Goal: Task Accomplishment & Management: Manage account settings

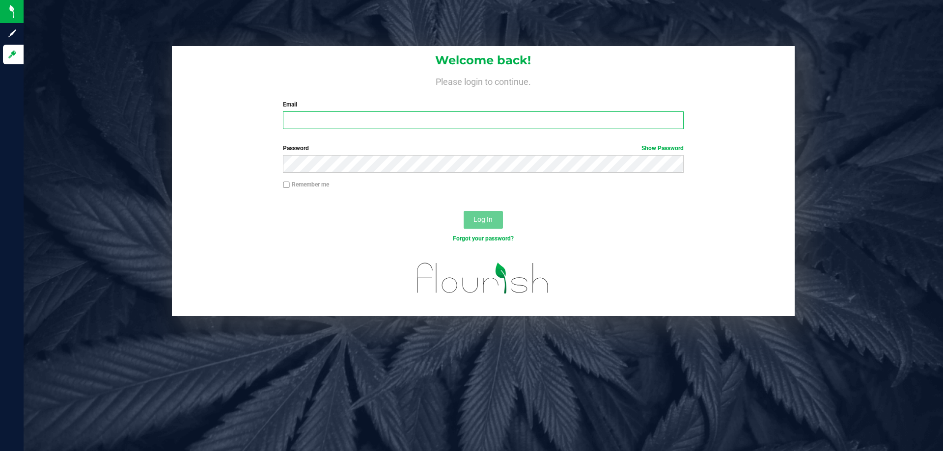
click at [290, 120] on input "Email" at bounding box center [483, 120] width 400 height 18
type input "[EMAIL_ADDRESS][DOMAIN_NAME]"
click at [463, 211] on button "Log In" at bounding box center [482, 220] width 39 height 18
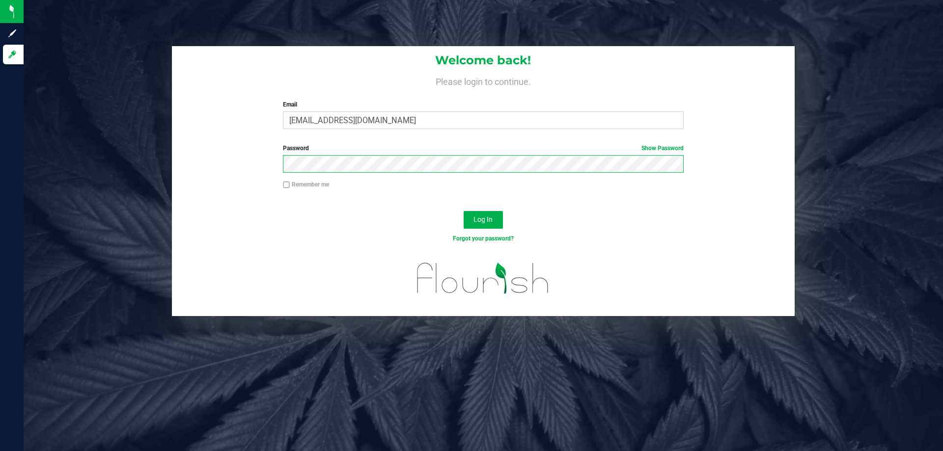
click at [463, 211] on button "Log In" at bounding box center [482, 220] width 39 height 18
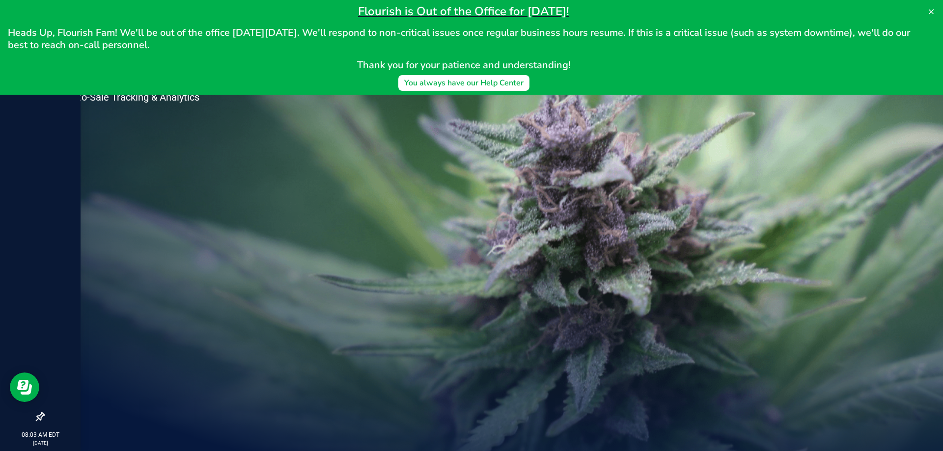
click at [69, 178] on div at bounding box center [40, 247] width 81 height 321
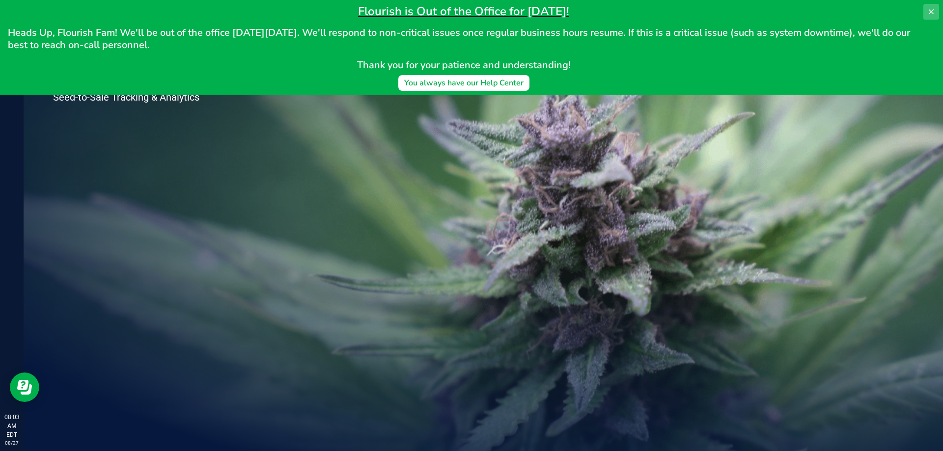
click at [932, 6] on button at bounding box center [931, 12] width 16 height 16
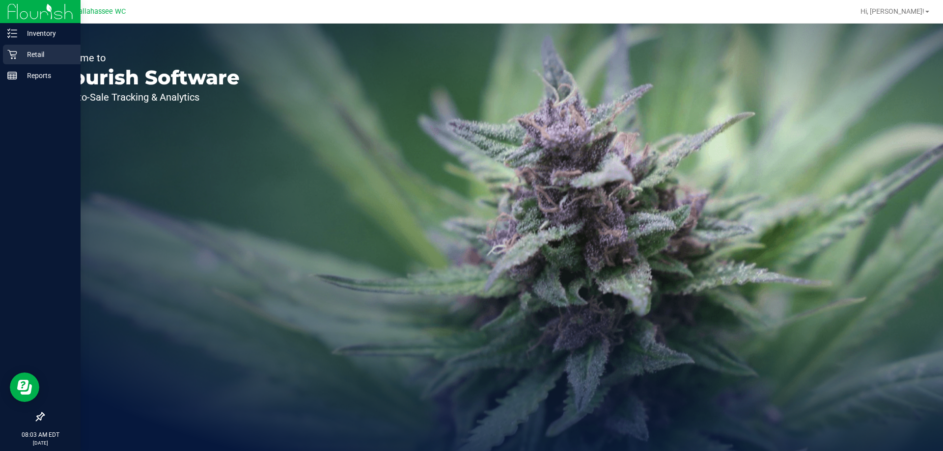
click at [27, 54] on p "Retail" at bounding box center [46, 55] width 59 height 12
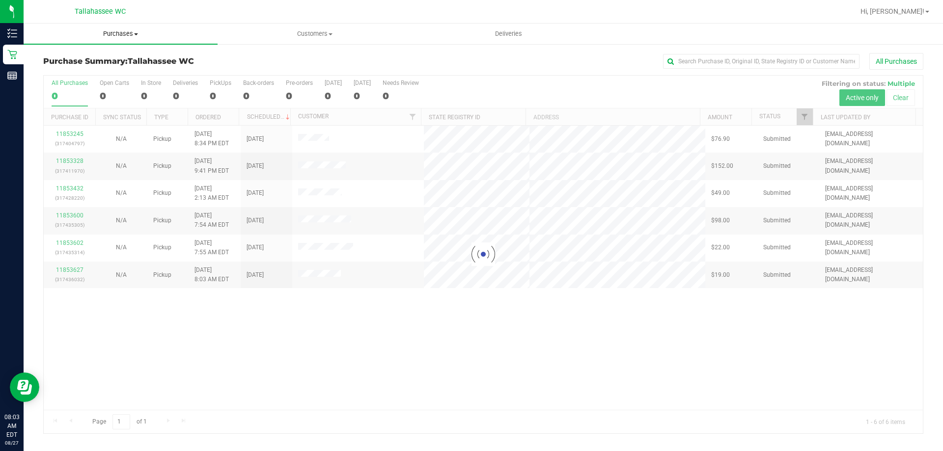
click at [124, 32] on span "Purchases" at bounding box center [121, 33] width 194 height 9
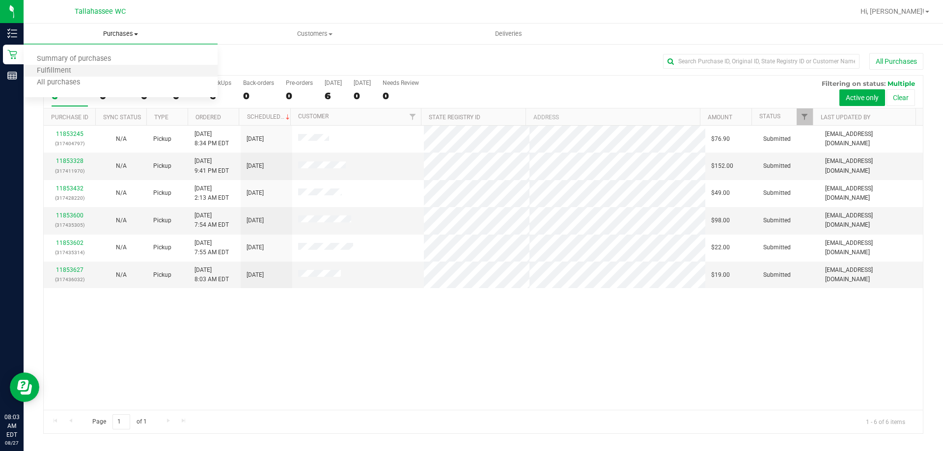
click at [83, 68] on li "Fulfillment" at bounding box center [121, 71] width 194 height 12
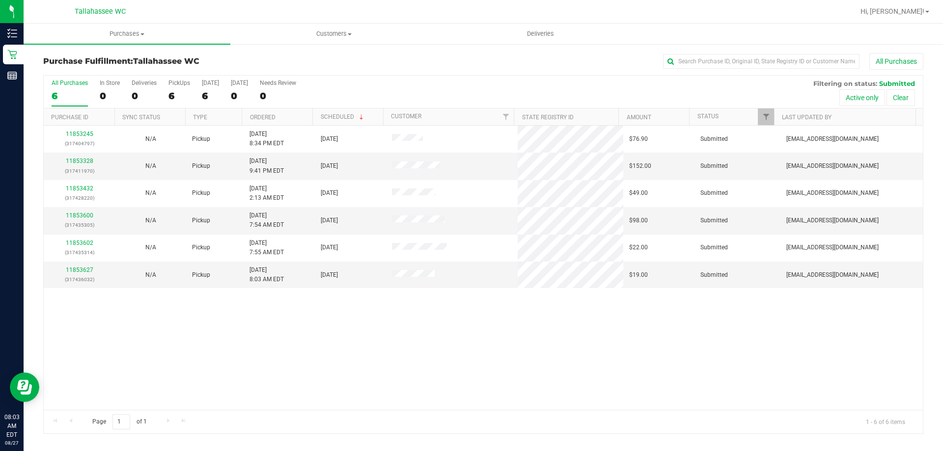
click at [295, 118] on th "Ordered" at bounding box center [277, 116] width 71 height 17
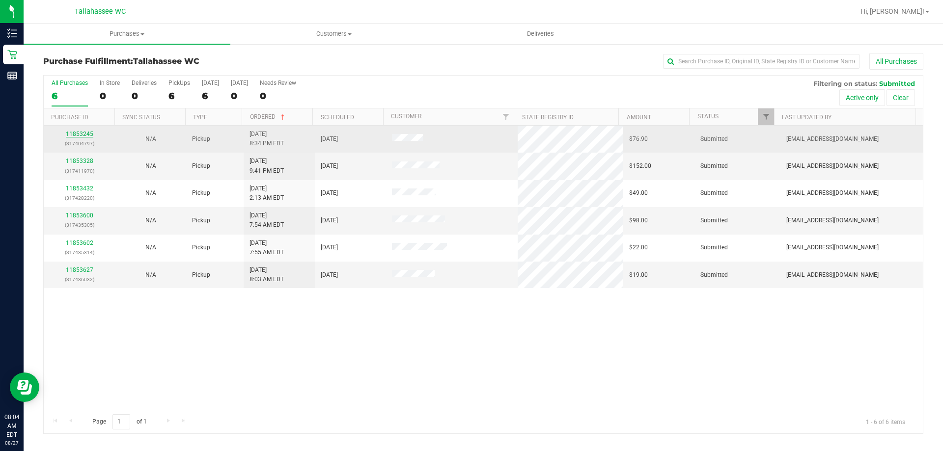
click at [79, 135] on link "11853245" at bounding box center [79, 134] width 27 height 7
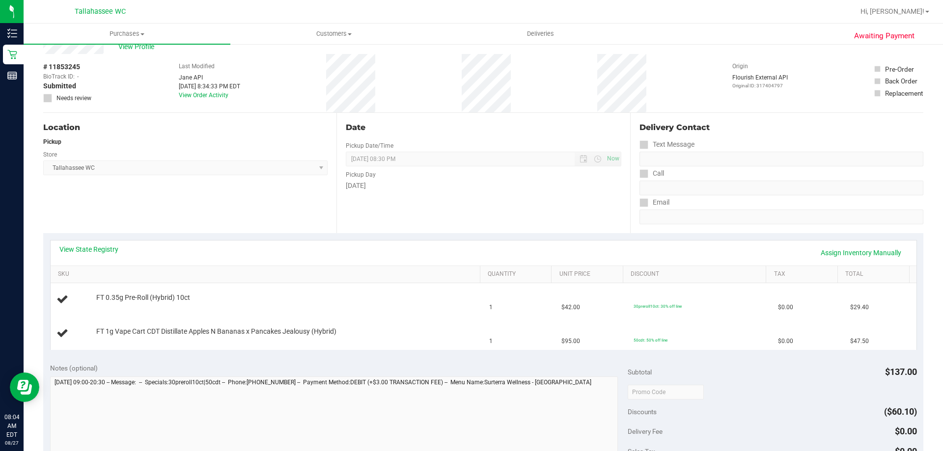
scroll to position [49, 0]
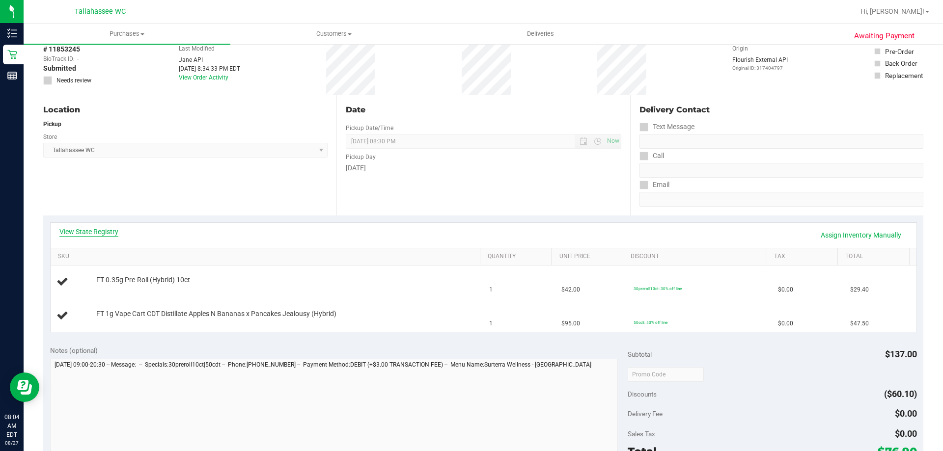
click at [111, 227] on link "View State Registry" at bounding box center [88, 232] width 59 height 10
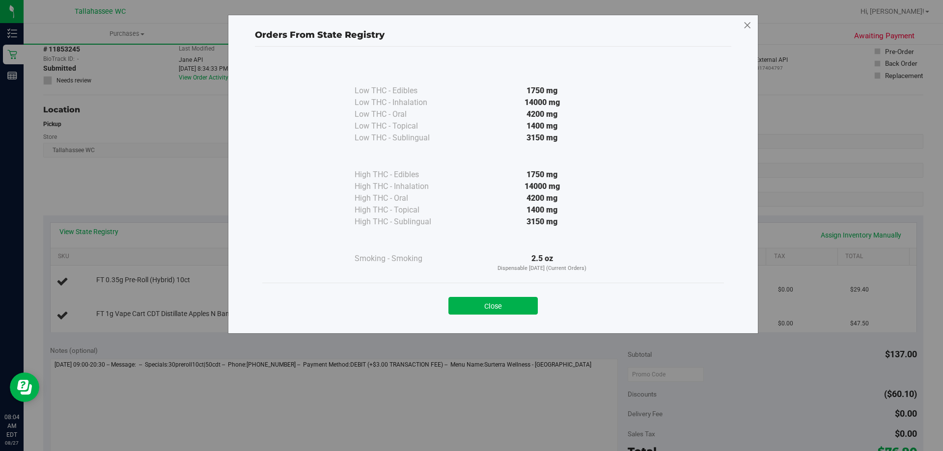
click at [746, 21] on icon at bounding box center [747, 26] width 9 height 16
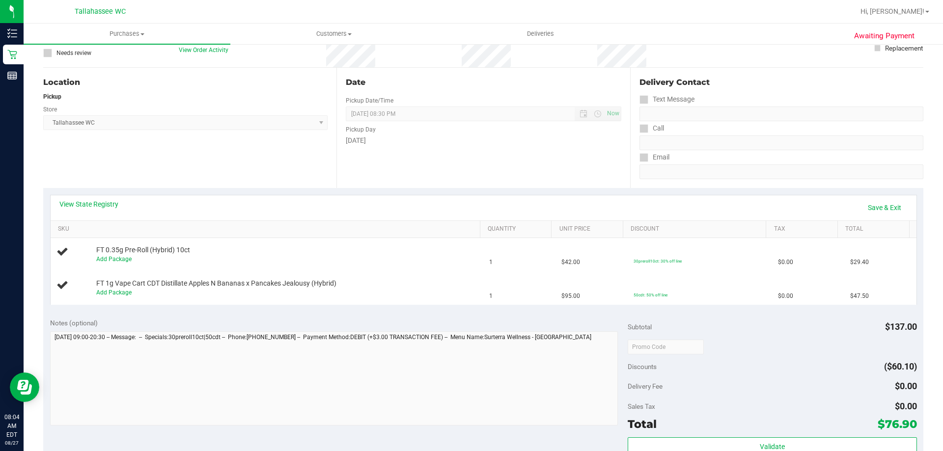
scroll to position [0, 0]
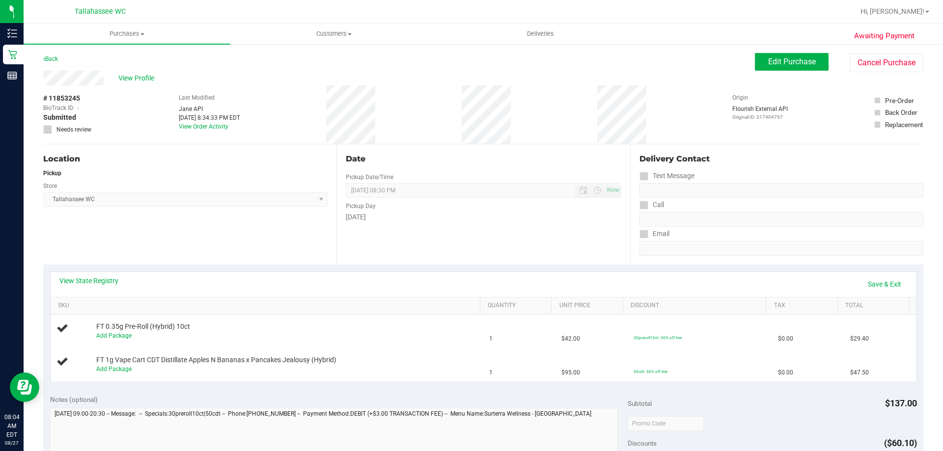
click at [251, 260] on div "Location Pickup Store [GEOGRAPHIC_DATA] WC Select Store [PERSON_NAME][GEOGRAPHI…" at bounding box center [189, 204] width 293 height 120
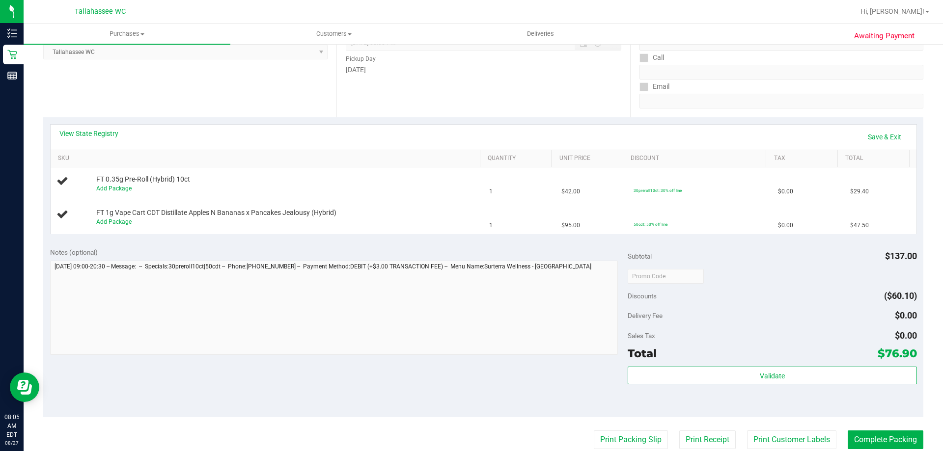
click at [274, 125] on div "View State Registry Save & Exit" at bounding box center [483, 137] width 865 height 25
click at [97, 131] on link "View State Registry" at bounding box center [88, 134] width 59 height 10
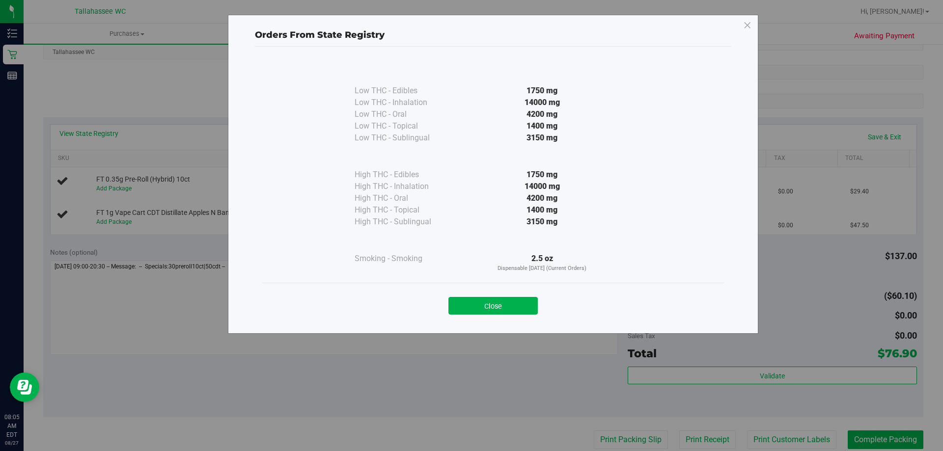
click at [487, 316] on div "Close" at bounding box center [492, 303] width 461 height 40
click at [487, 310] on button "Close" at bounding box center [492, 306] width 89 height 18
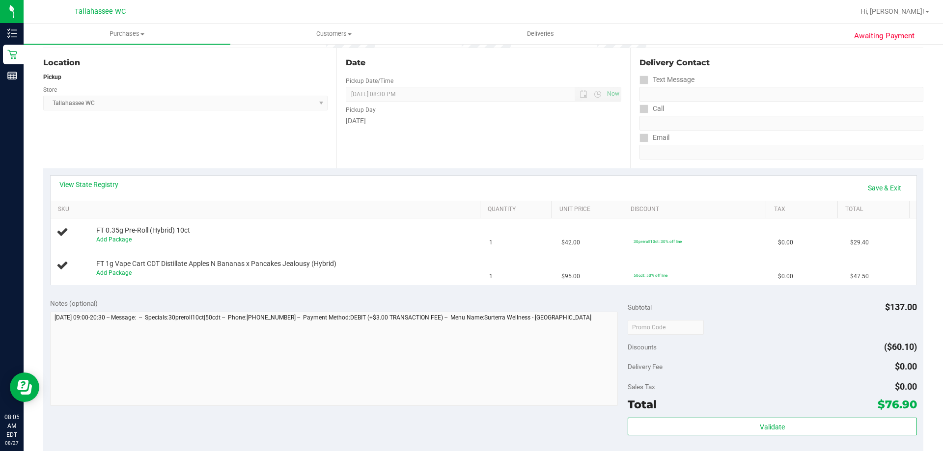
scroll to position [98, 0]
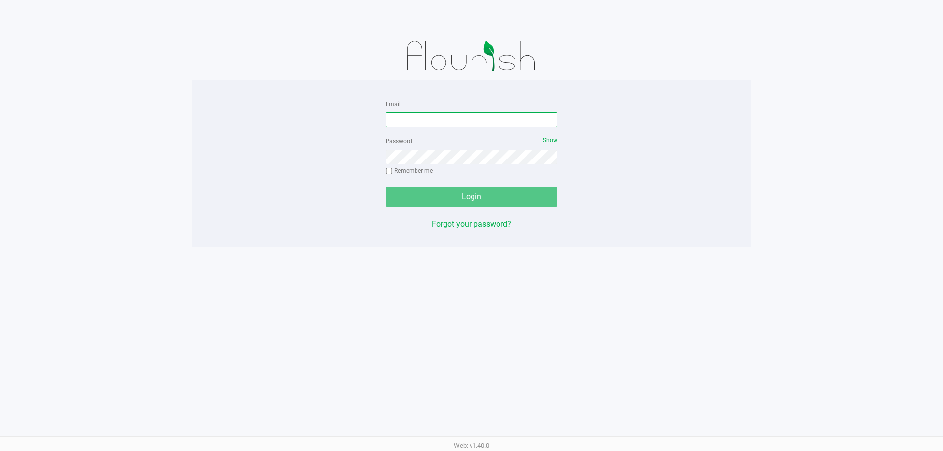
click at [405, 120] on input "Email" at bounding box center [471, 119] width 172 height 15
type input "mprescott@liveparallel.com"
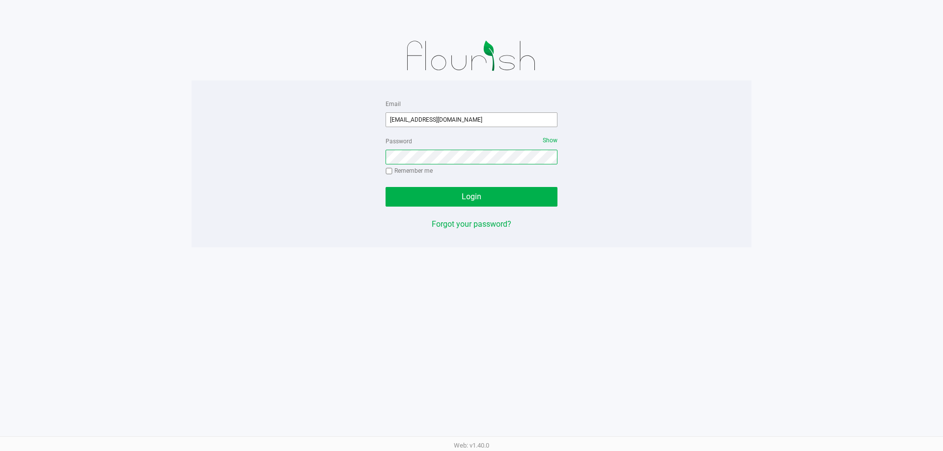
click at [385, 187] on button "Login" at bounding box center [471, 197] width 172 height 20
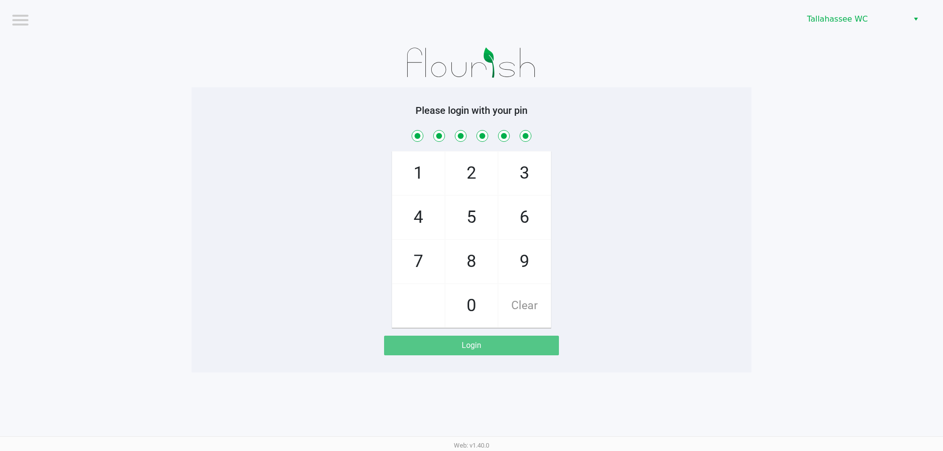
checkbox input "true"
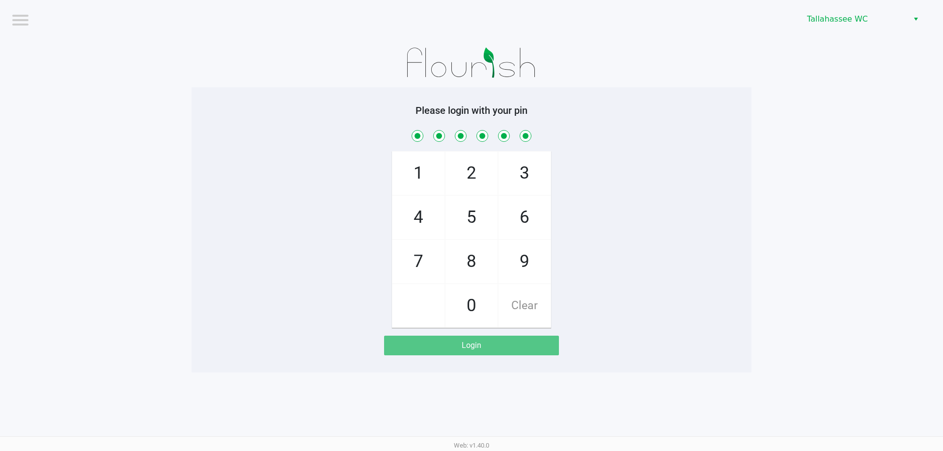
checkbox input "true"
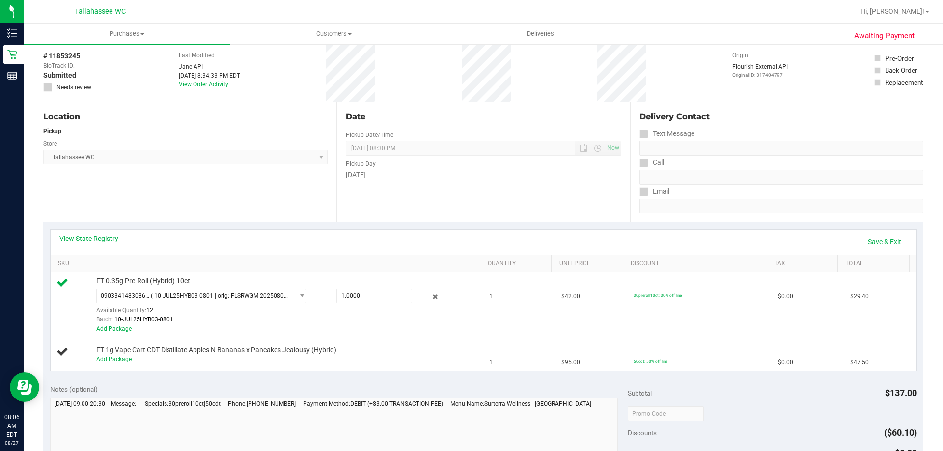
scroll to position [98, 0]
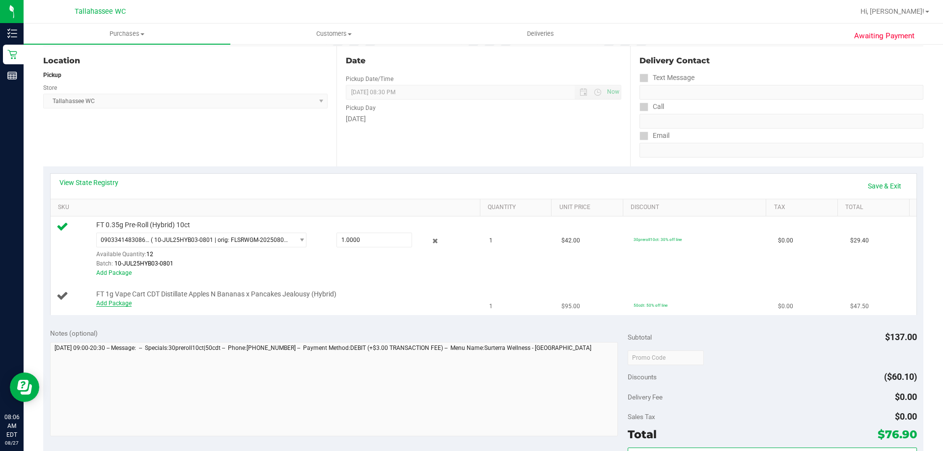
click at [96, 302] on link "Add Package" at bounding box center [113, 303] width 35 height 7
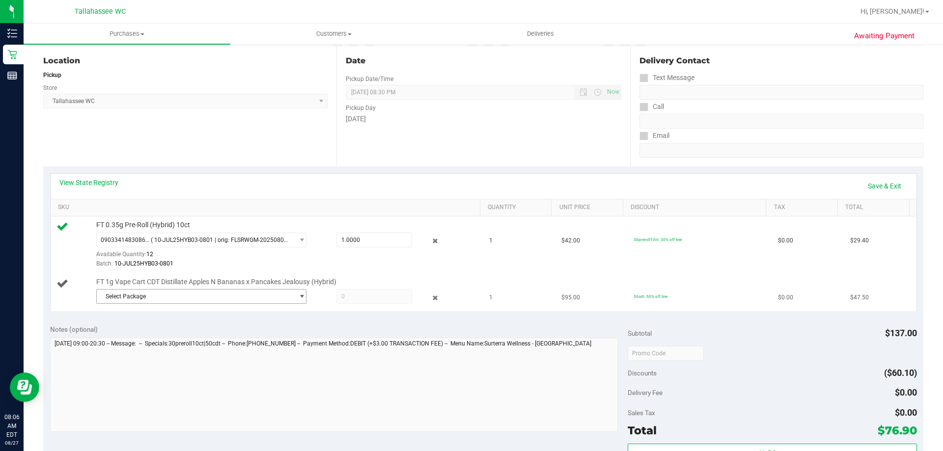
click at [203, 291] on span "Select Package" at bounding box center [195, 297] width 197 height 14
click at [279, 339] on span "( JUL25ABP01-0724 | orig: FLSRWGM-20250730-922 )" at bounding box center [230, 337] width 143 height 7
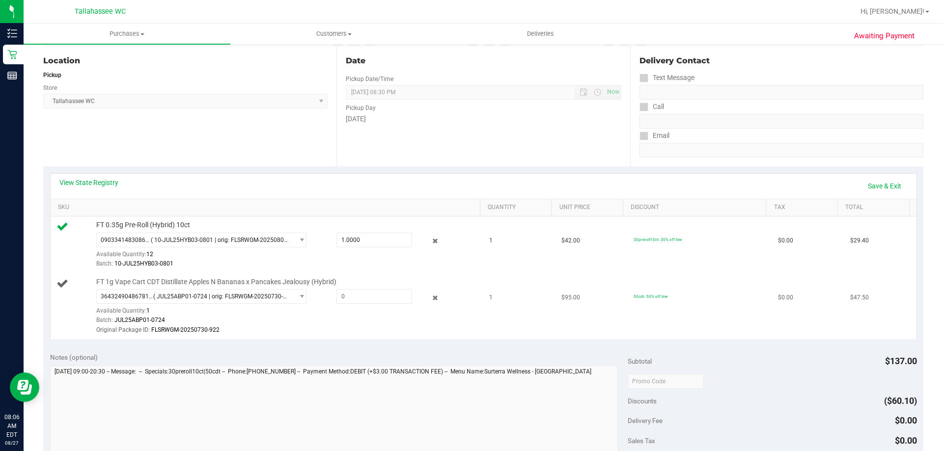
click at [282, 323] on div "Batch: JUL25ABP01-0724" at bounding box center [285, 320] width 379 height 9
click at [59, 286] on icon at bounding box center [62, 283] width 12 height 12
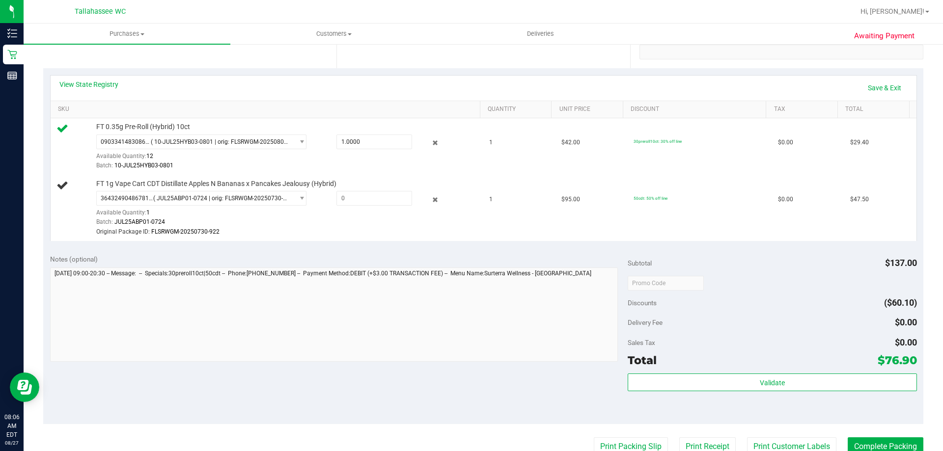
scroll to position [147, 0]
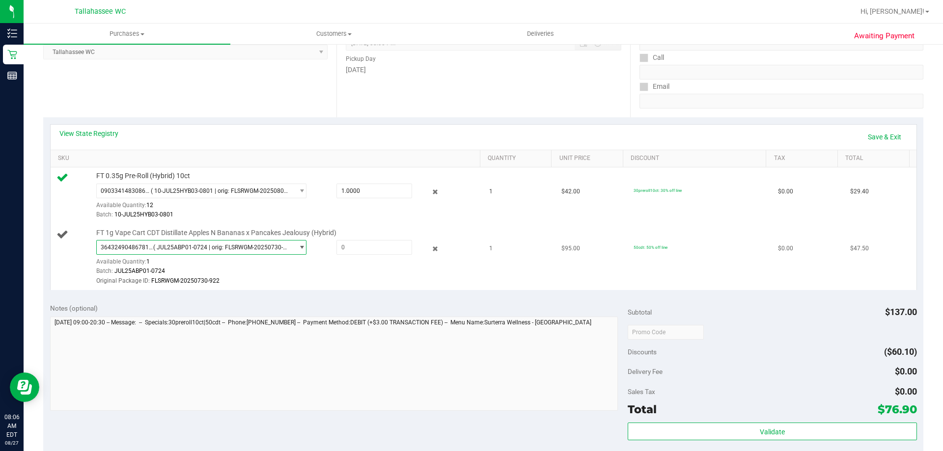
click at [293, 249] on span "select" at bounding box center [299, 248] width 12 height 14
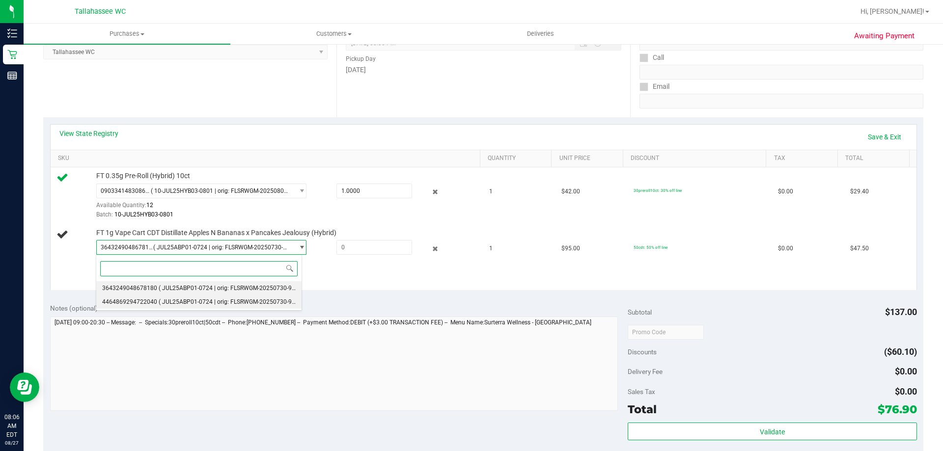
click at [269, 300] on span "( JUL25ABP01-0724 | orig: FLSRWGM-20250730-985 )" at bounding box center [230, 301] width 143 height 7
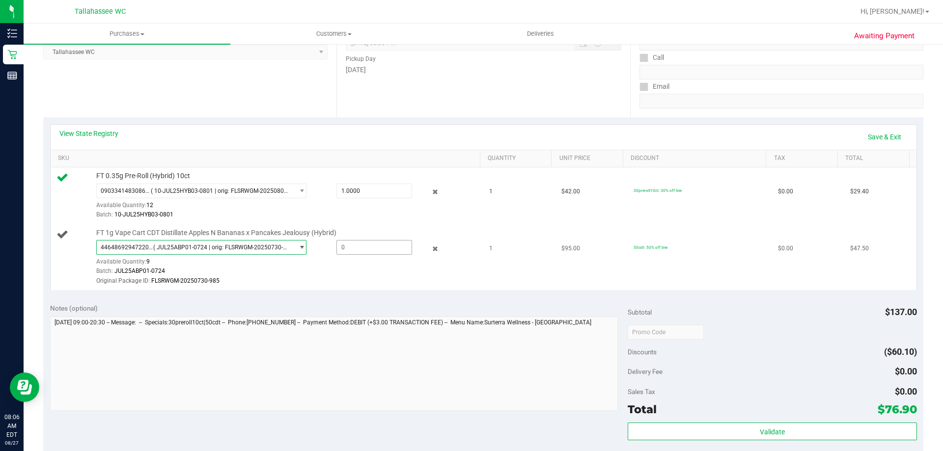
click at [342, 249] on span at bounding box center [374, 247] width 76 height 15
type input "1"
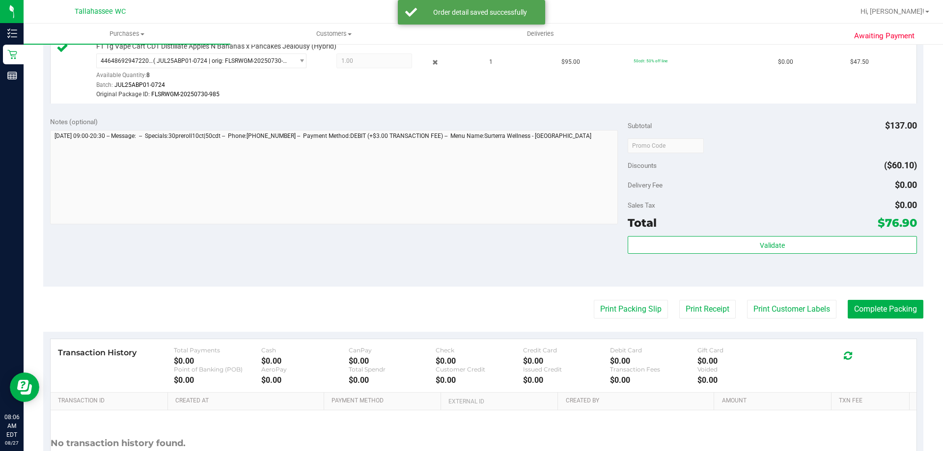
scroll to position [344, 0]
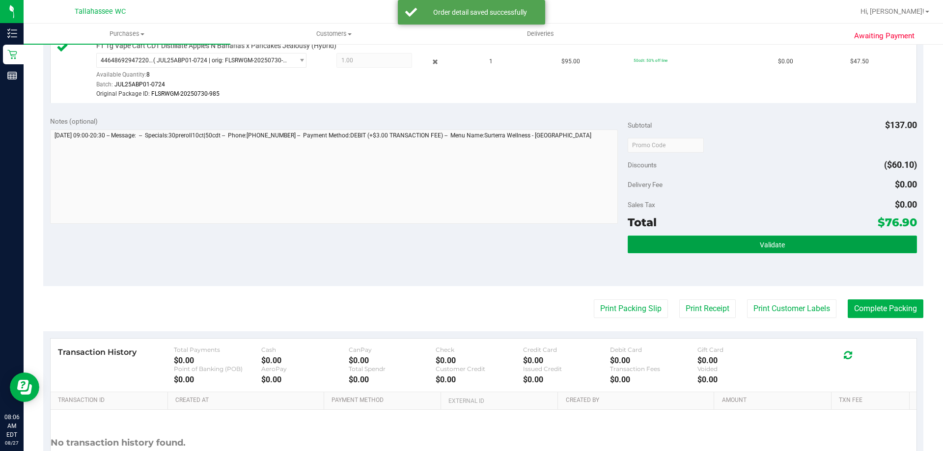
click at [696, 250] on button "Validate" at bounding box center [771, 245] width 289 height 18
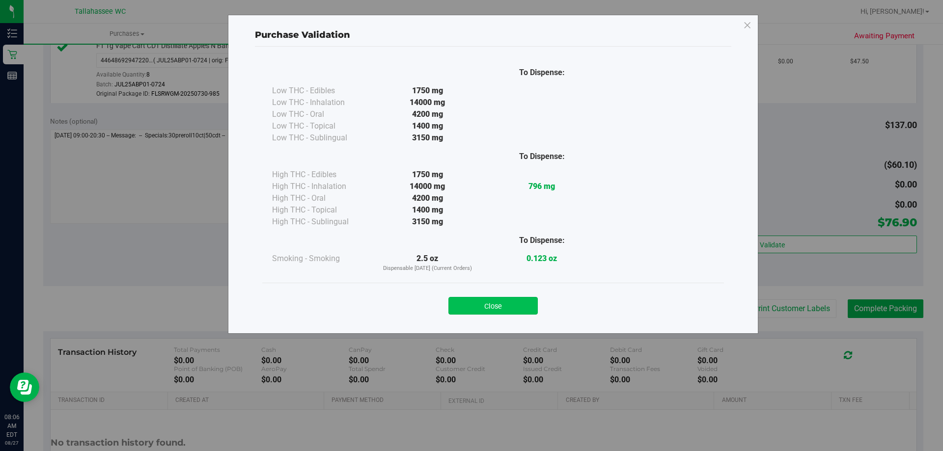
click at [491, 309] on button "Close" at bounding box center [492, 306] width 89 height 18
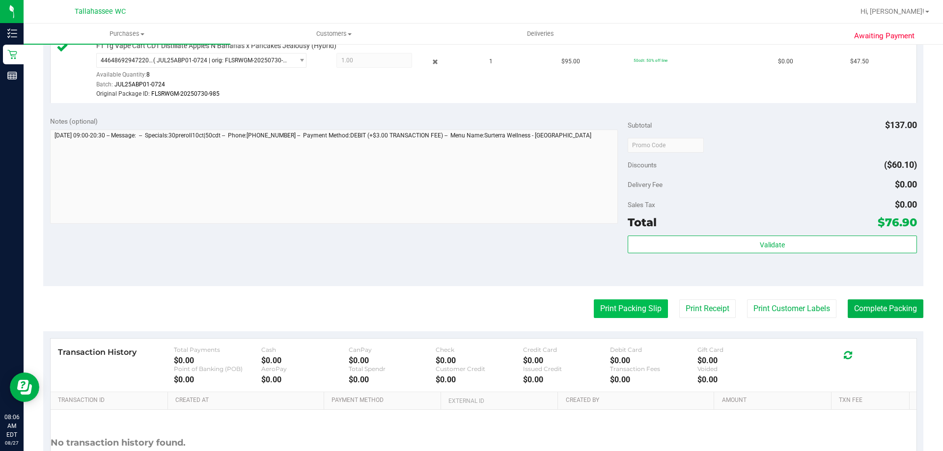
click at [607, 303] on button "Print Packing Slip" at bounding box center [631, 308] width 74 height 19
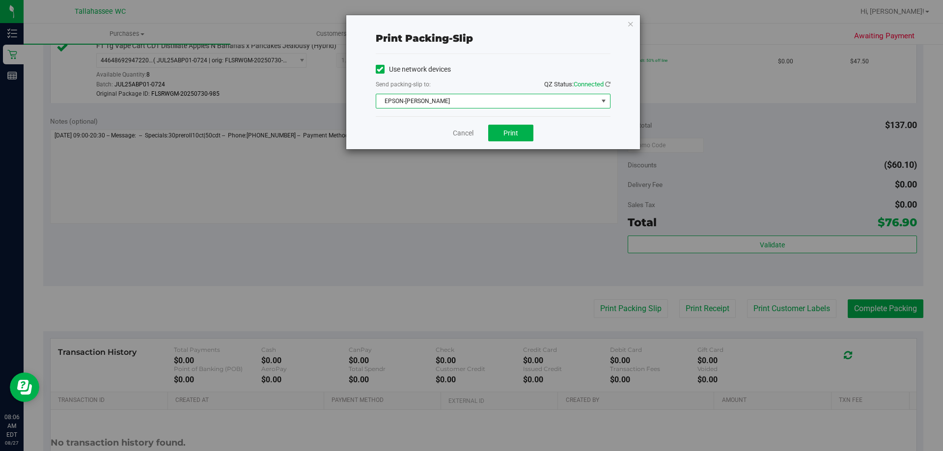
click at [489, 101] on span "EPSON-AKON" at bounding box center [486, 101] width 221 height 14
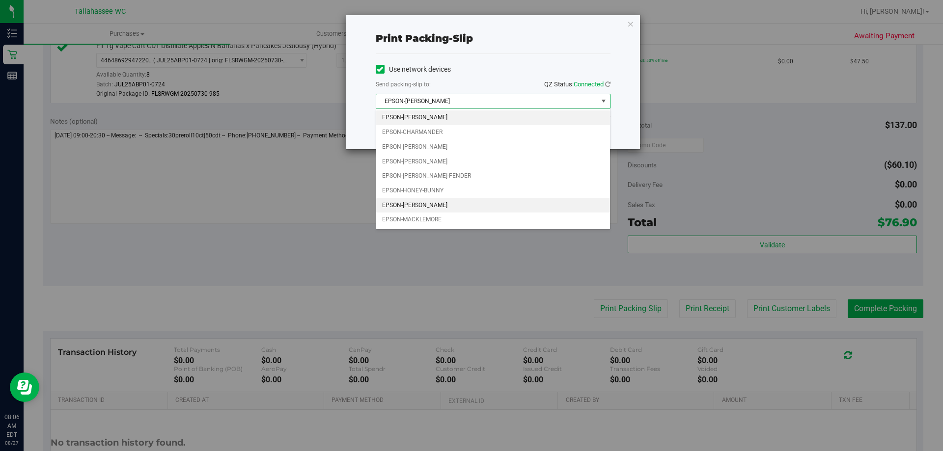
click at [472, 201] on li "EPSON-LEE-BRICE" at bounding box center [493, 205] width 234 height 15
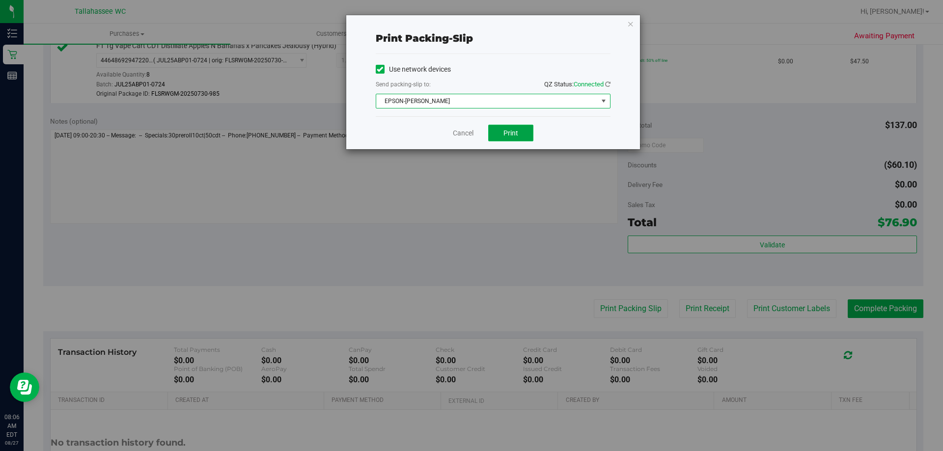
click at [506, 128] on button "Print" at bounding box center [510, 133] width 45 height 17
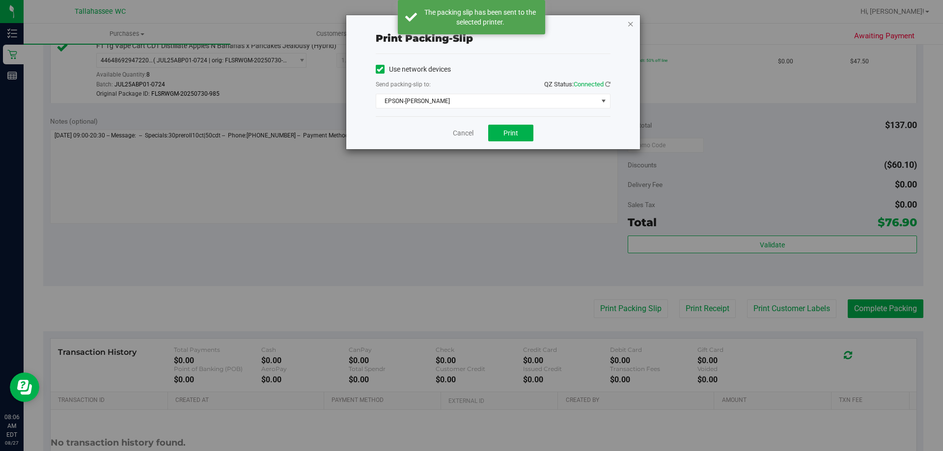
click at [632, 24] on icon "button" at bounding box center [630, 24] width 7 height 12
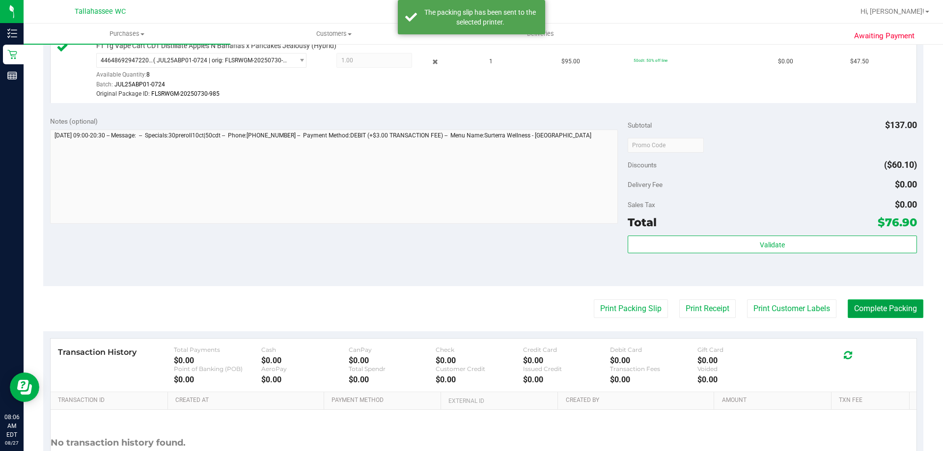
click at [865, 306] on button "Complete Packing" at bounding box center [885, 308] width 76 height 19
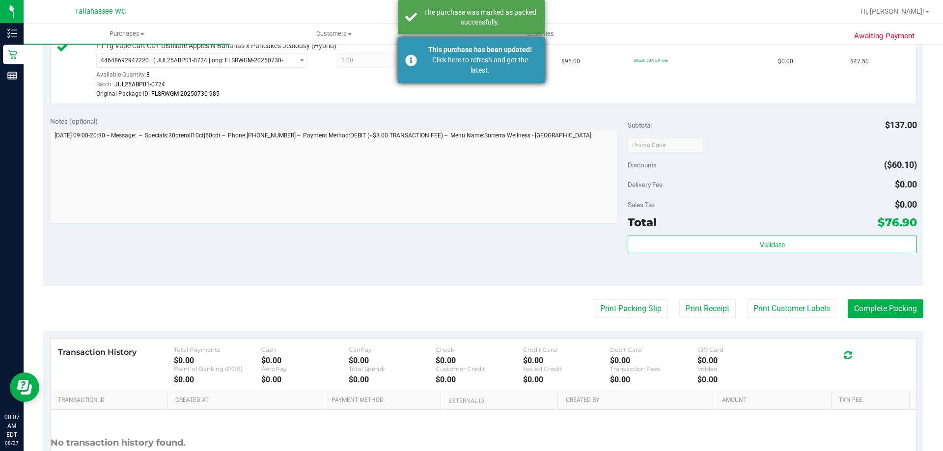
click at [486, 65] on div "Click here to refresh and get the latest." at bounding box center [479, 65] width 115 height 21
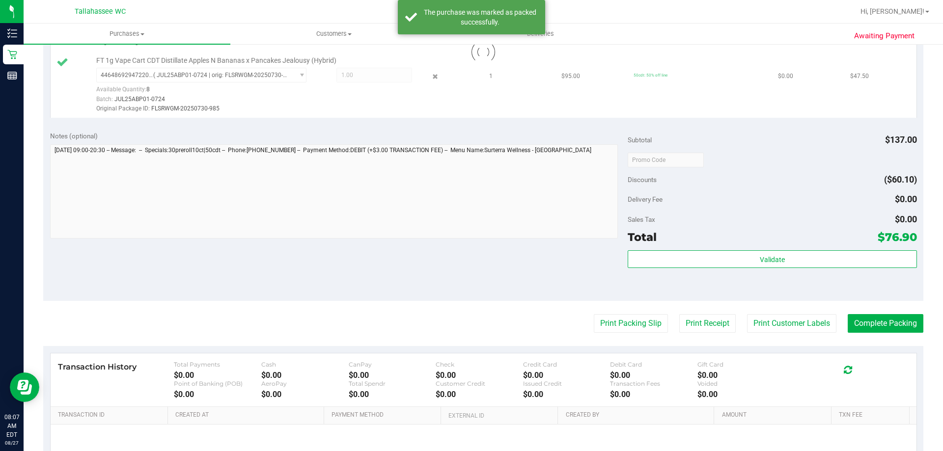
scroll to position [322, 0]
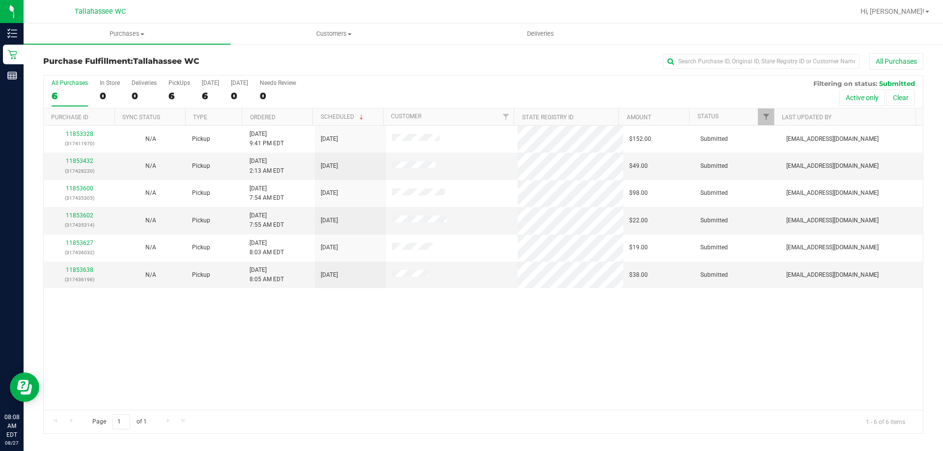
click at [307, 120] on th "Ordered" at bounding box center [277, 116] width 71 height 17
click at [309, 116] on th "Ordered" at bounding box center [277, 116] width 71 height 17
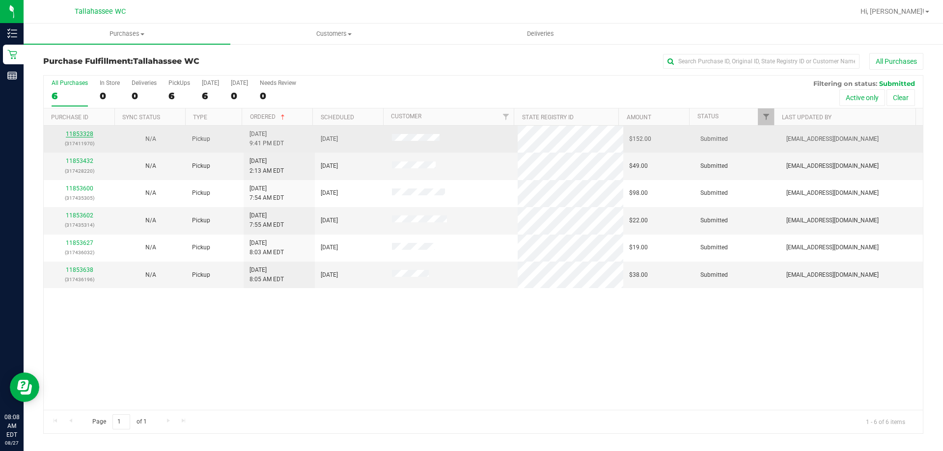
click at [82, 134] on link "11853328" at bounding box center [79, 134] width 27 height 7
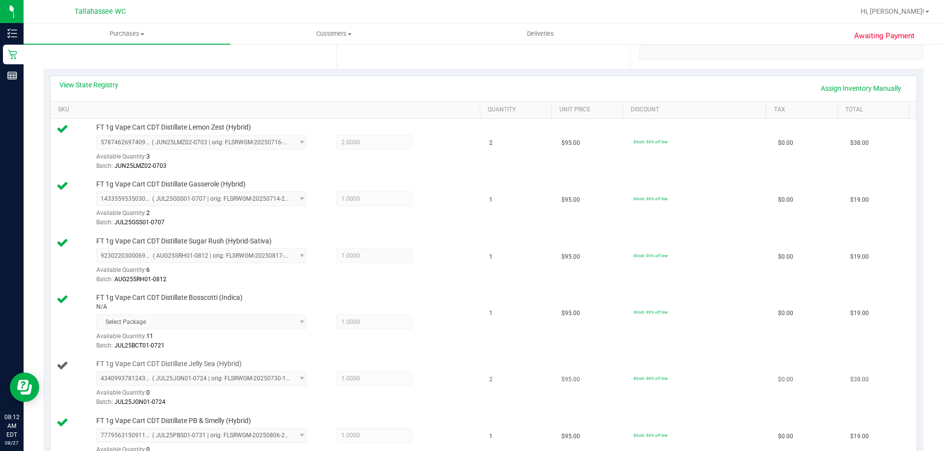
scroll to position [147, 0]
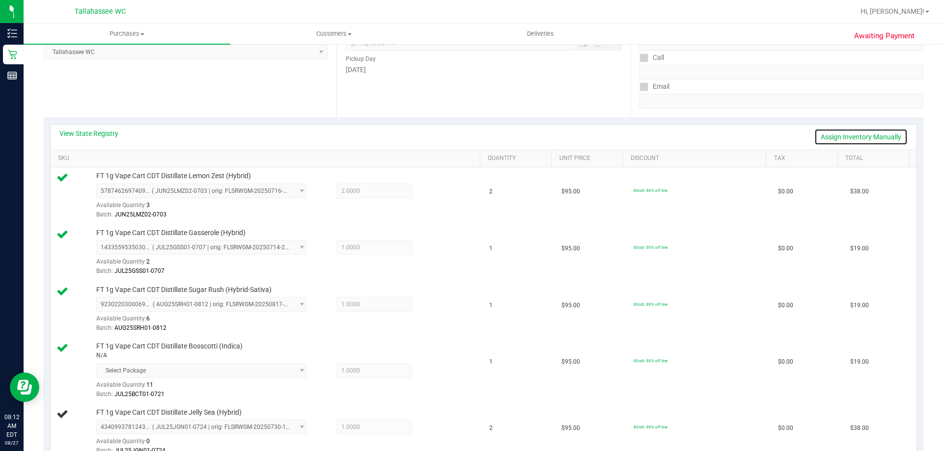
click at [830, 134] on link "Assign Inventory Manually" at bounding box center [860, 137] width 93 height 17
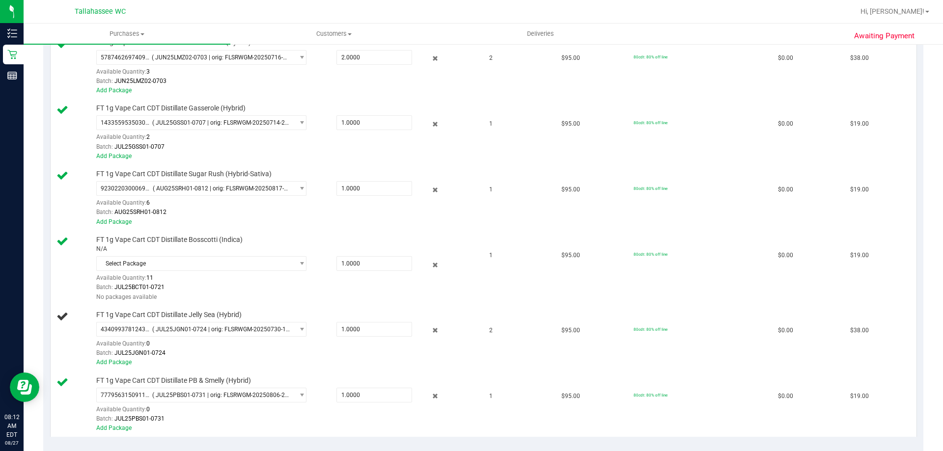
scroll to position [295, 0]
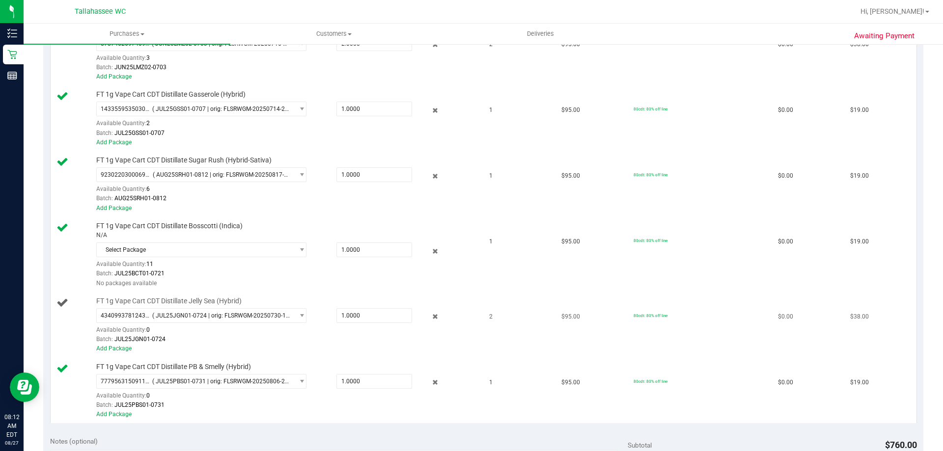
click at [64, 303] on icon at bounding box center [62, 303] width 12 height 12
click at [58, 305] on icon at bounding box center [62, 303] width 12 height 12
click at [298, 316] on span "select" at bounding box center [301, 316] width 7 height 8
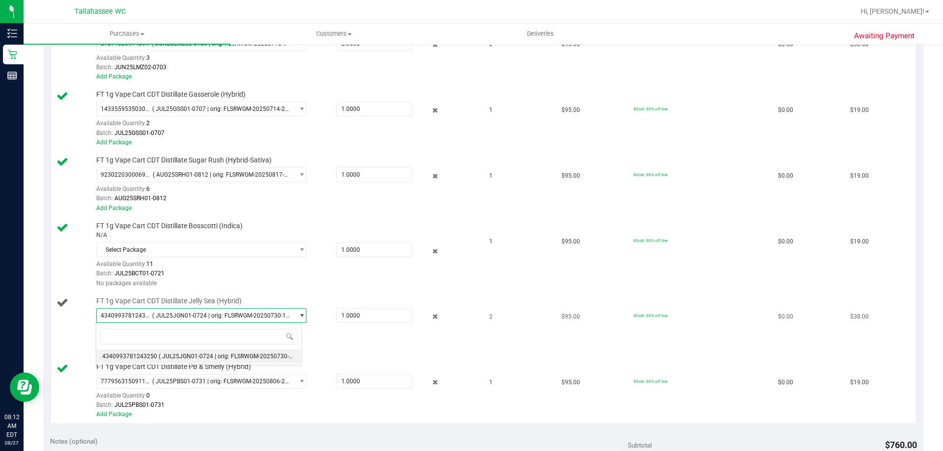
click at [298, 315] on span "select" at bounding box center [301, 316] width 7 height 8
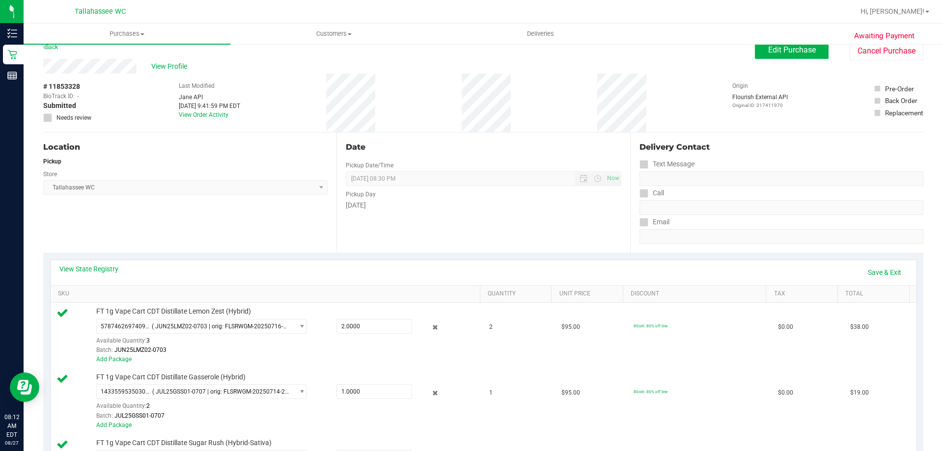
scroll to position [0, 0]
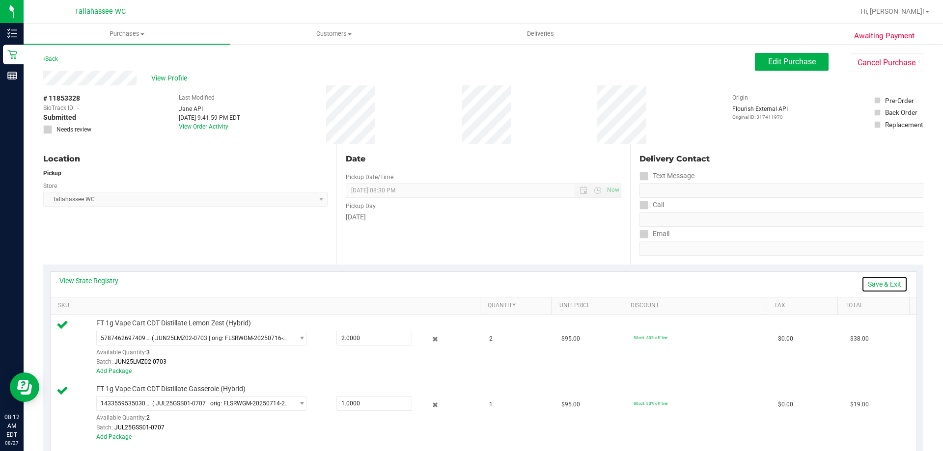
click at [875, 278] on link "Save & Exit" at bounding box center [884, 284] width 46 height 17
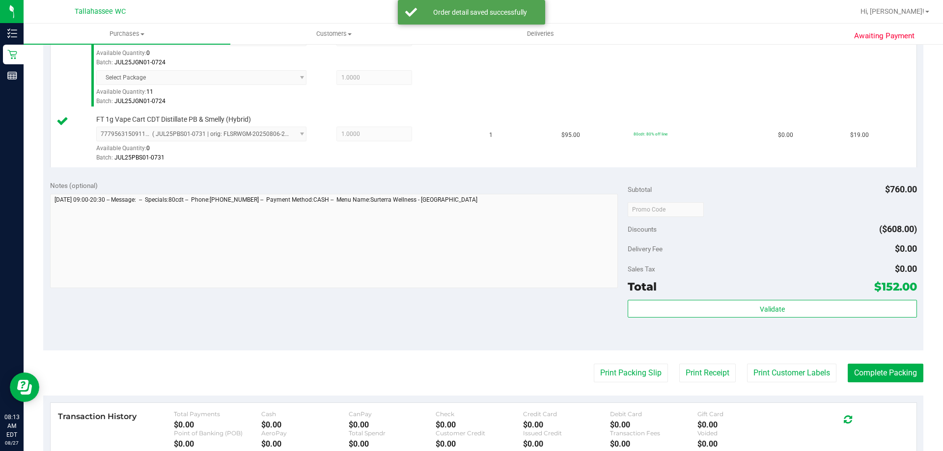
scroll to position [540, 0]
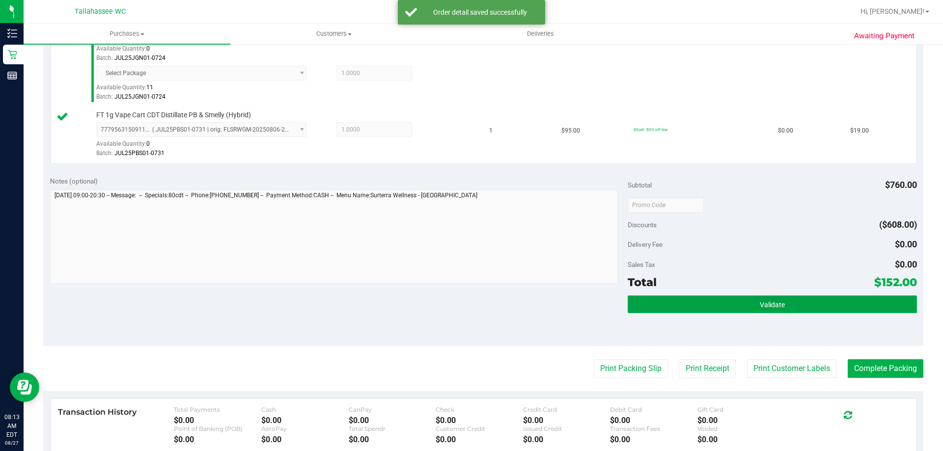
click at [776, 301] on span "Validate" at bounding box center [771, 305] width 25 height 8
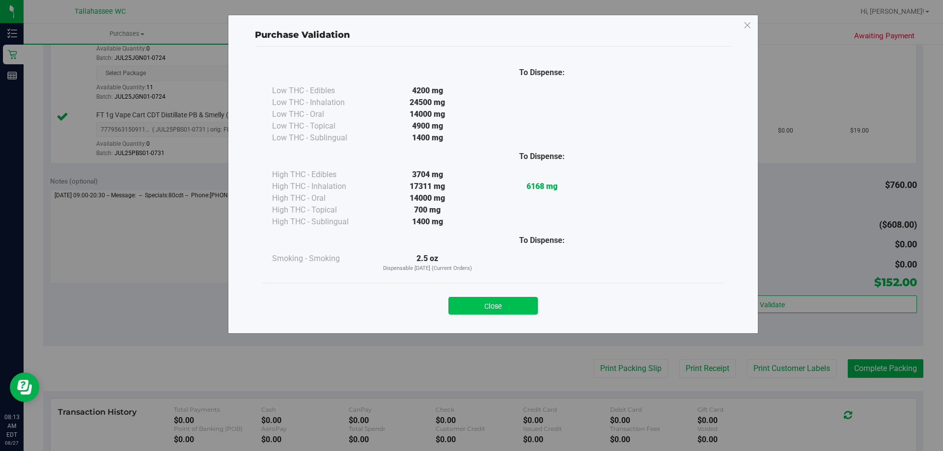
click at [464, 303] on button "Close" at bounding box center [492, 306] width 89 height 18
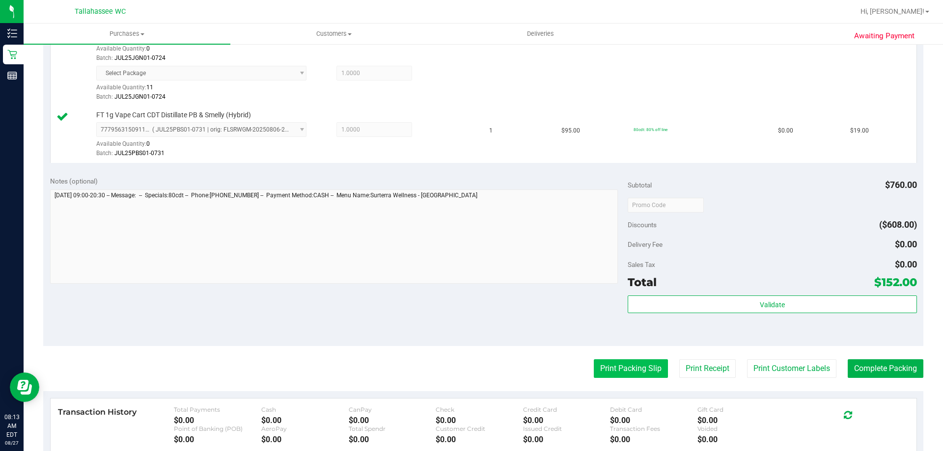
click at [594, 362] on button "Print Packing Slip" at bounding box center [631, 368] width 74 height 19
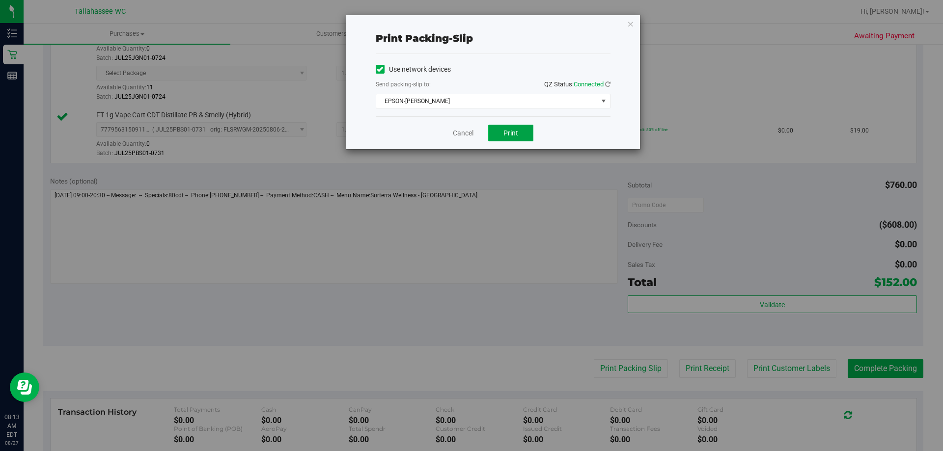
click at [519, 138] on button "Print" at bounding box center [510, 133] width 45 height 17
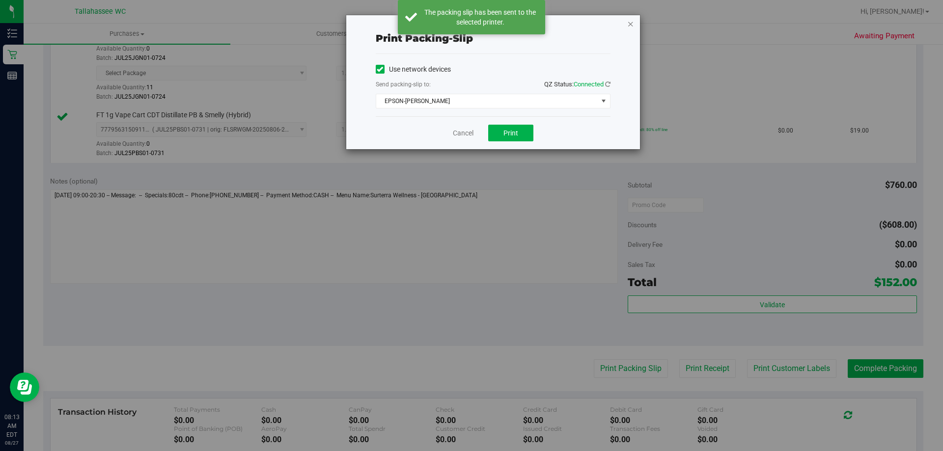
click at [630, 24] on icon "button" at bounding box center [630, 24] width 7 height 12
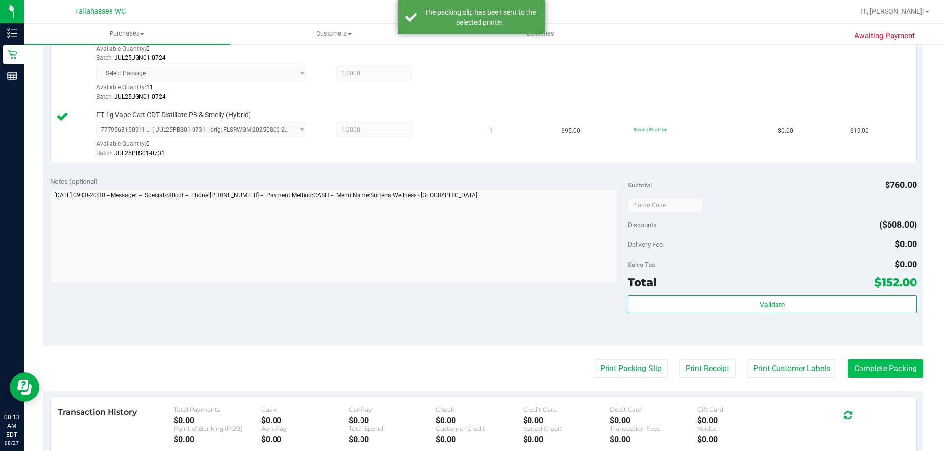
drag, startPoint x: 895, startPoint y: 357, endPoint x: 895, endPoint y: 365, distance: 8.4
click at [895, 358] on purchase-details "Back Edit Purchase Cancel Purchase View Profile # 11853328 BioTrack ID: - Submi…" at bounding box center [483, 44] width 880 height 1062
click at [895, 365] on button "Complete Packing" at bounding box center [885, 368] width 76 height 19
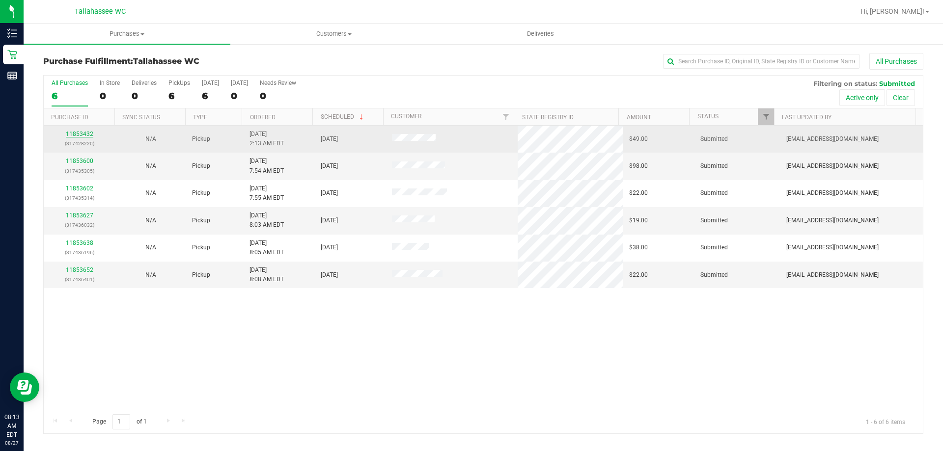
click at [86, 132] on link "11853432" at bounding box center [79, 134] width 27 height 7
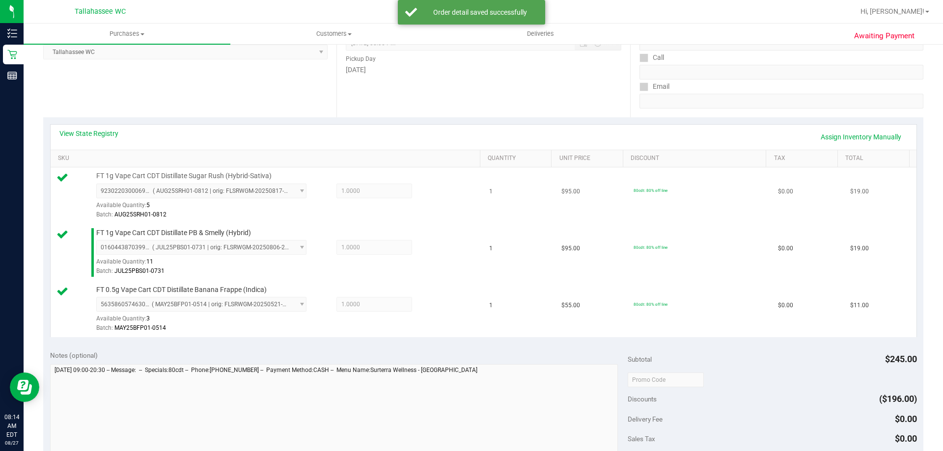
scroll to position [98, 0]
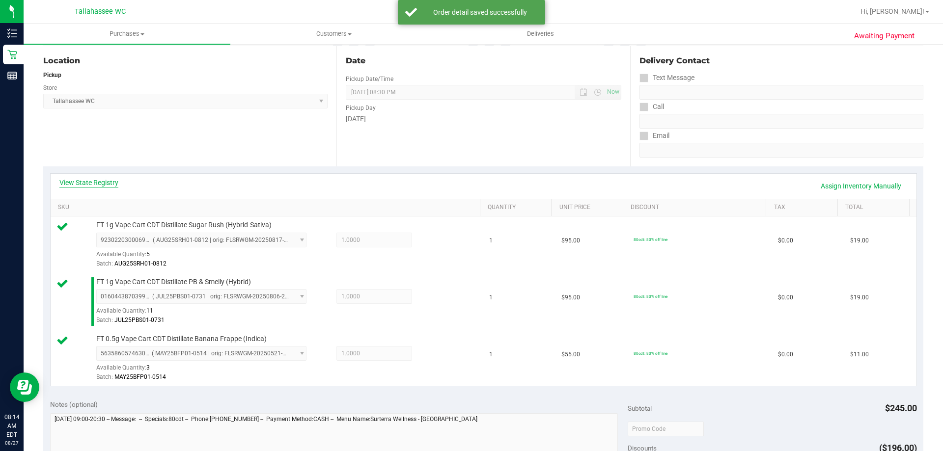
click at [114, 180] on link "View State Registry" at bounding box center [88, 183] width 59 height 10
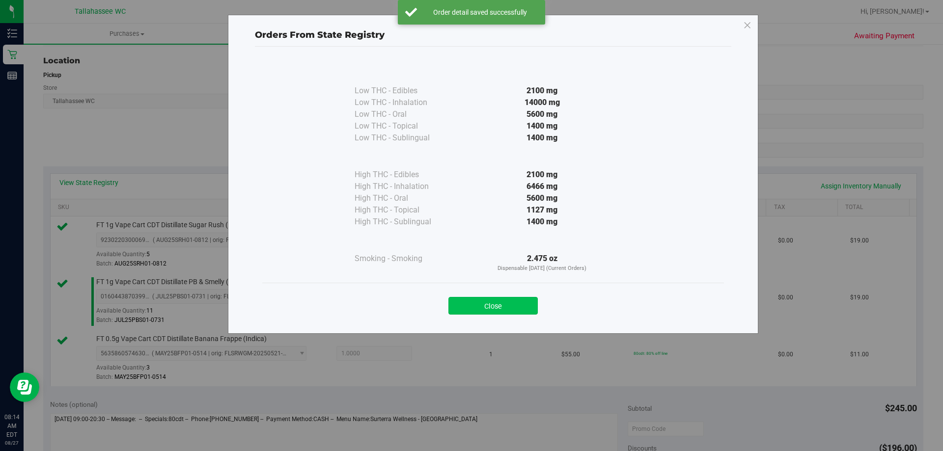
click at [516, 310] on button "Close" at bounding box center [492, 306] width 89 height 18
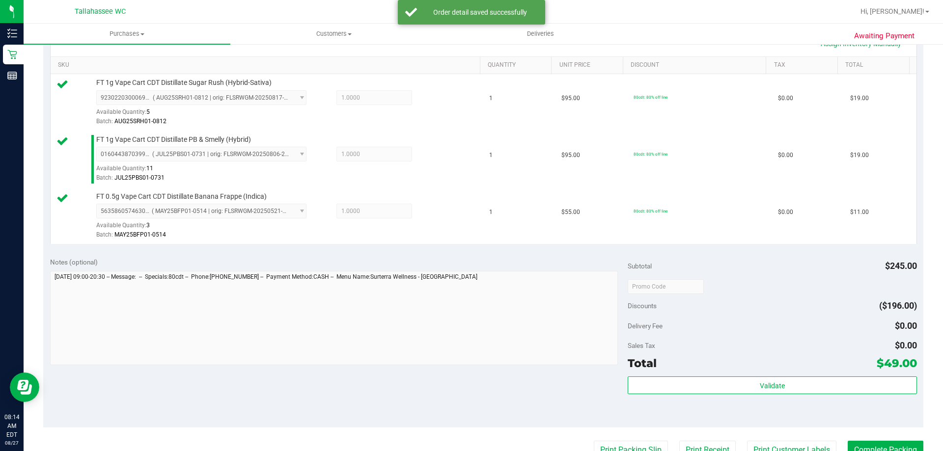
scroll to position [245, 0]
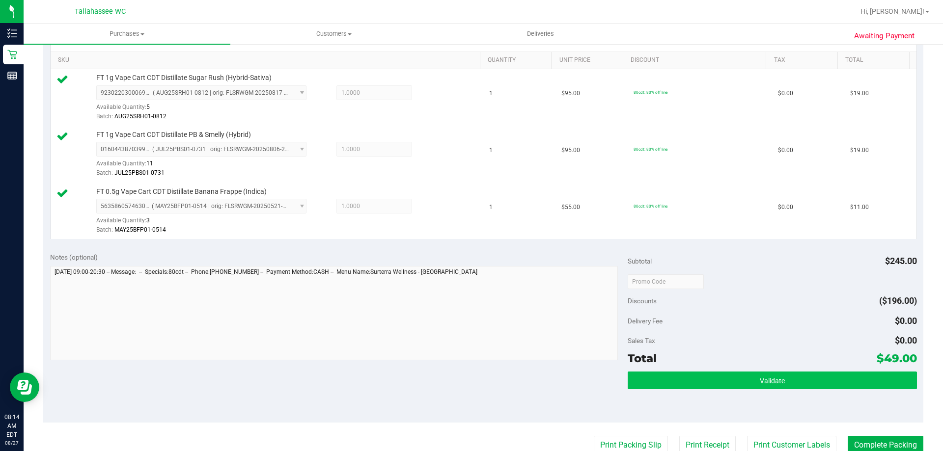
drag, startPoint x: 717, startPoint y: 363, endPoint x: 718, endPoint y: 373, distance: 10.4
click at [718, 364] on div "Total $49.00" at bounding box center [771, 359] width 289 height 18
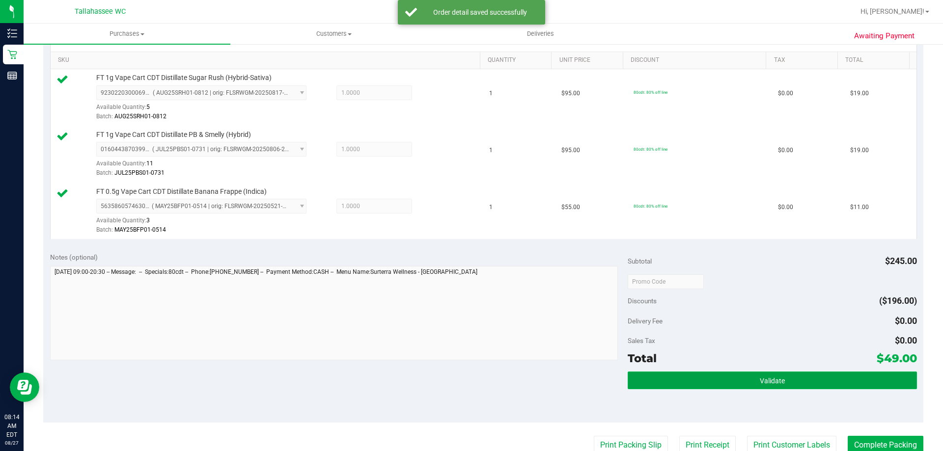
click at [718, 373] on button "Validate" at bounding box center [771, 381] width 289 height 18
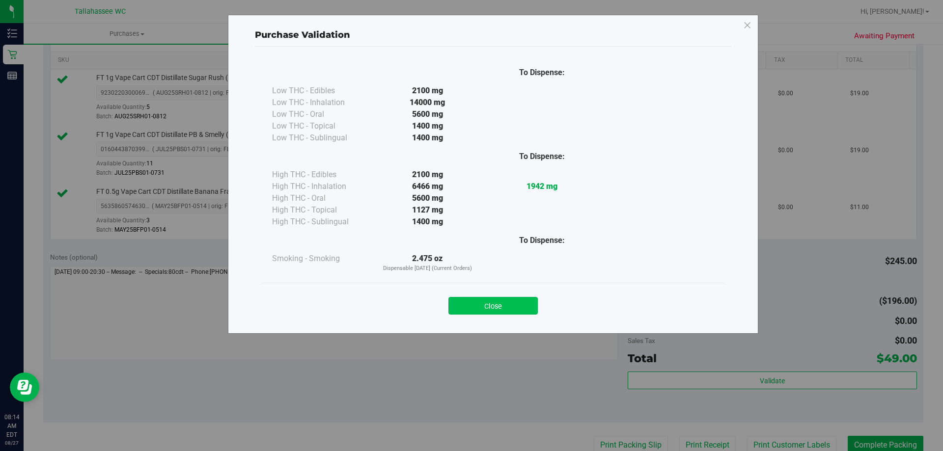
click at [515, 311] on button "Close" at bounding box center [492, 306] width 89 height 18
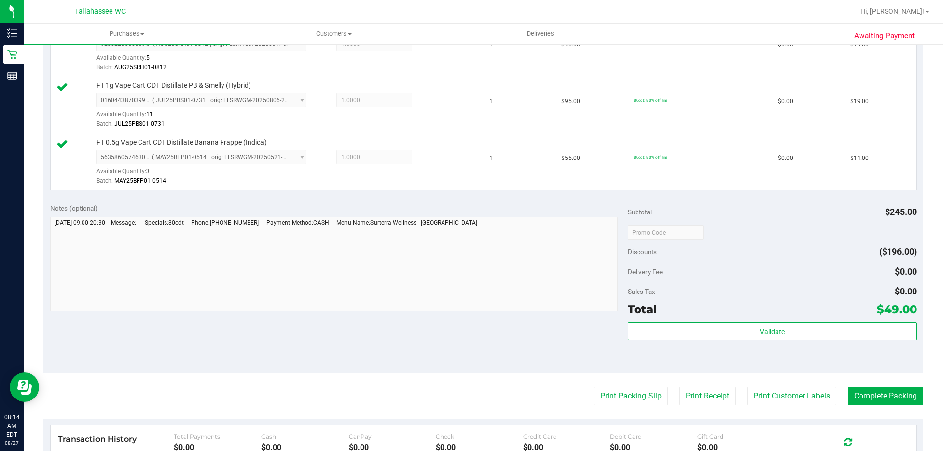
scroll to position [442, 0]
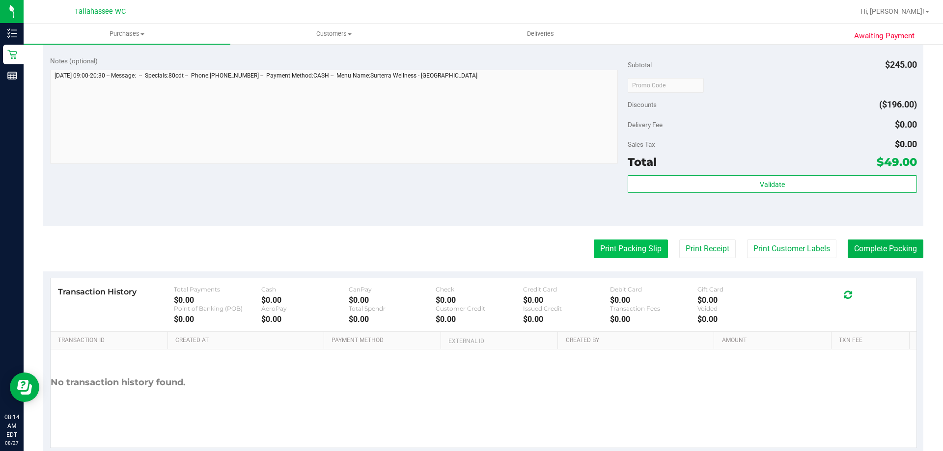
click at [632, 250] on button "Print Packing Slip" at bounding box center [631, 249] width 74 height 19
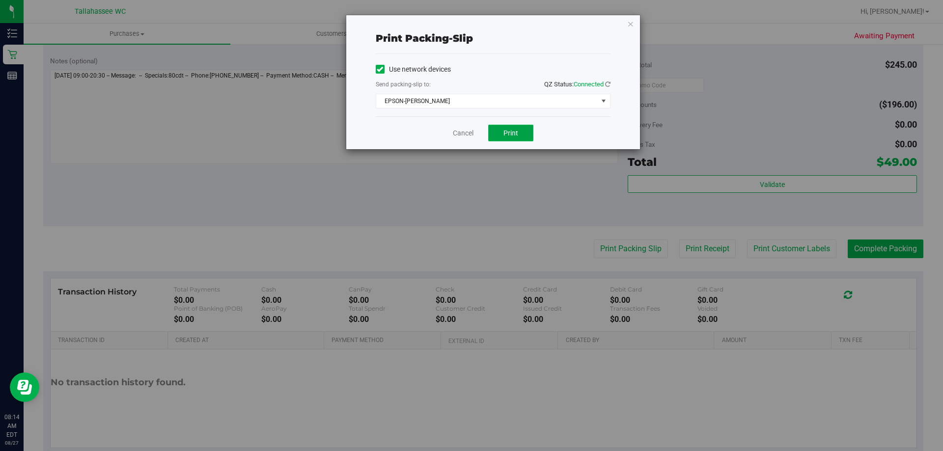
click at [525, 129] on button "Print" at bounding box center [510, 133] width 45 height 17
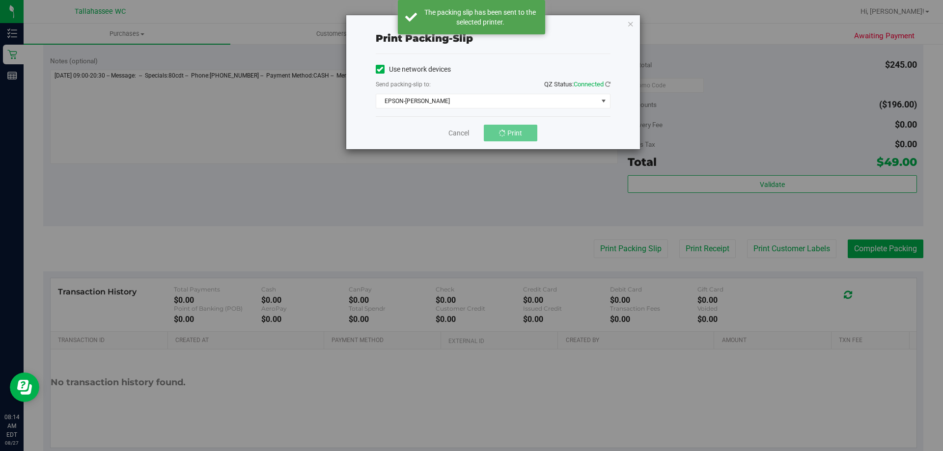
click at [879, 248] on div "Print packing-slip Use network devices Send packing-slip to: QZ Status: Connect…" at bounding box center [475, 225] width 950 height 451
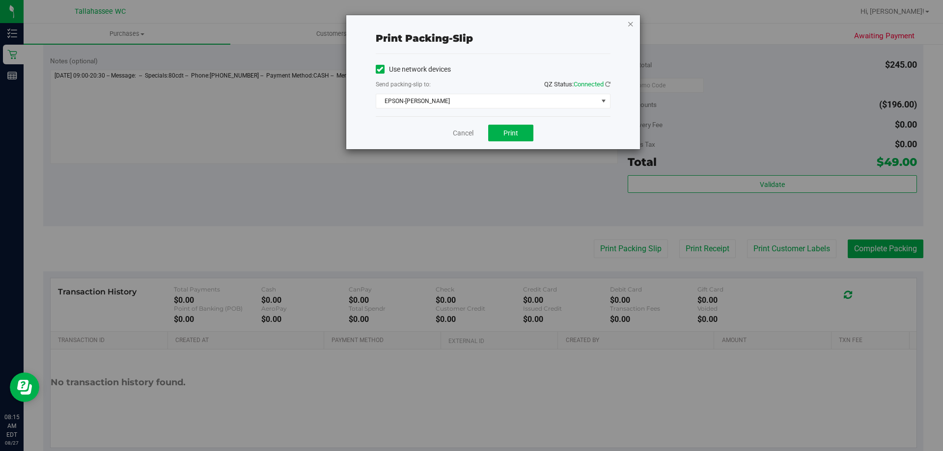
click at [633, 24] on icon "button" at bounding box center [630, 24] width 7 height 12
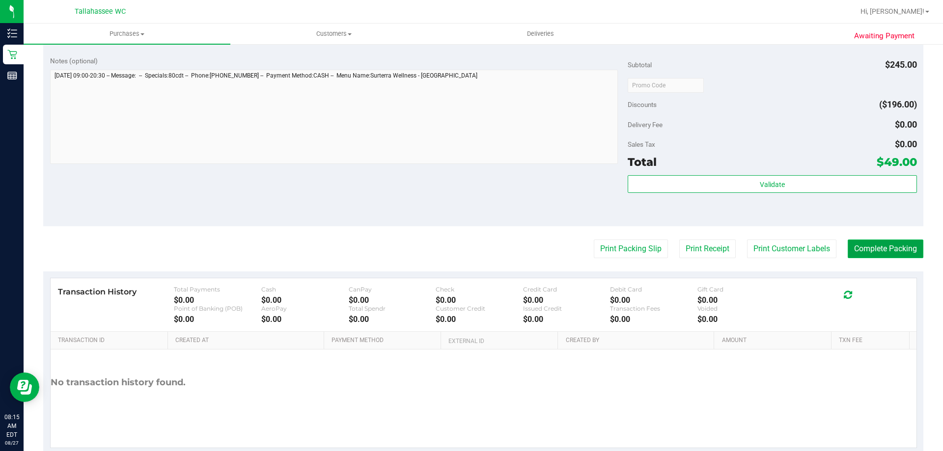
click at [890, 248] on button "Complete Packing" at bounding box center [885, 249] width 76 height 19
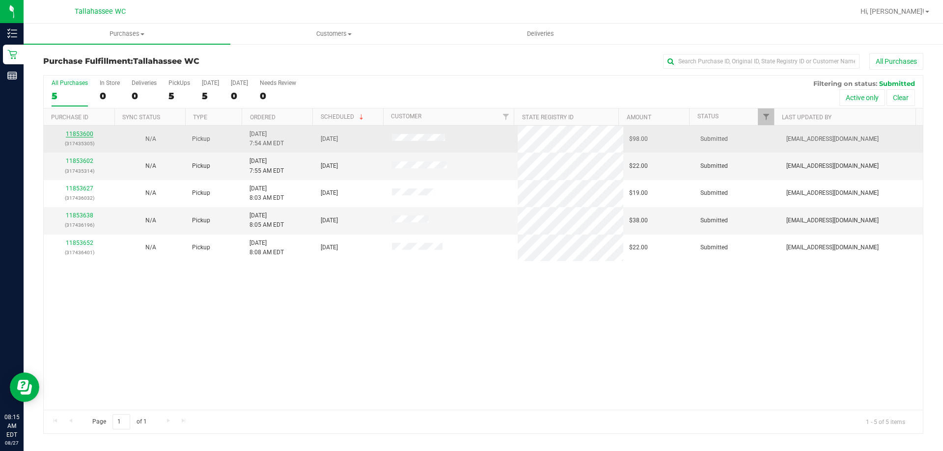
click at [83, 131] on link "11853600" at bounding box center [79, 134] width 27 height 7
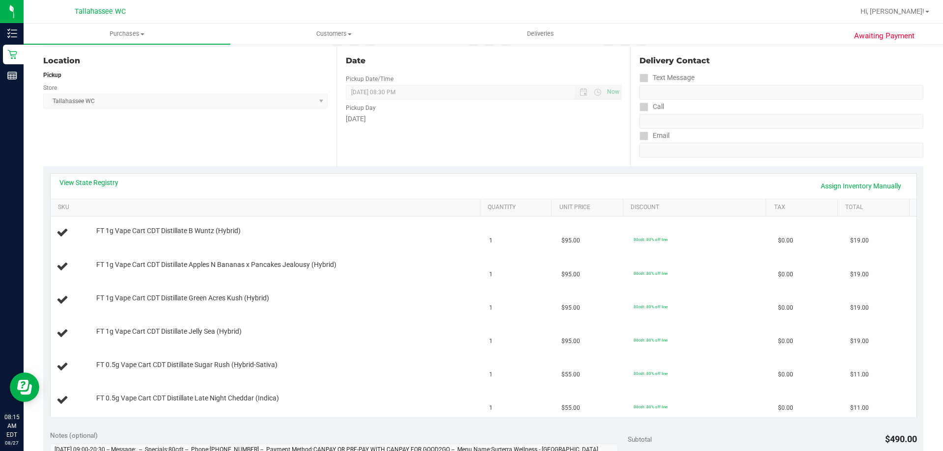
scroll to position [147, 0]
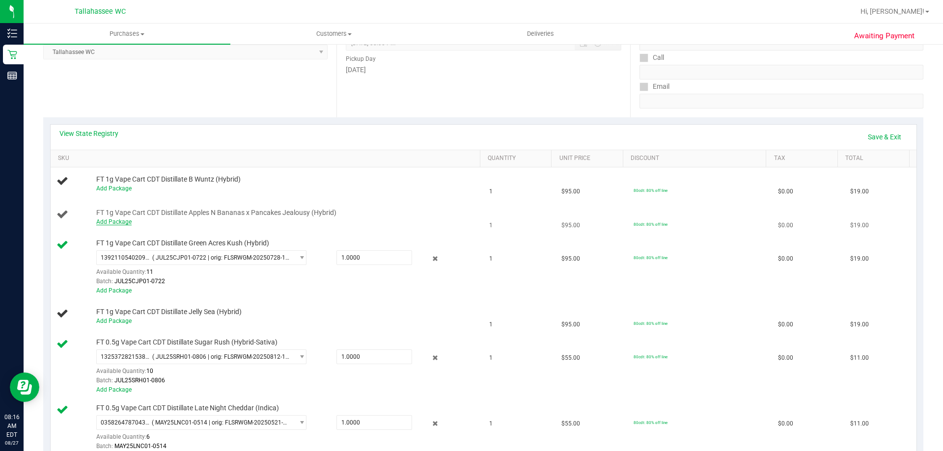
click at [121, 220] on link "Add Package" at bounding box center [113, 221] width 35 height 7
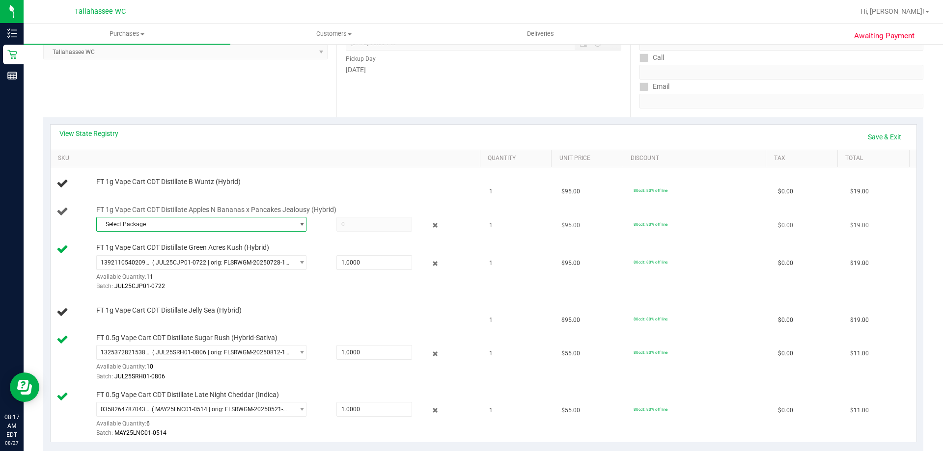
drag, startPoint x: 121, startPoint y: 220, endPoint x: 292, endPoint y: 227, distance: 171.5
click at [293, 227] on span "select" at bounding box center [299, 224] width 12 height 14
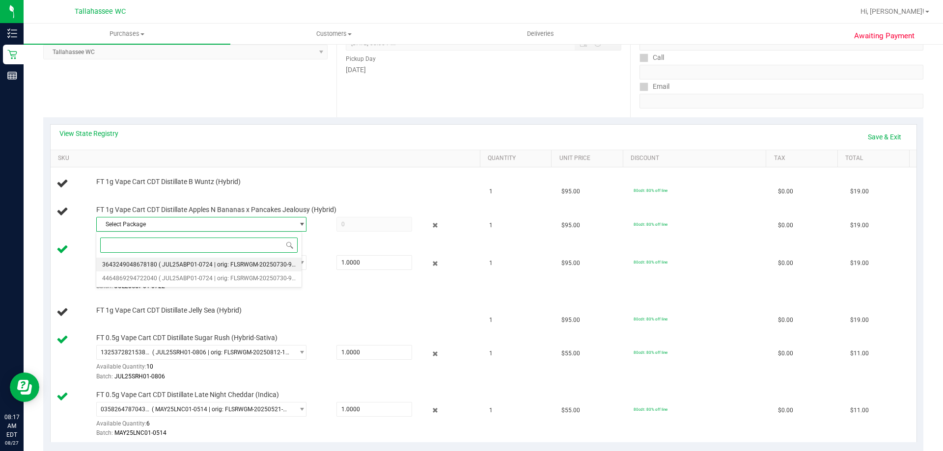
click at [270, 266] on span "( JUL25ABP01-0724 | orig: FLSRWGM-20250730-922 )" at bounding box center [230, 264] width 143 height 7
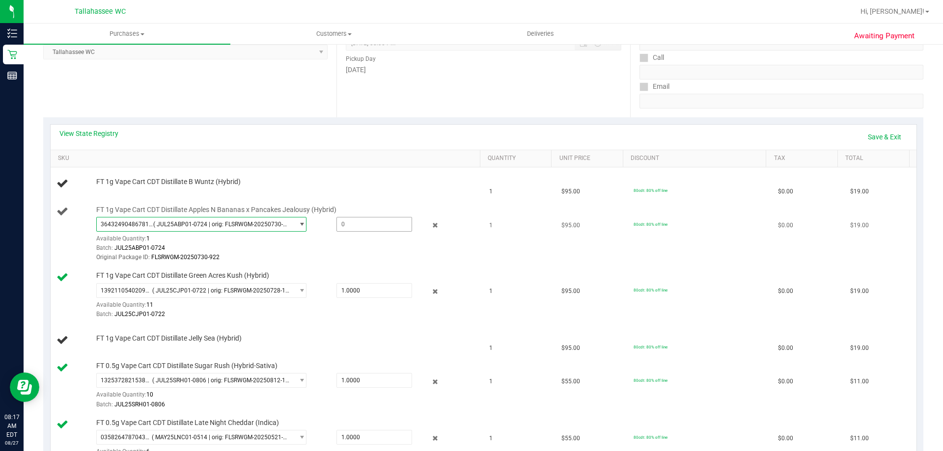
click at [357, 226] on span at bounding box center [374, 224] width 76 height 15
type input "1"
type input "1.0000"
click at [347, 250] on div "Batch: JUL25ABP01-0724" at bounding box center [285, 247] width 379 height 9
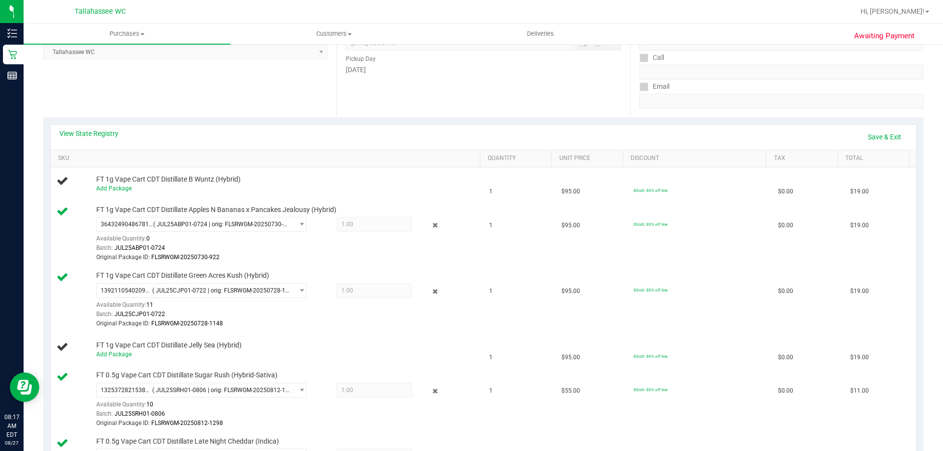
click at [281, 127] on div "View State Registry Save & Exit" at bounding box center [483, 137] width 865 height 25
click at [867, 132] on link "Save & Exit" at bounding box center [884, 137] width 46 height 17
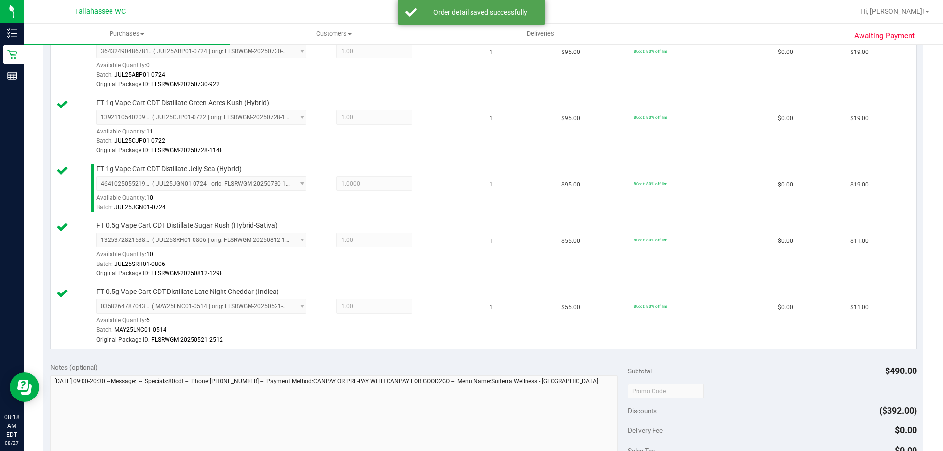
scroll to position [442, 0]
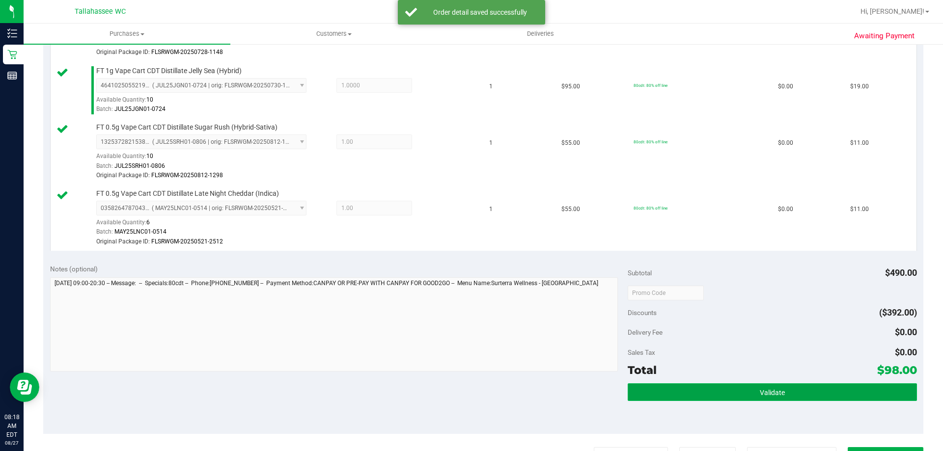
click at [738, 384] on button "Validate" at bounding box center [771, 392] width 289 height 18
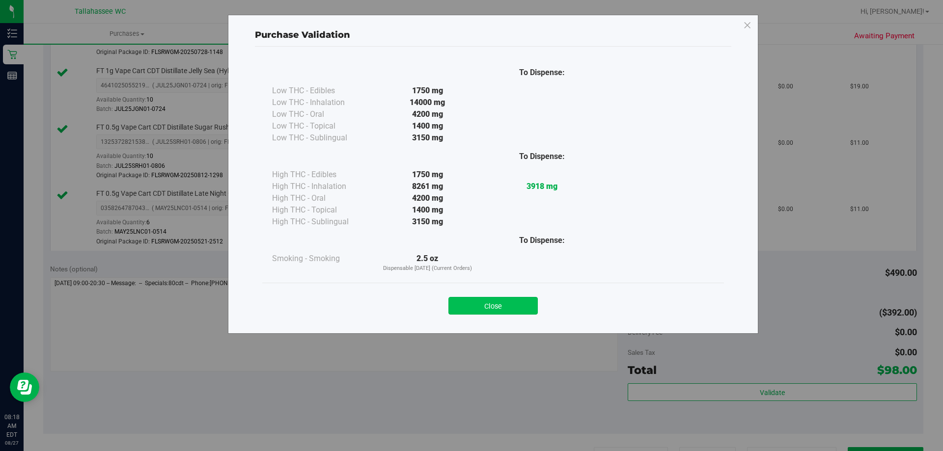
click at [500, 302] on button "Close" at bounding box center [492, 306] width 89 height 18
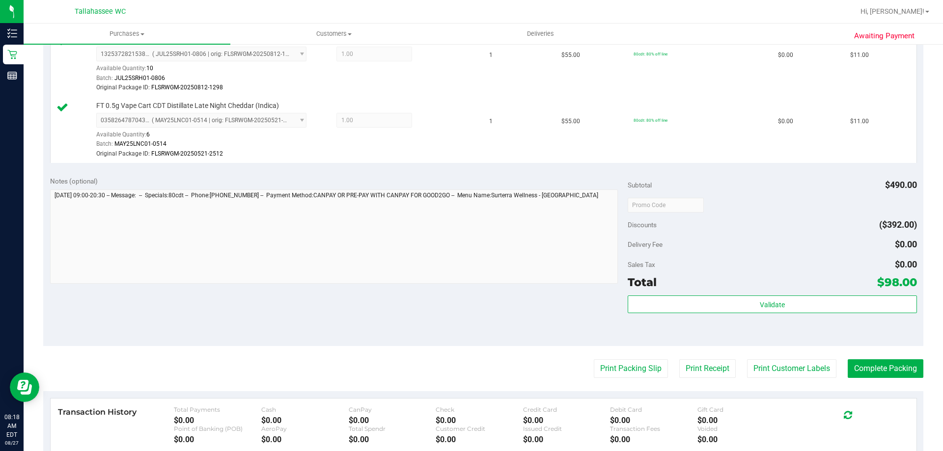
scroll to position [540, 0]
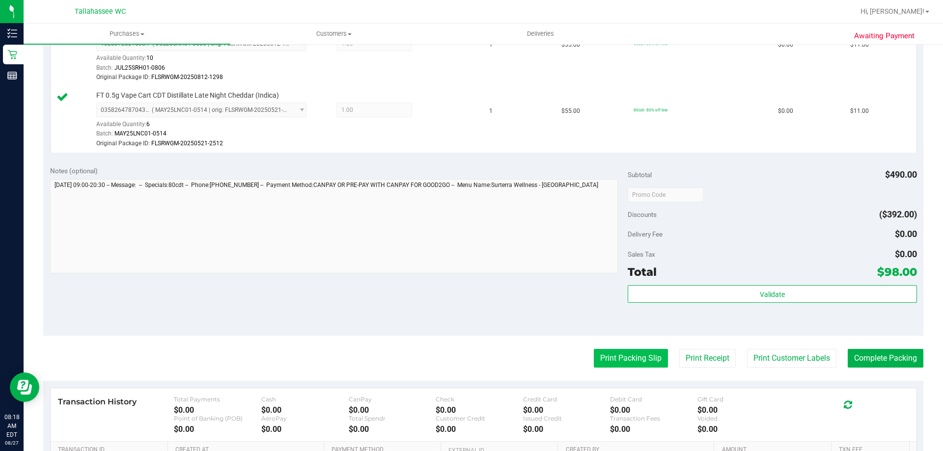
click at [636, 355] on button "Print Packing Slip" at bounding box center [631, 358] width 74 height 19
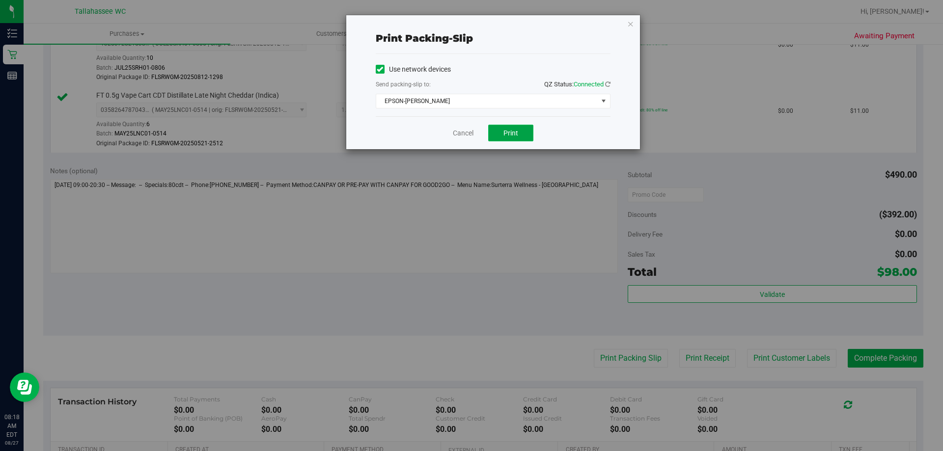
click at [498, 128] on button "Print" at bounding box center [510, 133] width 45 height 17
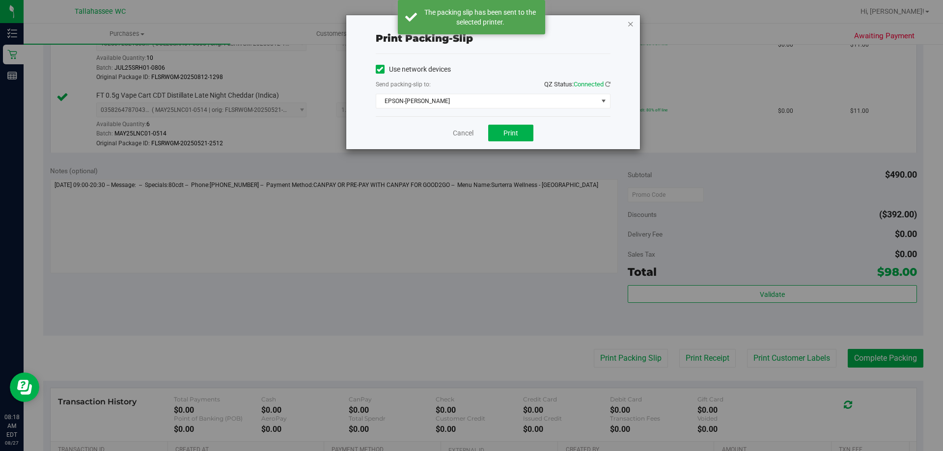
click at [627, 23] on icon "button" at bounding box center [630, 24] width 7 height 12
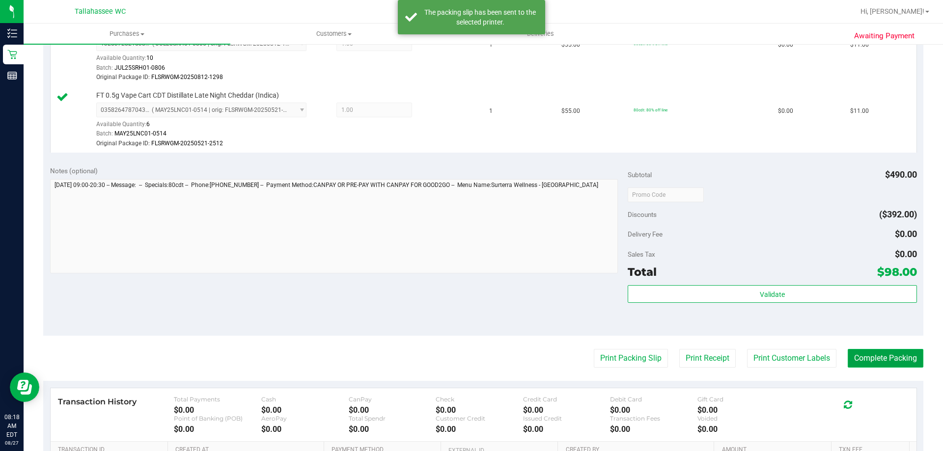
click at [854, 353] on button "Complete Packing" at bounding box center [885, 358] width 76 height 19
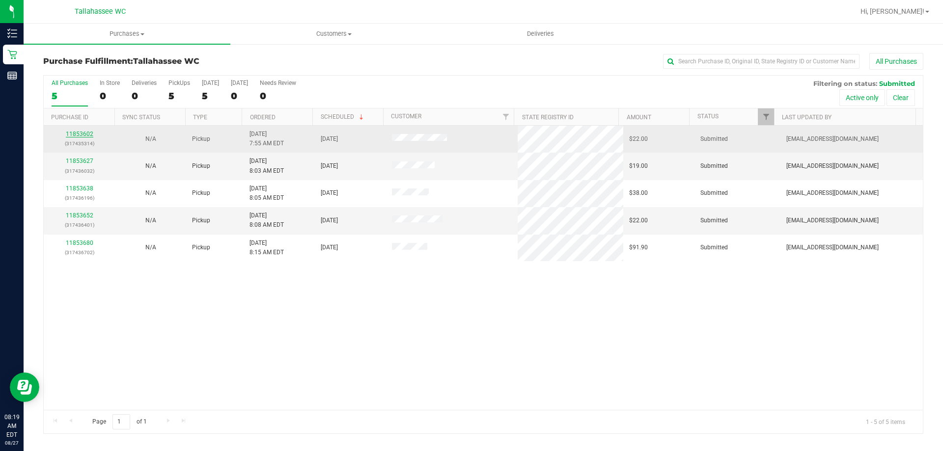
click at [72, 135] on link "11853602" at bounding box center [79, 134] width 27 height 7
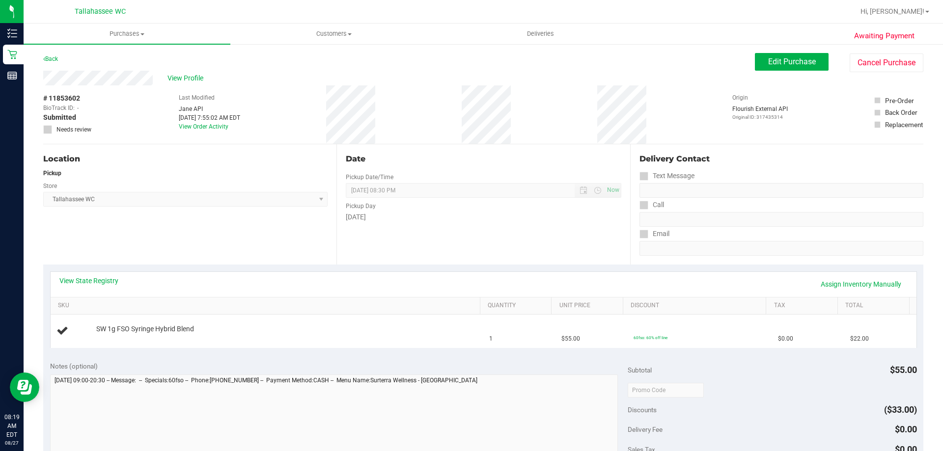
click at [117, 286] on div "View State Registry Assign Inventory Manually" at bounding box center [483, 284] width 848 height 17
click at [112, 283] on link "View State Registry" at bounding box center [88, 281] width 59 height 10
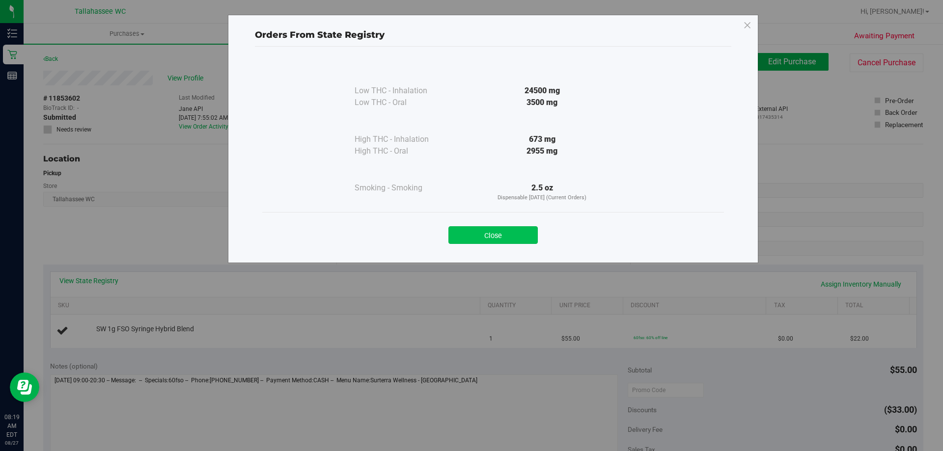
click at [477, 233] on button "Close" at bounding box center [492, 235] width 89 height 18
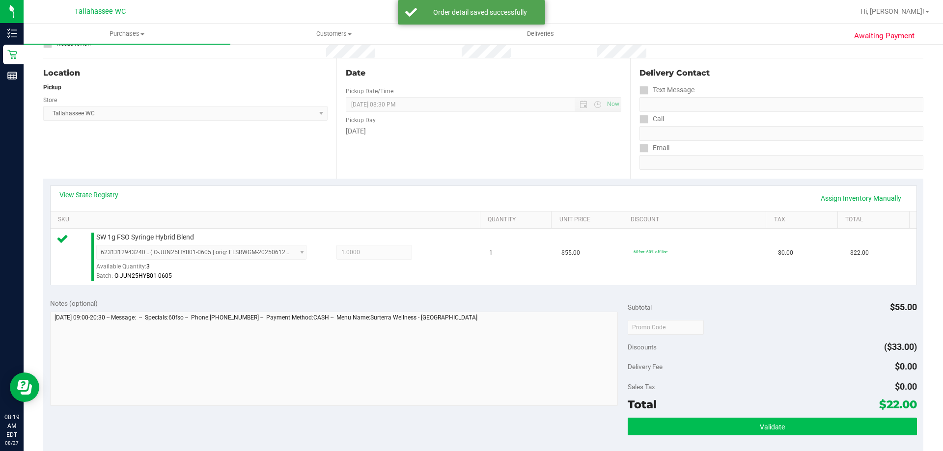
scroll to position [147, 0]
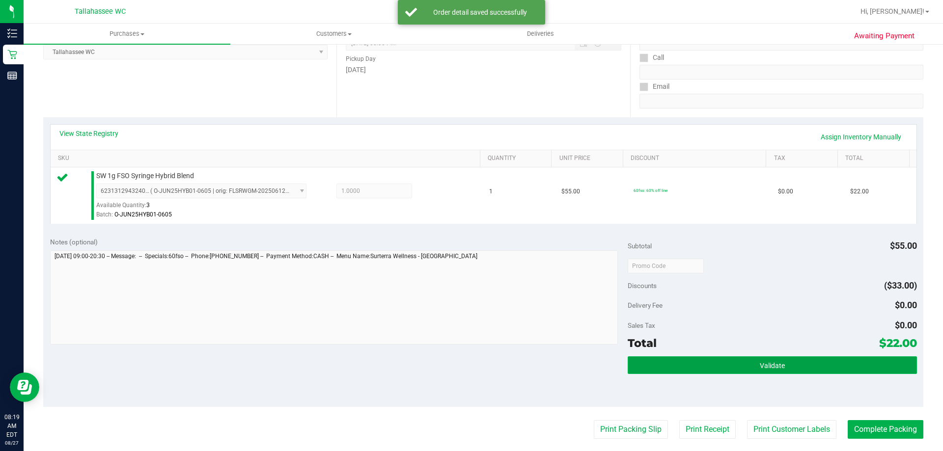
click at [690, 360] on button "Validate" at bounding box center [771, 365] width 289 height 18
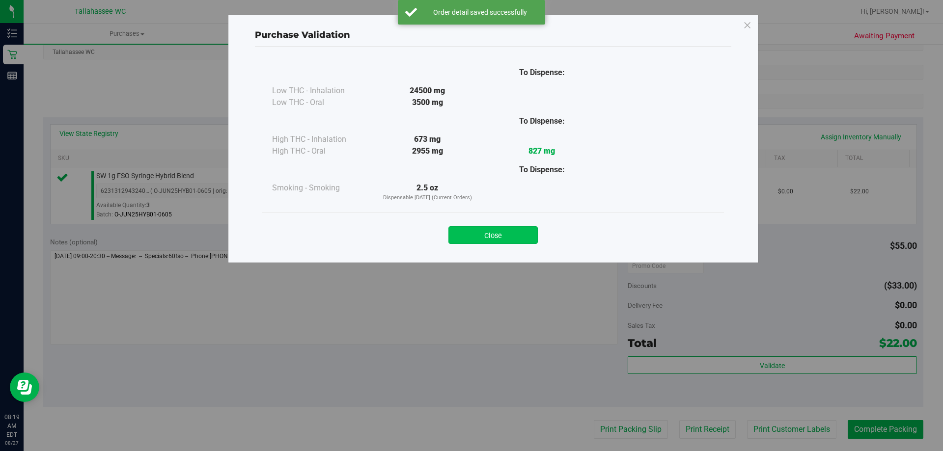
click at [472, 230] on button "Close" at bounding box center [492, 235] width 89 height 18
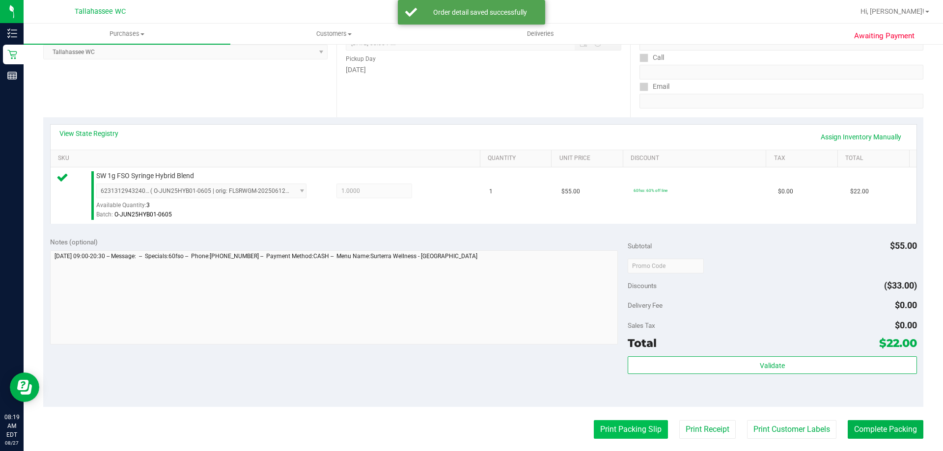
click at [620, 423] on button "Print Packing Slip" at bounding box center [631, 429] width 74 height 19
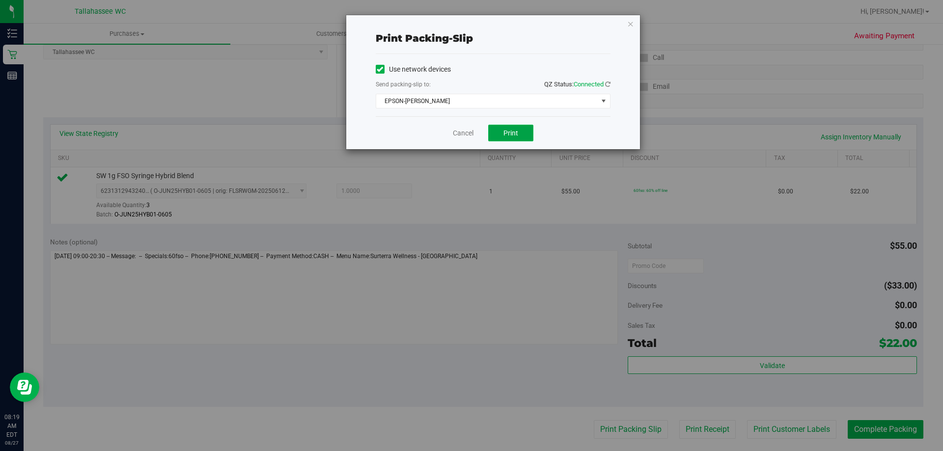
click at [513, 127] on button "Print" at bounding box center [510, 133] width 45 height 17
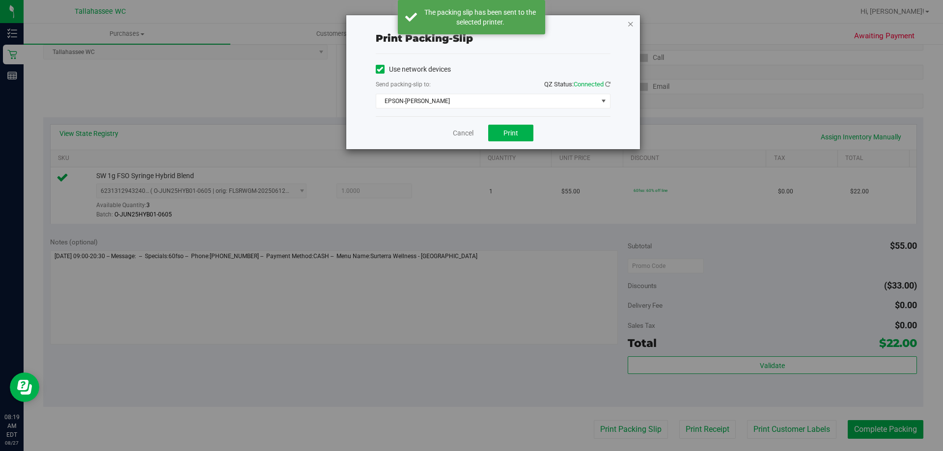
click at [630, 25] on icon "button" at bounding box center [630, 24] width 7 height 12
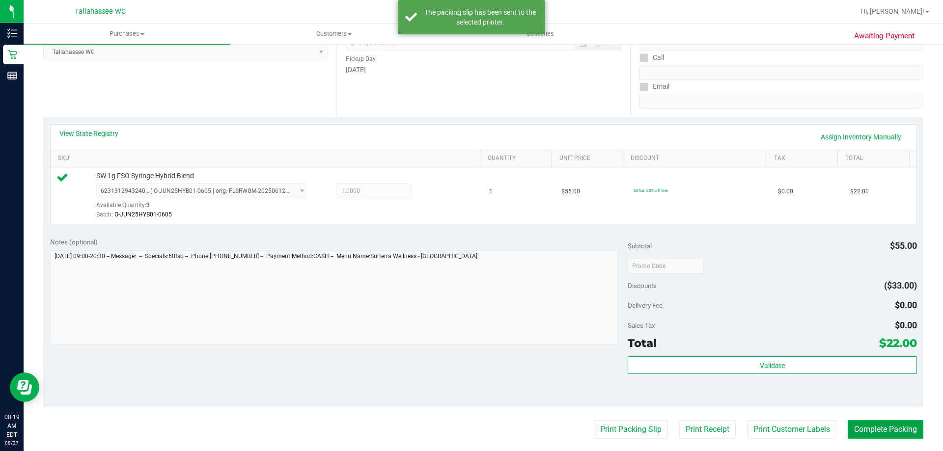
click at [889, 427] on button "Complete Packing" at bounding box center [885, 429] width 76 height 19
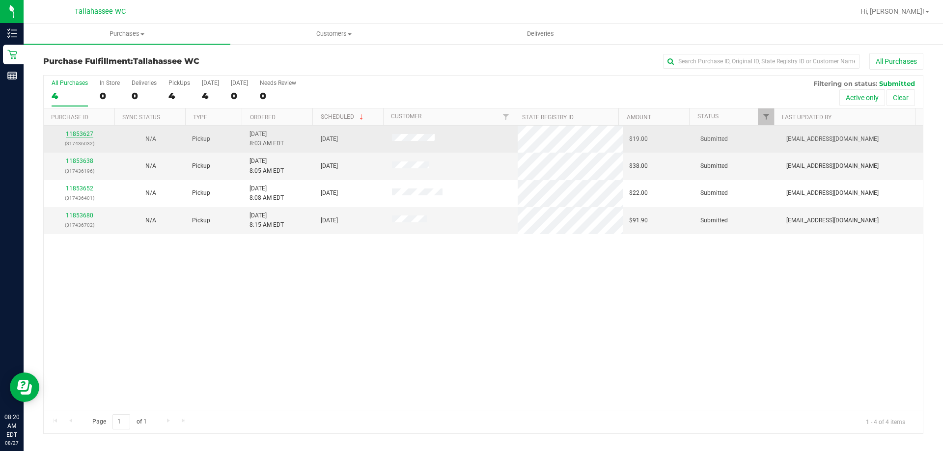
click at [78, 134] on link "11853627" at bounding box center [79, 134] width 27 height 7
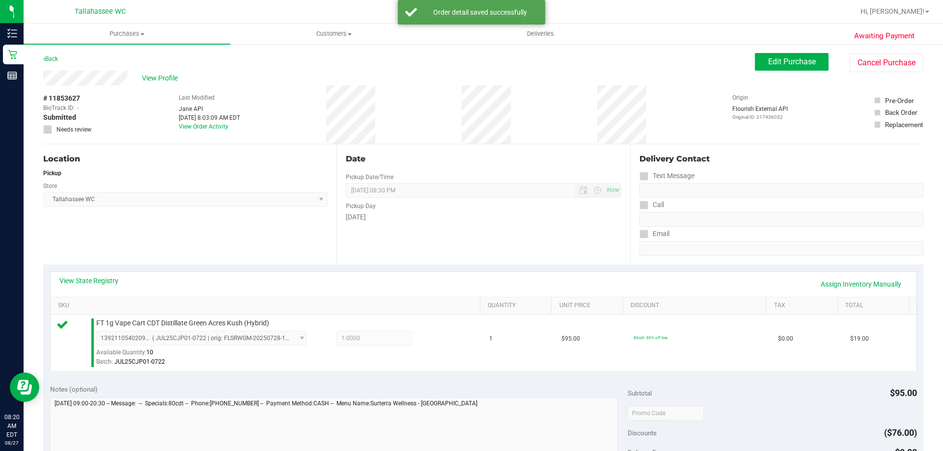
click at [64, 288] on div "View State Registry Assign Inventory Manually" at bounding box center [483, 284] width 848 height 17
click at [66, 286] on div "View State Registry Assign Inventory Manually" at bounding box center [483, 284] width 848 height 17
click at [75, 273] on div "View State Registry Assign Inventory Manually" at bounding box center [483, 284] width 865 height 25
click at [99, 286] on div "View State Registry Assign Inventory Manually" at bounding box center [483, 284] width 848 height 17
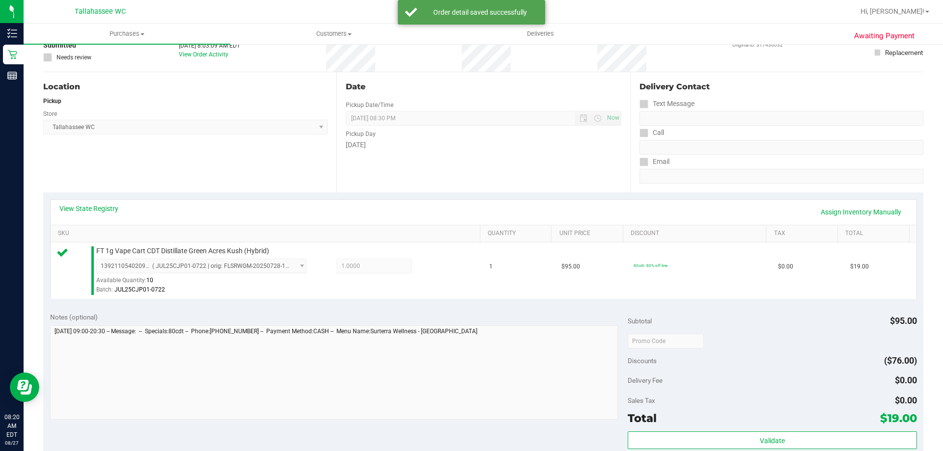
scroll to position [147, 0]
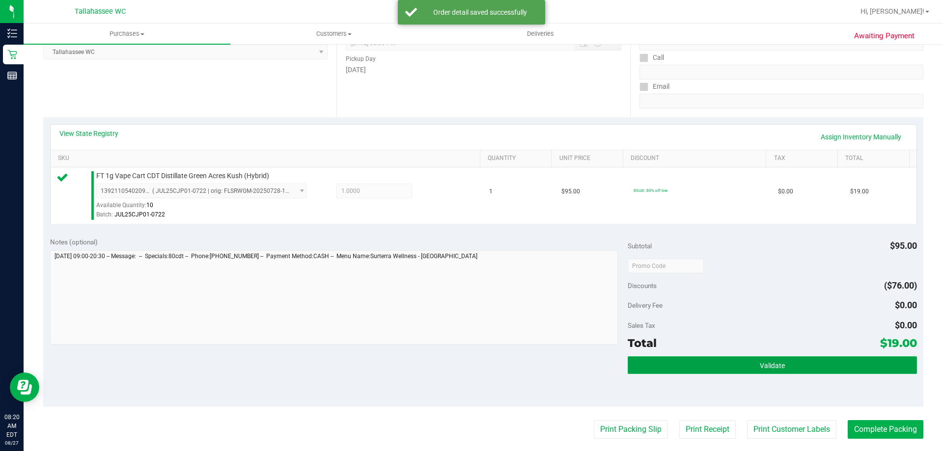
click at [723, 362] on button "Validate" at bounding box center [771, 365] width 289 height 18
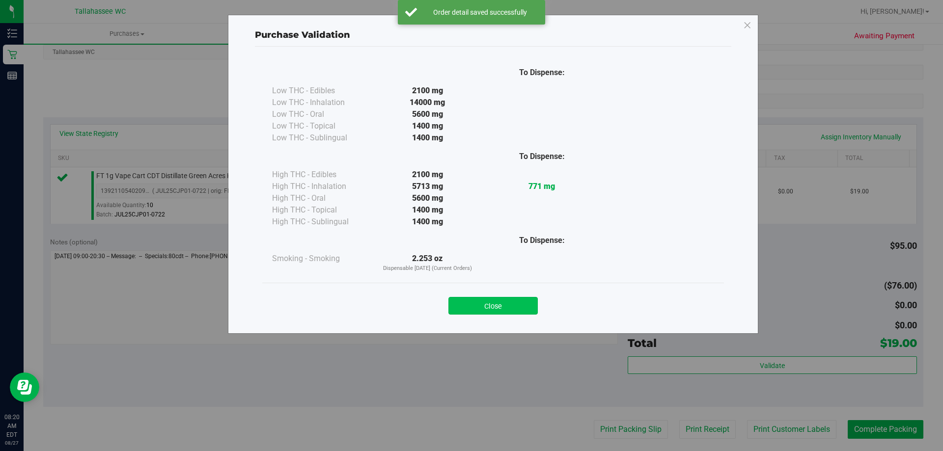
click at [522, 309] on button "Close" at bounding box center [492, 306] width 89 height 18
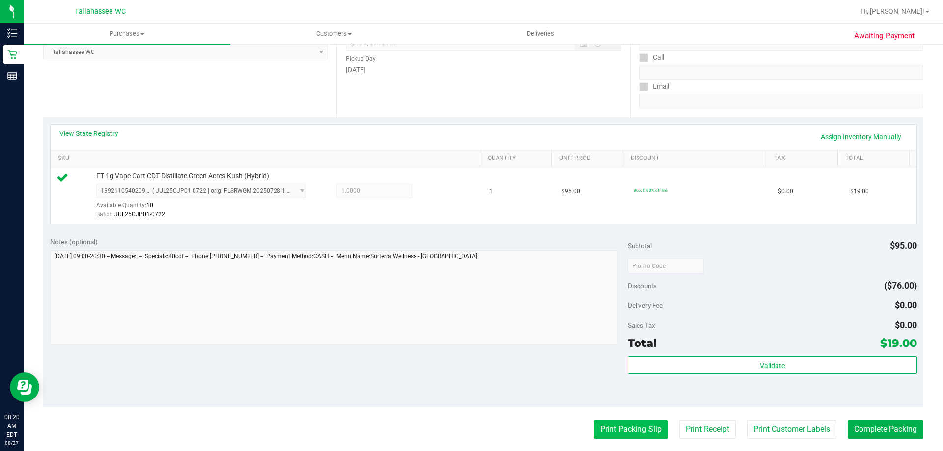
click at [616, 423] on button "Print Packing Slip" at bounding box center [631, 429] width 74 height 19
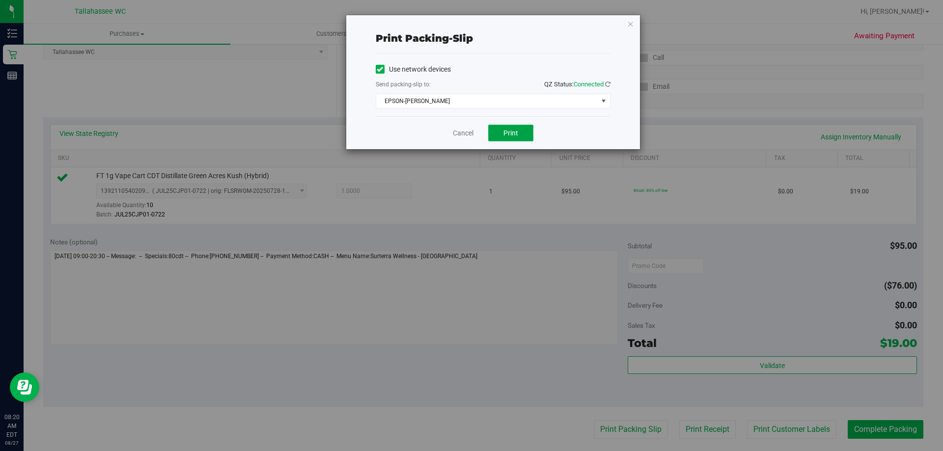
click at [504, 134] on span "Print" at bounding box center [510, 133] width 15 height 8
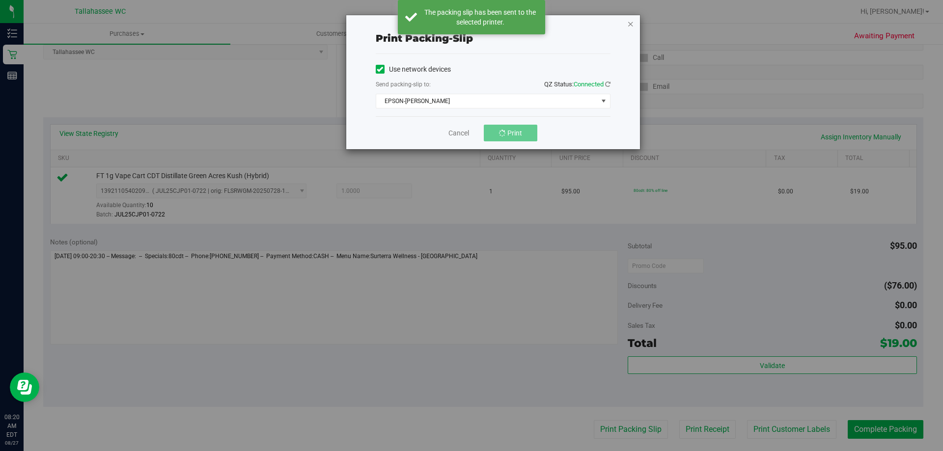
click at [630, 25] on icon "button" at bounding box center [630, 24] width 7 height 12
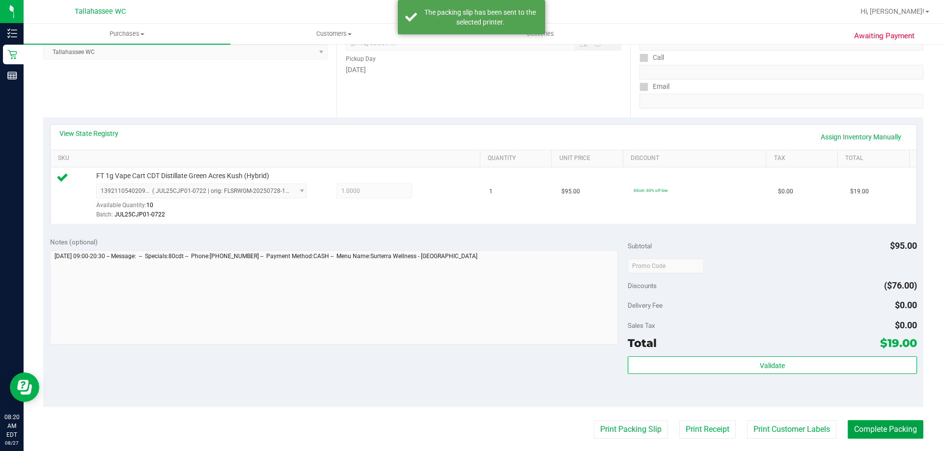
click at [850, 427] on button "Complete Packing" at bounding box center [885, 429] width 76 height 19
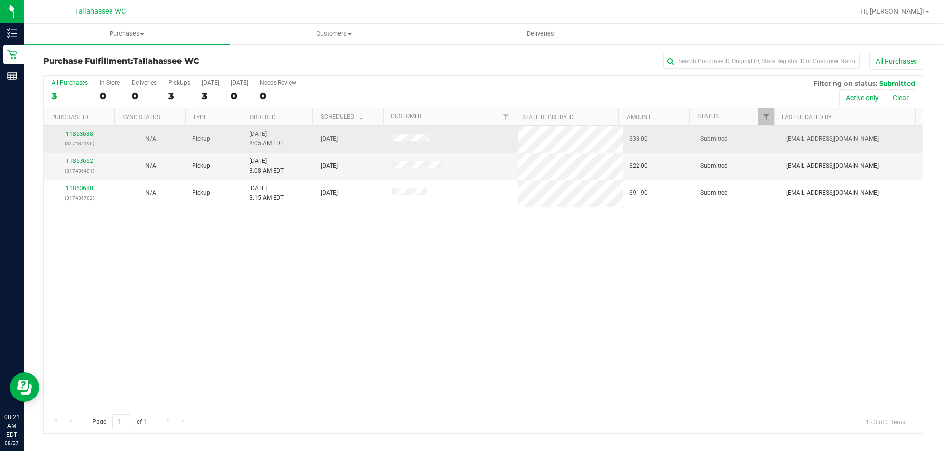
click at [84, 133] on link "11853638" at bounding box center [79, 134] width 27 height 7
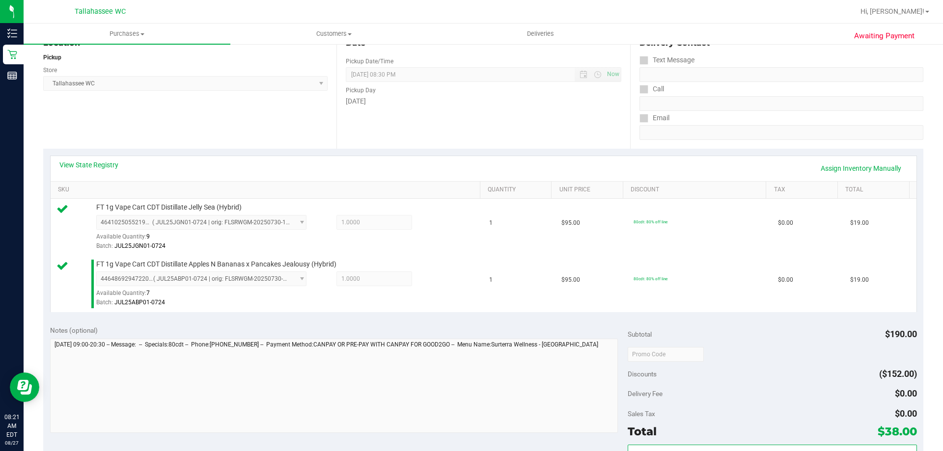
scroll to position [295, 0]
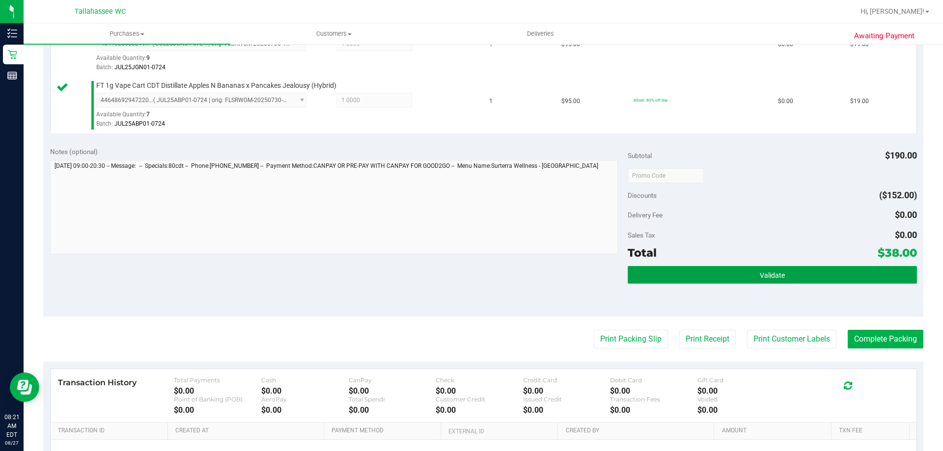
click at [746, 273] on button "Validate" at bounding box center [771, 275] width 289 height 18
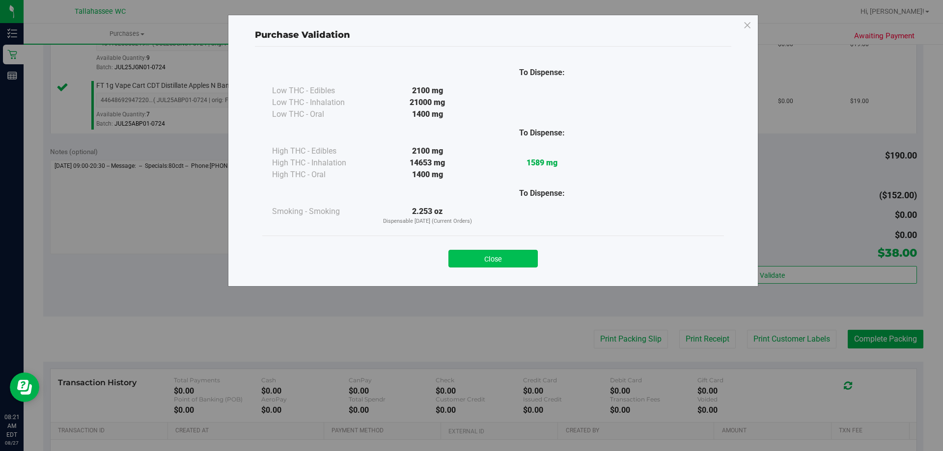
click at [485, 257] on button "Close" at bounding box center [492, 259] width 89 height 18
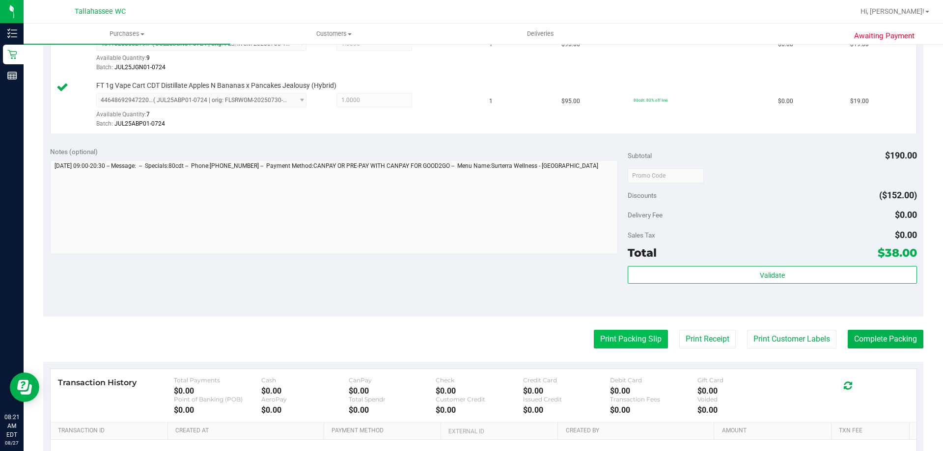
click at [602, 338] on button "Print Packing Slip" at bounding box center [631, 339] width 74 height 19
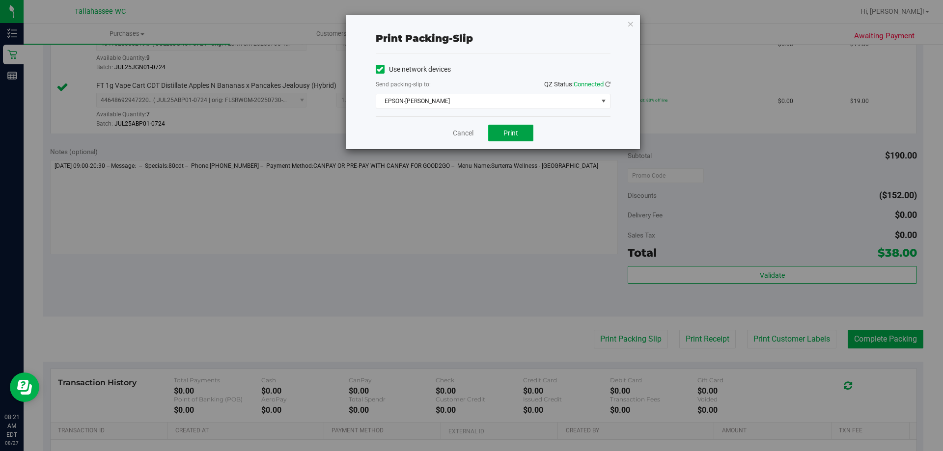
click at [517, 126] on button "Print" at bounding box center [510, 133] width 45 height 17
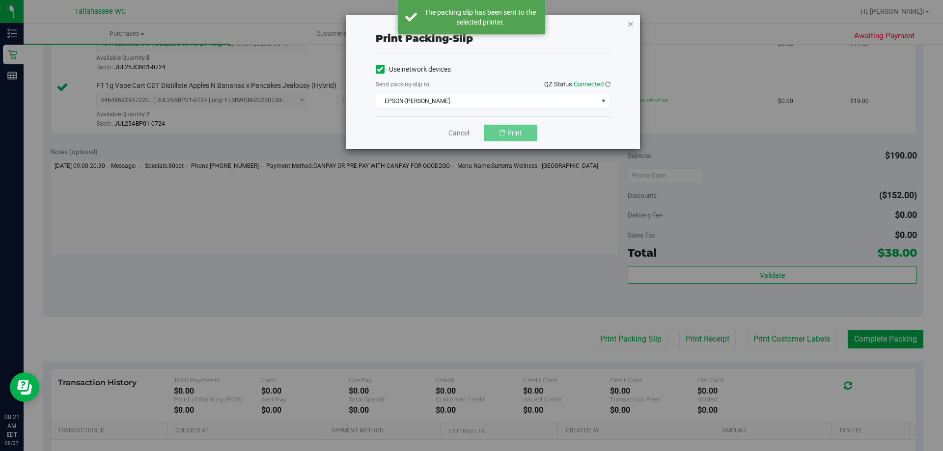
click at [631, 23] on icon "button" at bounding box center [630, 24] width 7 height 12
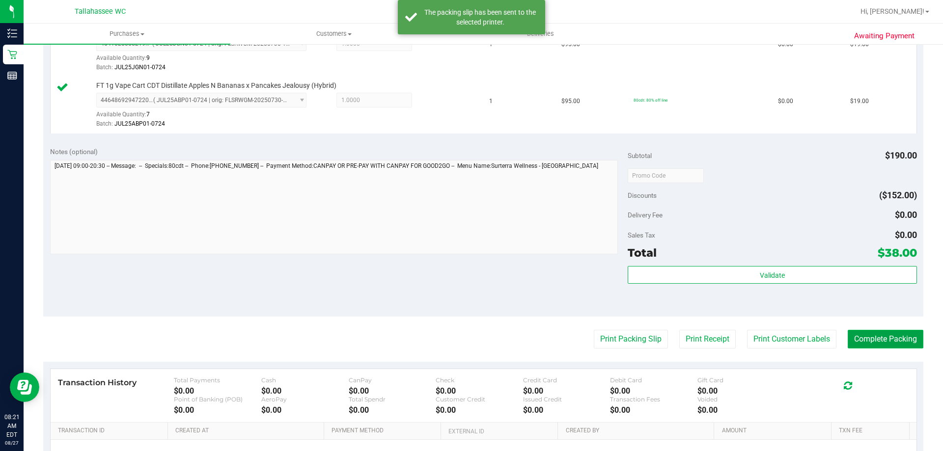
click at [860, 337] on button "Complete Packing" at bounding box center [885, 339] width 76 height 19
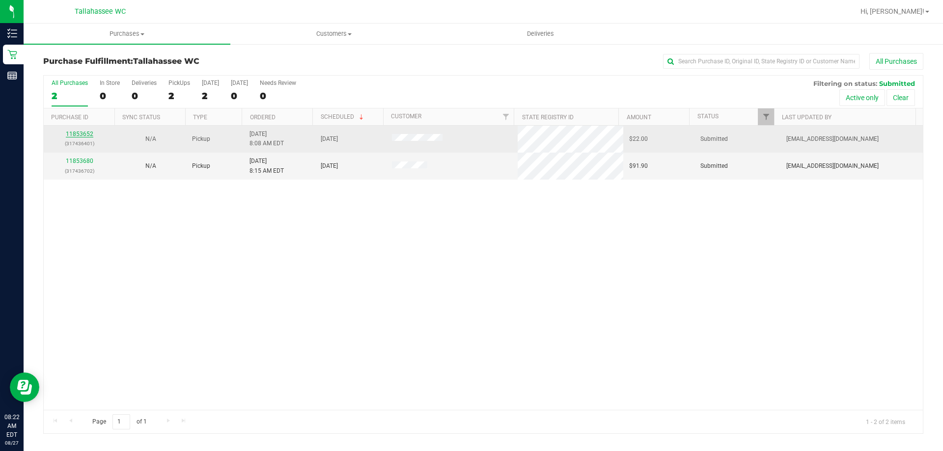
click at [89, 131] on div "11853652 (317436401)" at bounding box center [79, 139] width 59 height 19
click at [89, 131] on link "11853652" at bounding box center [79, 134] width 27 height 7
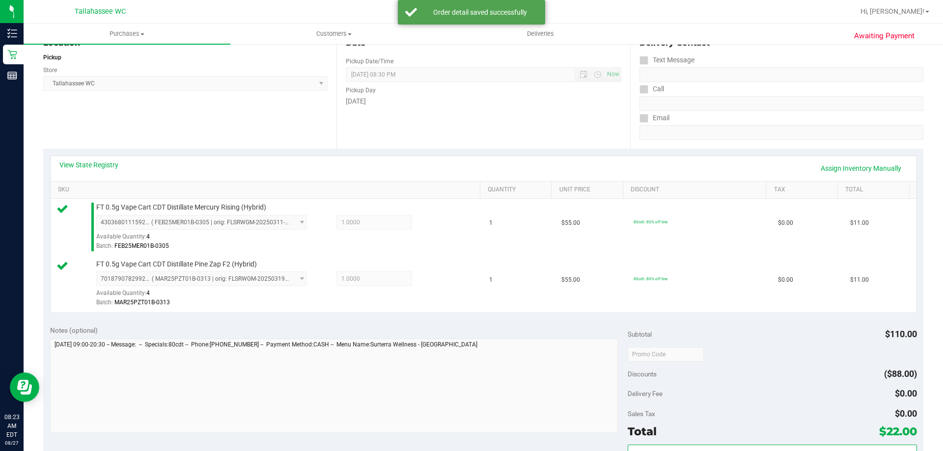
scroll to position [245, 0]
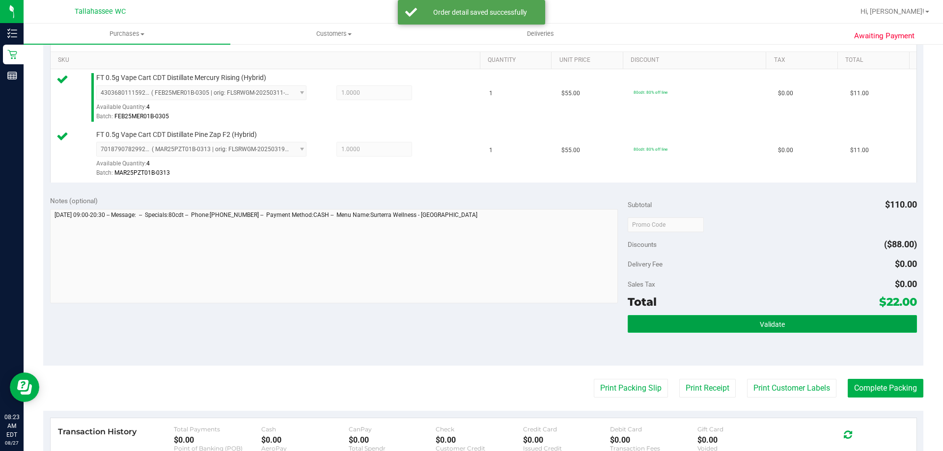
click at [694, 326] on button "Validate" at bounding box center [771, 324] width 289 height 18
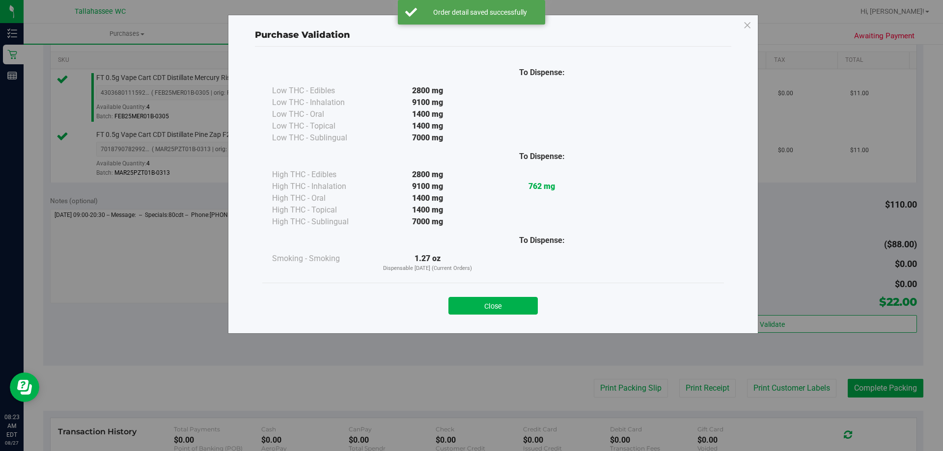
click at [484, 316] on div "Close" at bounding box center [492, 303] width 461 height 40
click at [485, 309] on button "Close" at bounding box center [492, 306] width 89 height 18
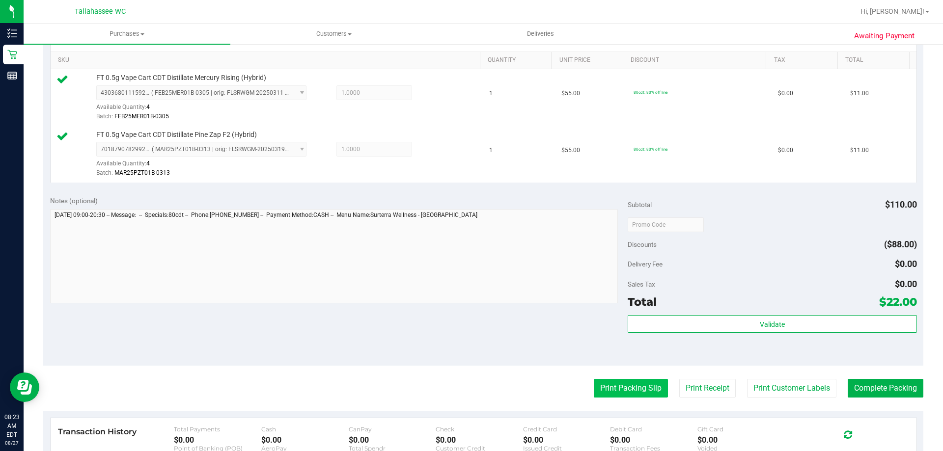
click at [621, 390] on button "Print Packing Slip" at bounding box center [631, 388] width 74 height 19
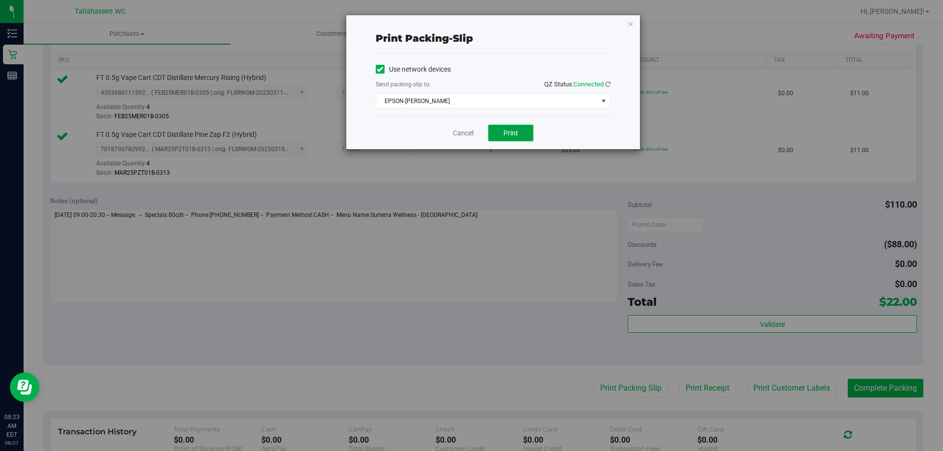
click at [506, 128] on button "Print" at bounding box center [510, 133] width 45 height 17
click at [630, 21] on icon "button" at bounding box center [630, 24] width 7 height 12
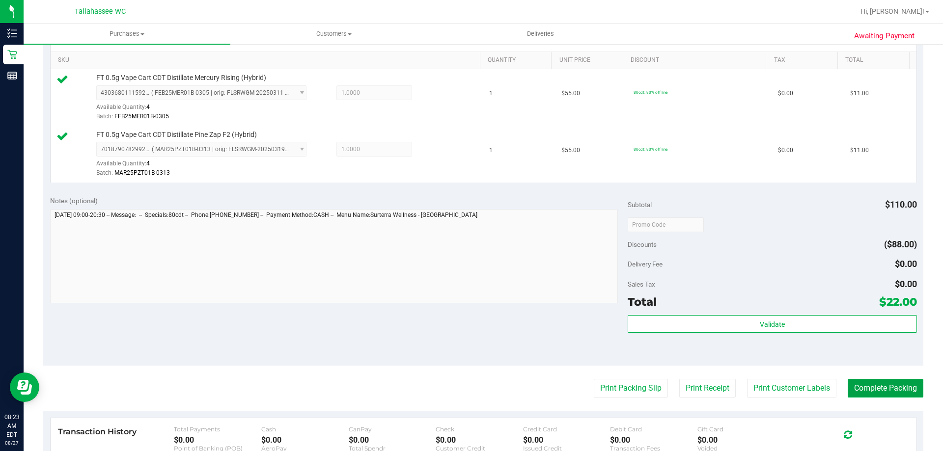
click at [891, 387] on button "Complete Packing" at bounding box center [885, 388] width 76 height 19
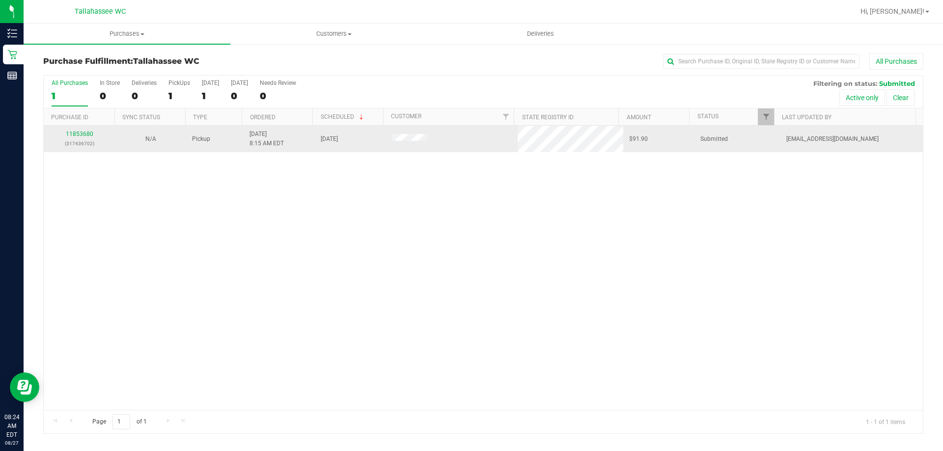
click at [86, 137] on div "11853680 (317436702)" at bounding box center [79, 139] width 59 height 19
click at [86, 135] on link "11853680" at bounding box center [79, 134] width 27 height 7
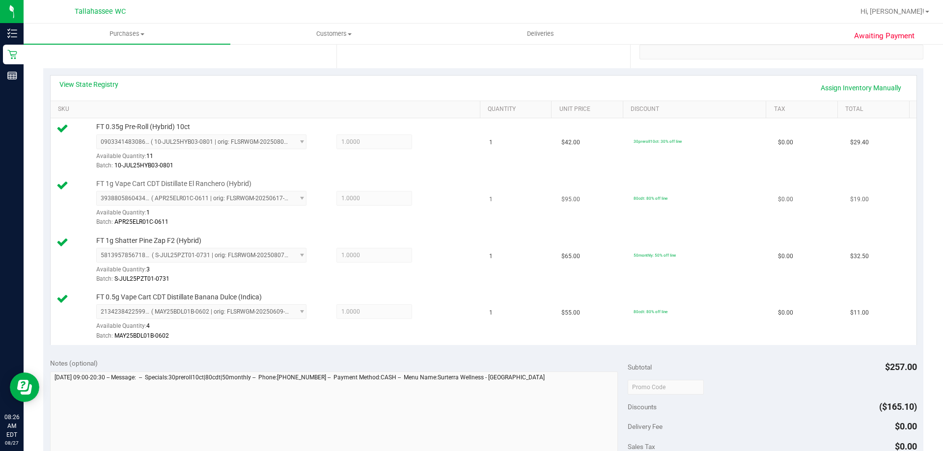
scroll to position [344, 0]
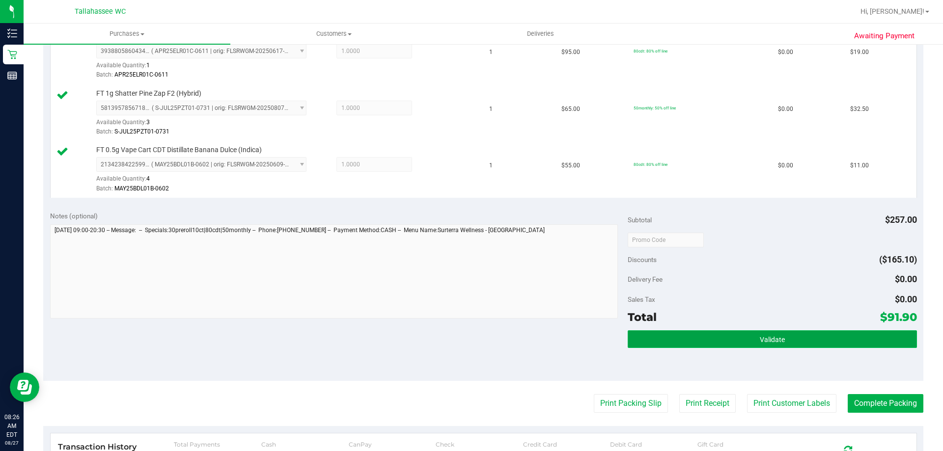
click at [708, 342] on button "Validate" at bounding box center [771, 339] width 289 height 18
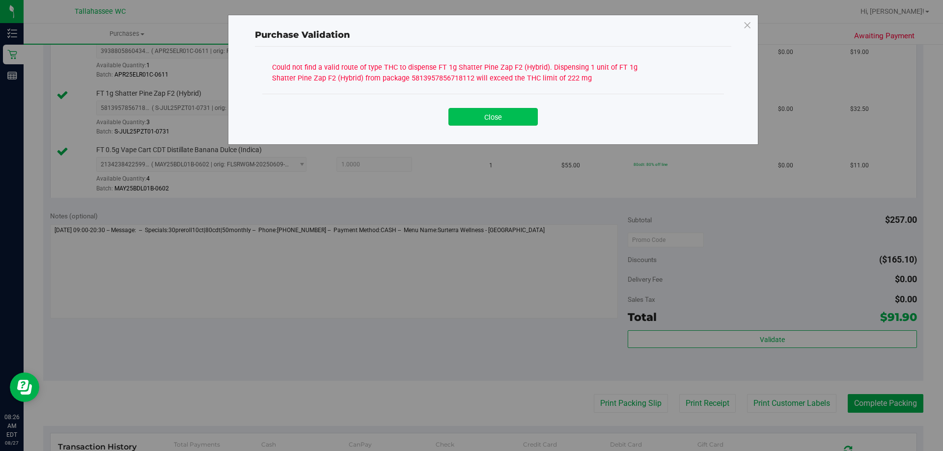
click at [527, 118] on button "Close" at bounding box center [492, 117] width 89 height 18
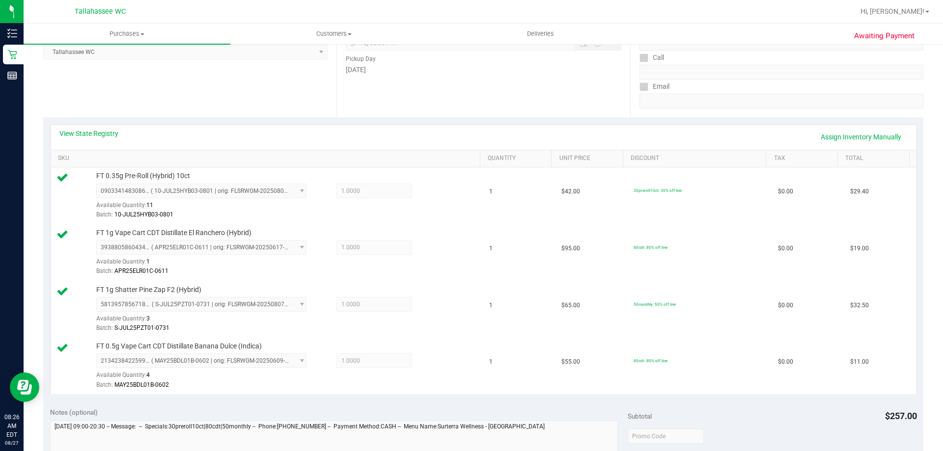
scroll to position [0, 0]
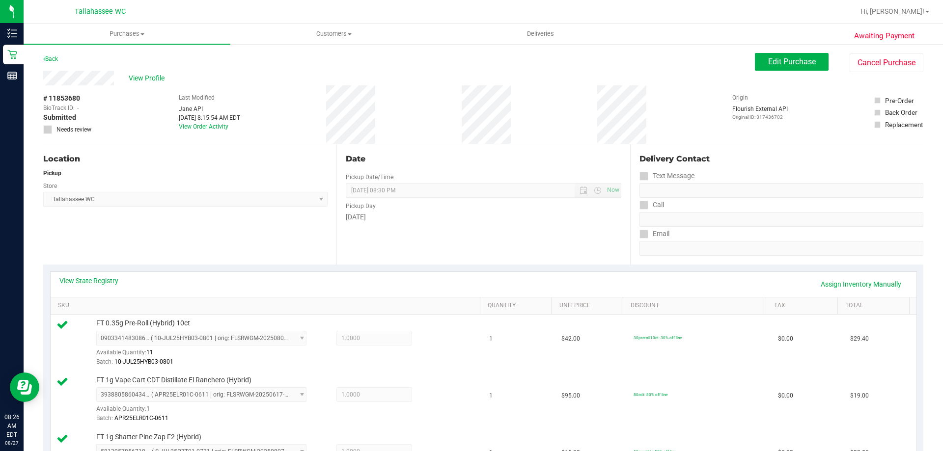
click at [49, 130] on icon at bounding box center [48, 130] width 6 height 0
click at [102, 279] on link "View State Registry" at bounding box center [88, 281] width 59 height 10
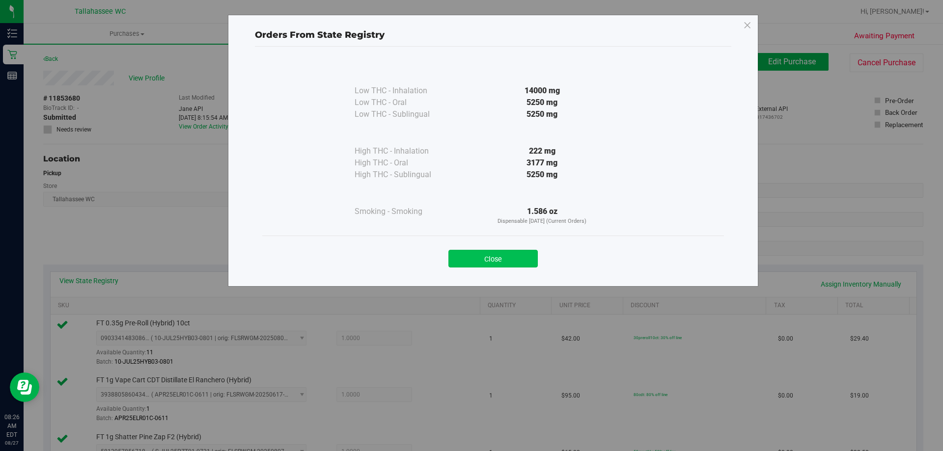
click at [460, 265] on button "Close" at bounding box center [492, 259] width 89 height 18
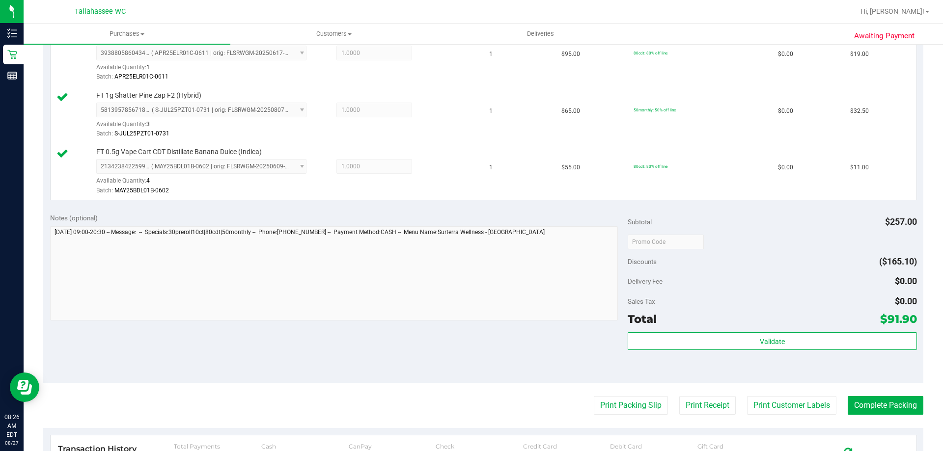
scroll to position [344, 0]
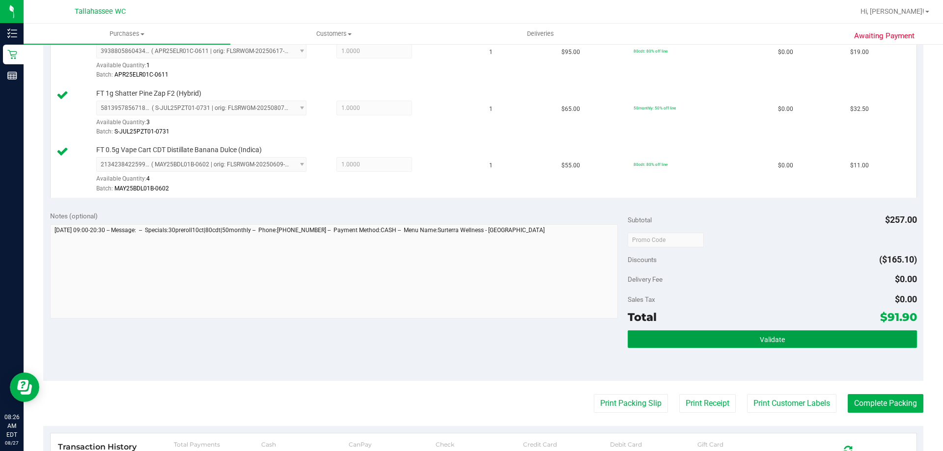
click at [762, 347] on button "Validate" at bounding box center [771, 339] width 289 height 18
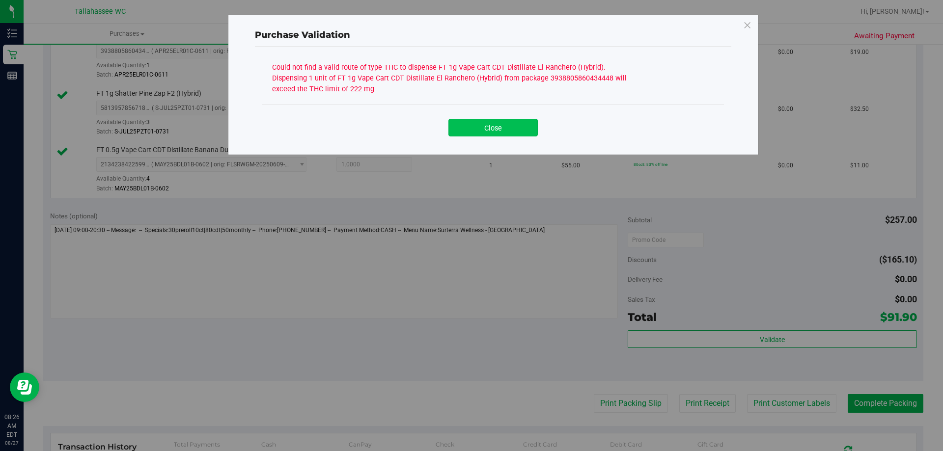
click at [482, 129] on button "Close" at bounding box center [492, 128] width 89 height 18
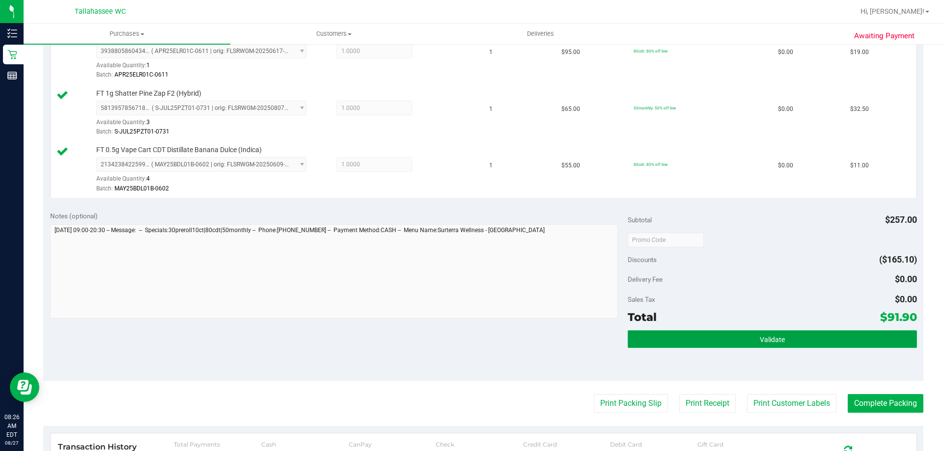
click at [695, 333] on button "Validate" at bounding box center [771, 339] width 289 height 18
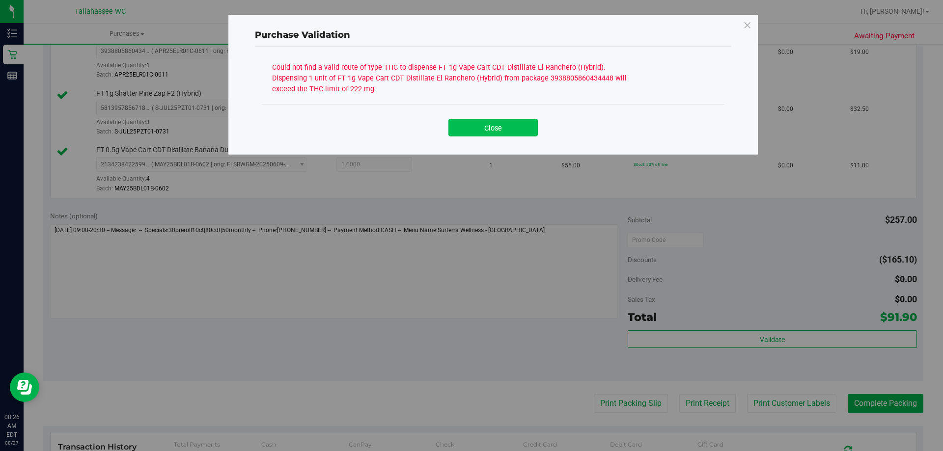
click at [472, 121] on button "Close" at bounding box center [492, 128] width 89 height 18
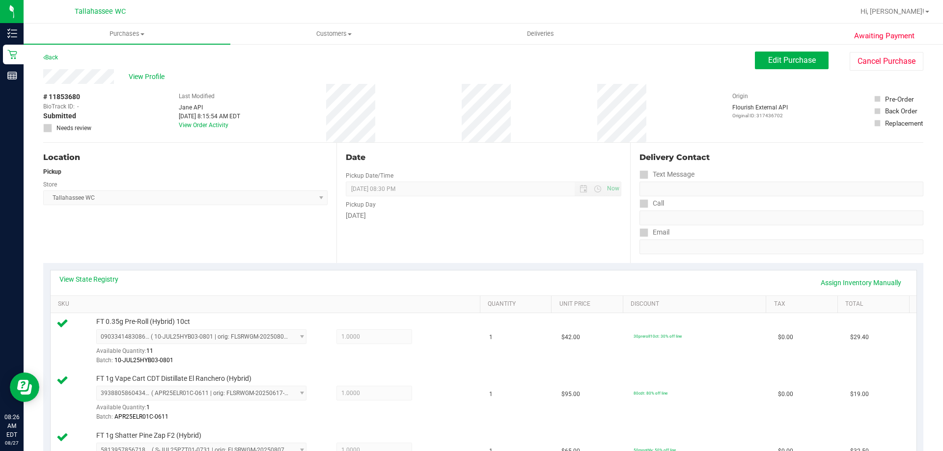
scroll to position [0, 0]
click at [770, 60] on span "Edit Purchase" at bounding box center [792, 61] width 48 height 9
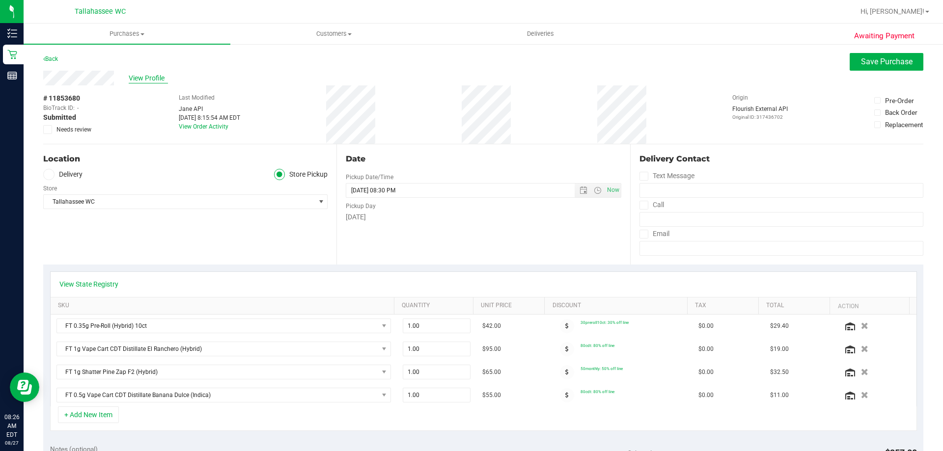
click at [142, 83] on span "View Profile" at bounding box center [148, 78] width 39 height 10
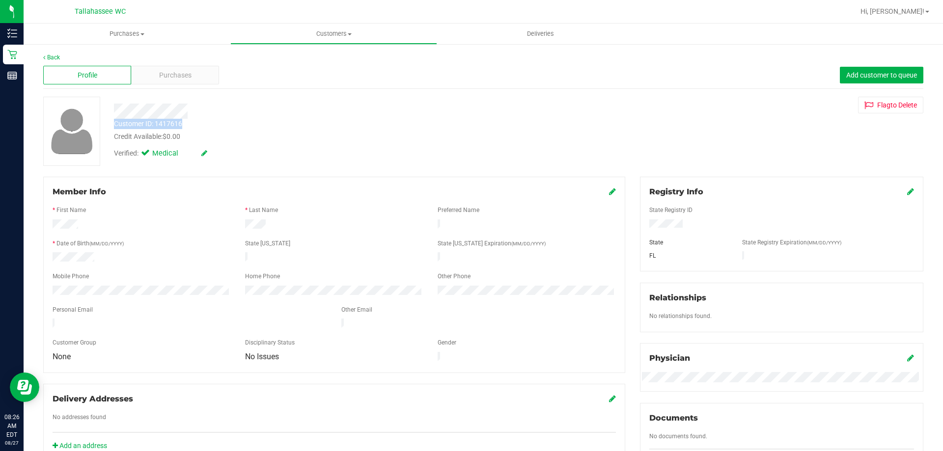
drag, startPoint x: 112, startPoint y: 121, endPoint x: 187, endPoint y: 128, distance: 74.4
click at [187, 128] on div "Customer ID: 1417616 Credit Available: $0.00" at bounding box center [330, 130] width 447 height 23
copy div "Customer ID: 1417616"
drag, startPoint x: 335, startPoint y: 141, endPoint x: 301, endPoint y: 128, distance: 35.7
click at [335, 141] on div "Credit Available: $0.00" at bounding box center [330, 137] width 432 height 10
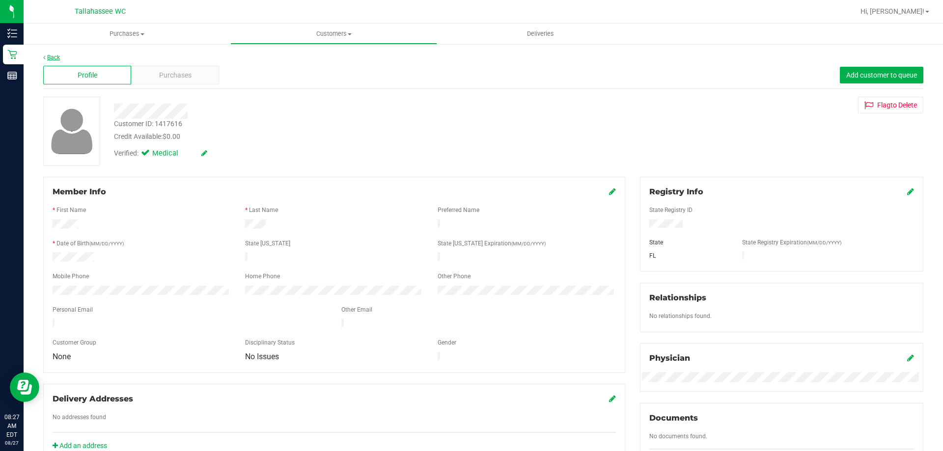
click at [57, 57] on link "Back" at bounding box center [51, 57] width 17 height 7
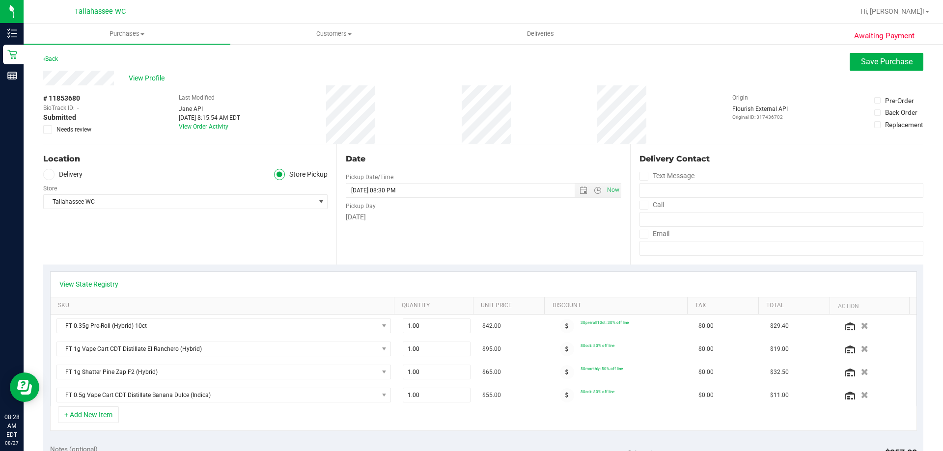
click at [46, 130] on icon at bounding box center [48, 130] width 6 height 0
click at [0, 0] on input "Needs review" at bounding box center [0, 0] width 0 height 0
click at [903, 66] on button "Save Purchase" at bounding box center [886, 62] width 74 height 18
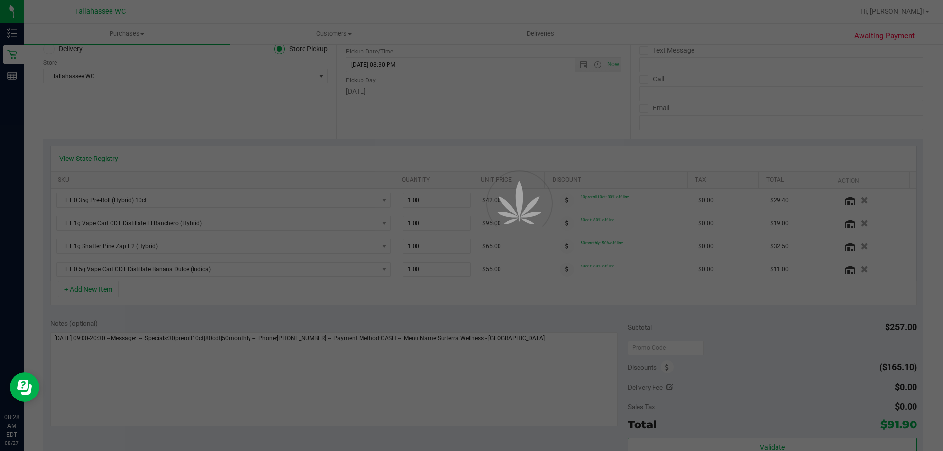
scroll to position [147, 0]
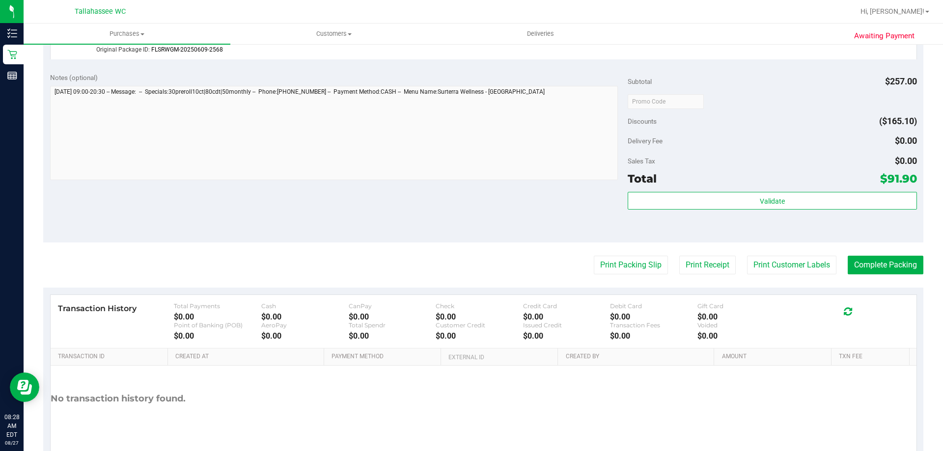
scroll to position [540, 0]
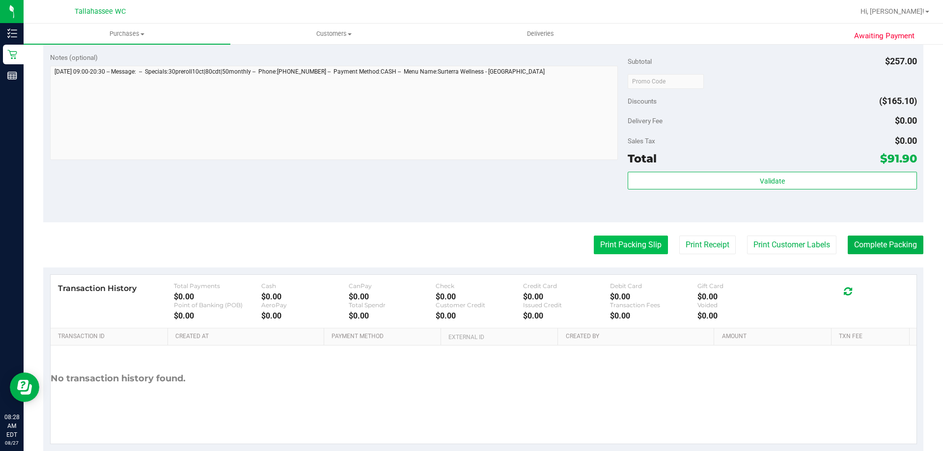
click at [622, 244] on button "Print Packing Slip" at bounding box center [631, 245] width 74 height 19
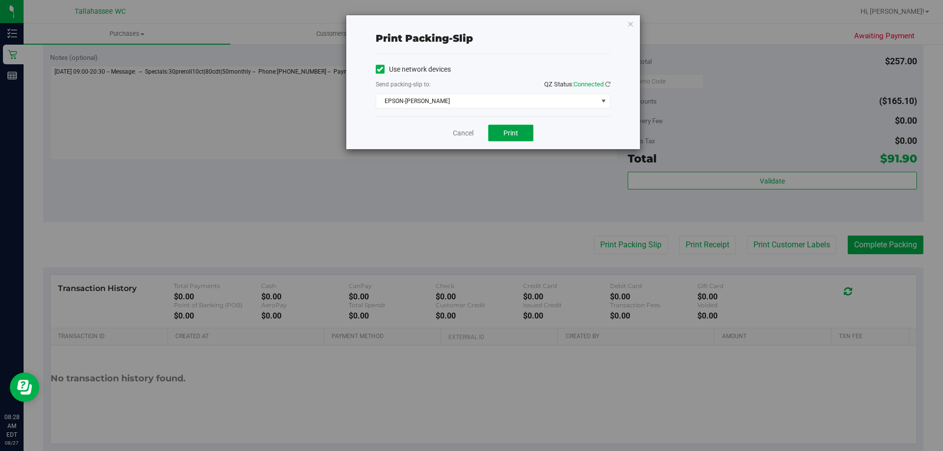
click at [510, 135] on span "Print" at bounding box center [510, 133] width 15 height 8
click at [632, 26] on icon "button" at bounding box center [630, 24] width 7 height 12
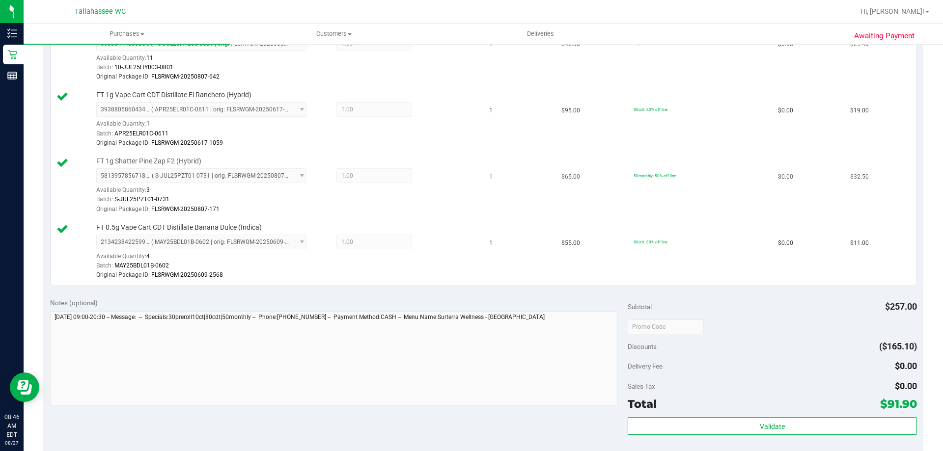
scroll to position [147, 0]
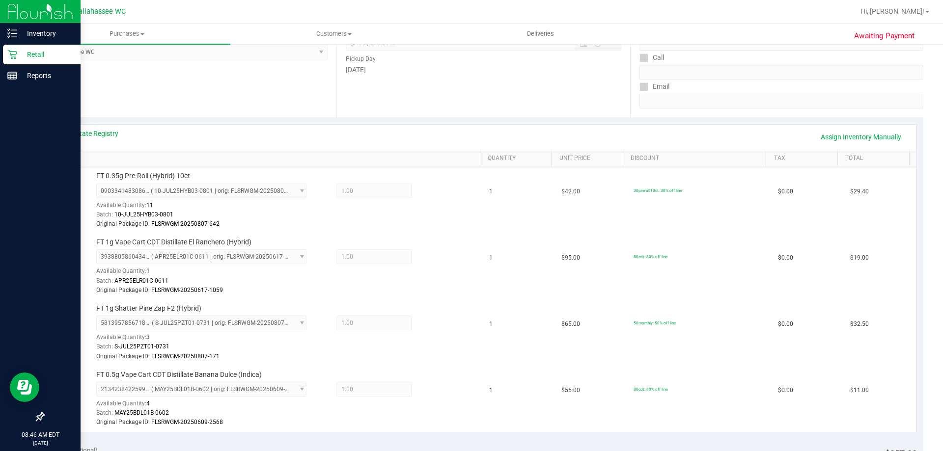
click at [27, 53] on p "Retail" at bounding box center [46, 55] width 59 height 12
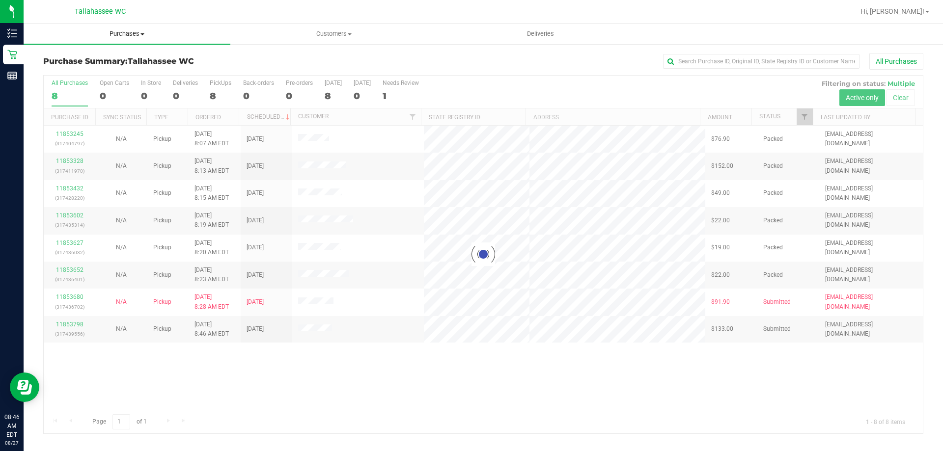
click at [118, 32] on span "Purchases" at bounding box center [127, 33] width 207 height 9
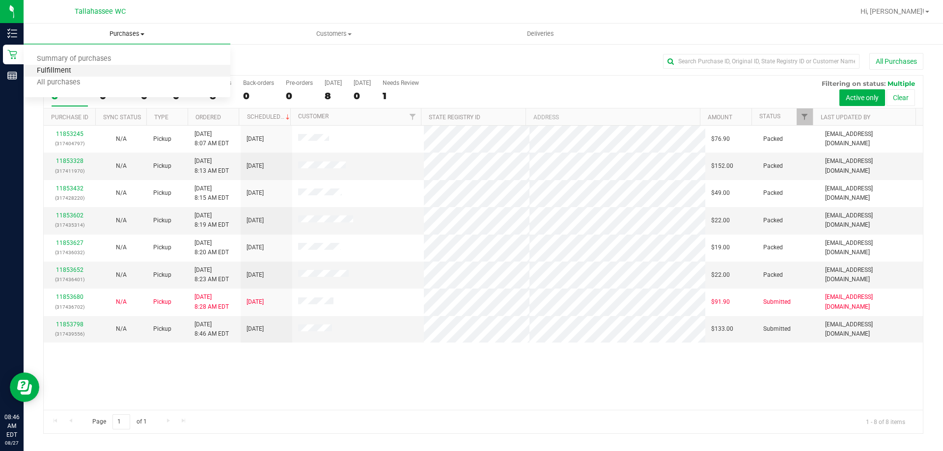
click at [82, 70] on span "Fulfillment" at bounding box center [54, 71] width 61 height 8
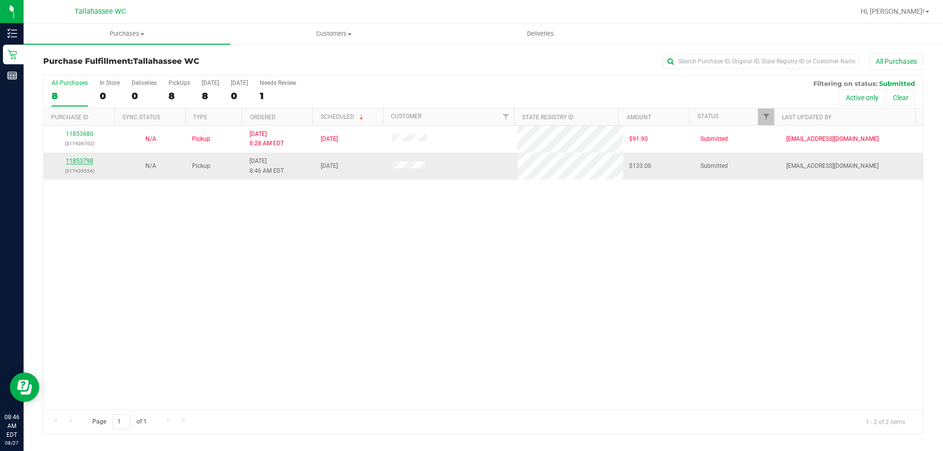
click at [90, 162] on link "11853798" at bounding box center [79, 161] width 27 height 7
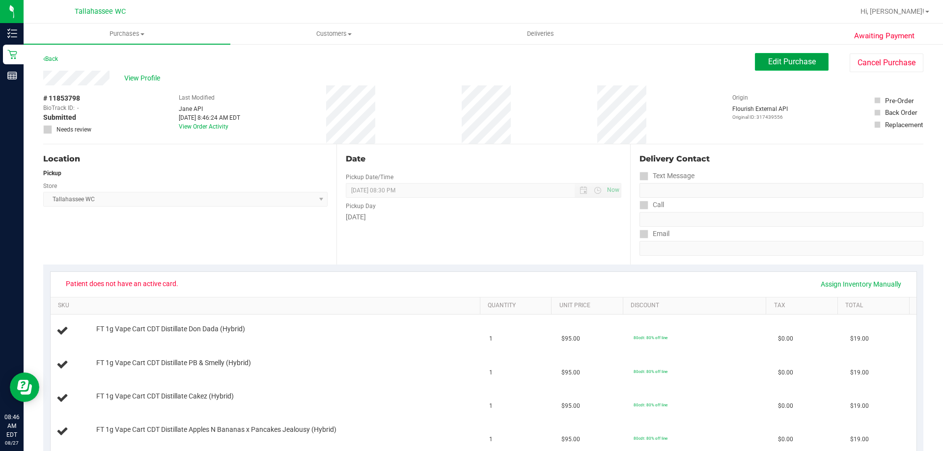
click at [783, 61] on span "Edit Purchase" at bounding box center [792, 61] width 48 height 9
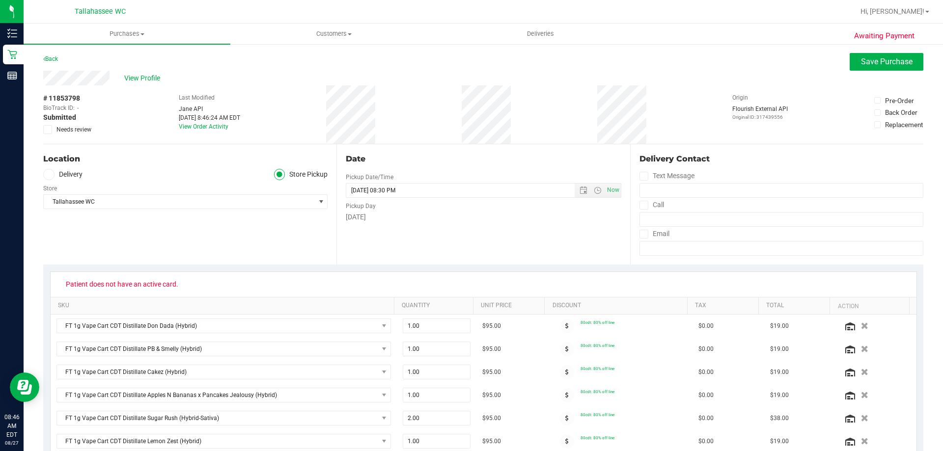
click at [45, 130] on icon at bounding box center [48, 130] width 6 height 0
click at [0, 0] on input "Needs review" at bounding box center [0, 0] width 0 height 0
click at [861, 61] on span "Save Purchase" at bounding box center [887, 61] width 52 height 9
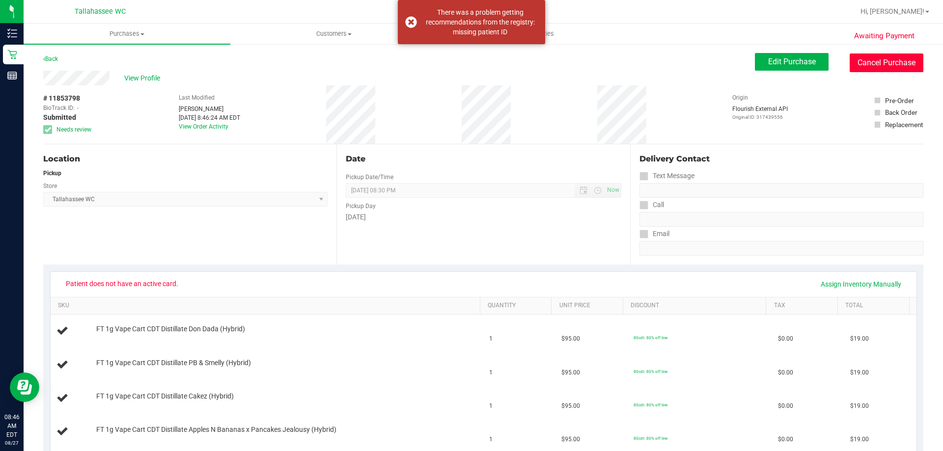
click at [860, 57] on button "Cancel Purchase" at bounding box center [886, 63] width 74 height 19
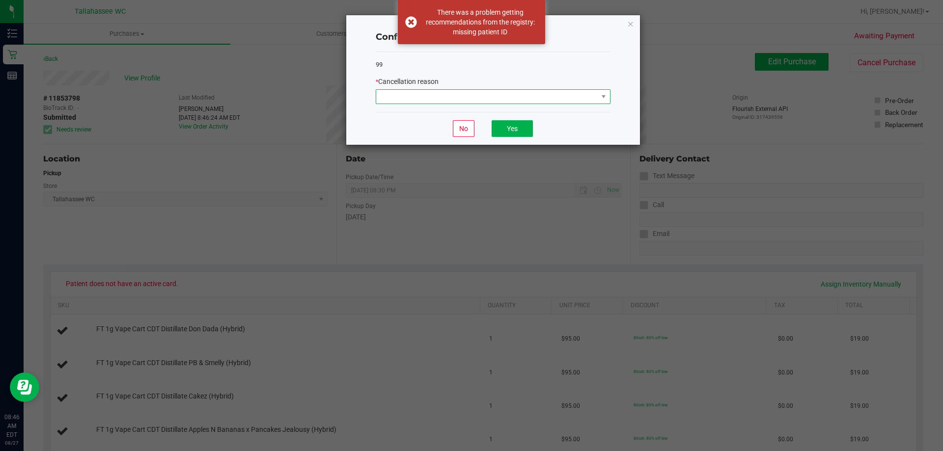
click at [403, 95] on span at bounding box center [486, 97] width 221 height 14
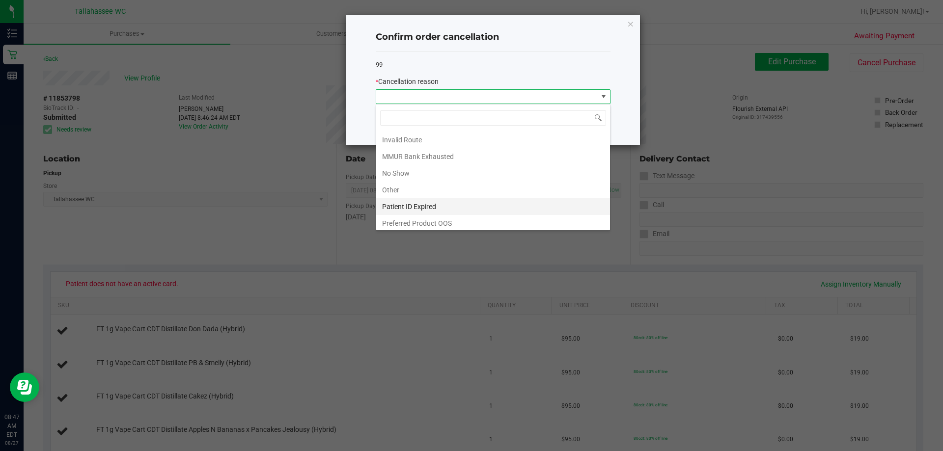
scroll to position [52, 0]
click at [459, 204] on li "Patient ID Expired" at bounding box center [493, 203] width 234 height 17
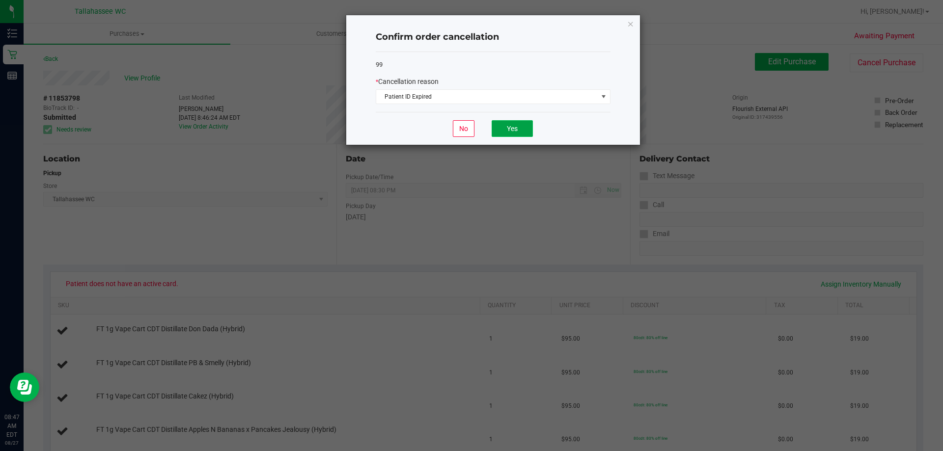
click at [505, 133] on button "Yes" at bounding box center [511, 128] width 41 height 17
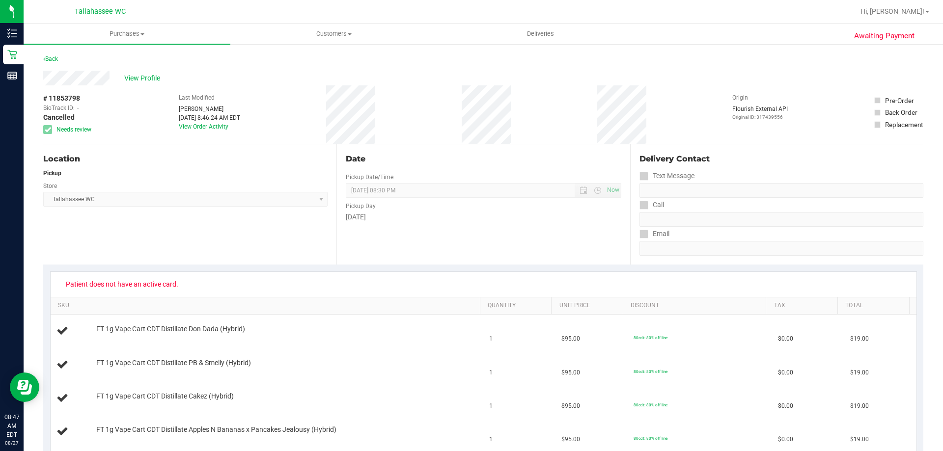
click at [55, 65] on div "Back" at bounding box center [483, 62] width 880 height 18
click at [54, 58] on link "Back" at bounding box center [50, 58] width 15 height 7
